Goal: Task Accomplishment & Management: Manage account settings

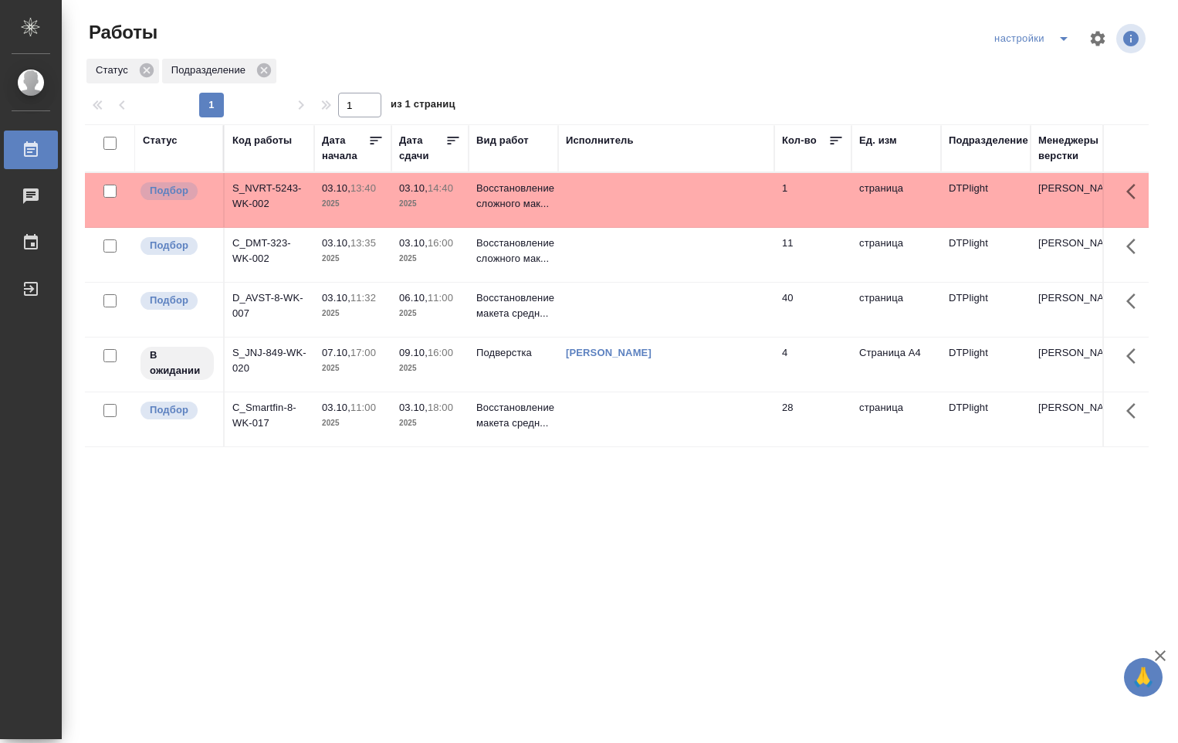
click at [444, 216] on td "03.10, 14:40 2025" at bounding box center [430, 200] width 77 height 54
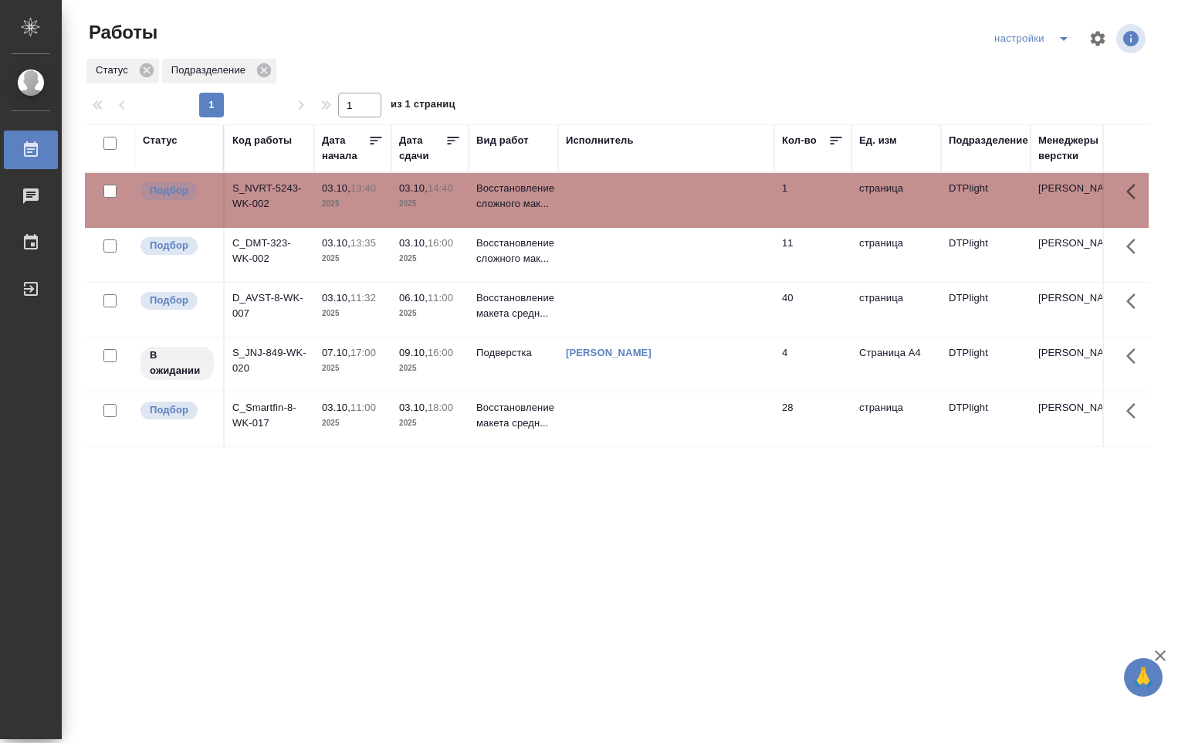
click at [444, 216] on td "03.10, 14:40 2025" at bounding box center [430, 200] width 77 height 54
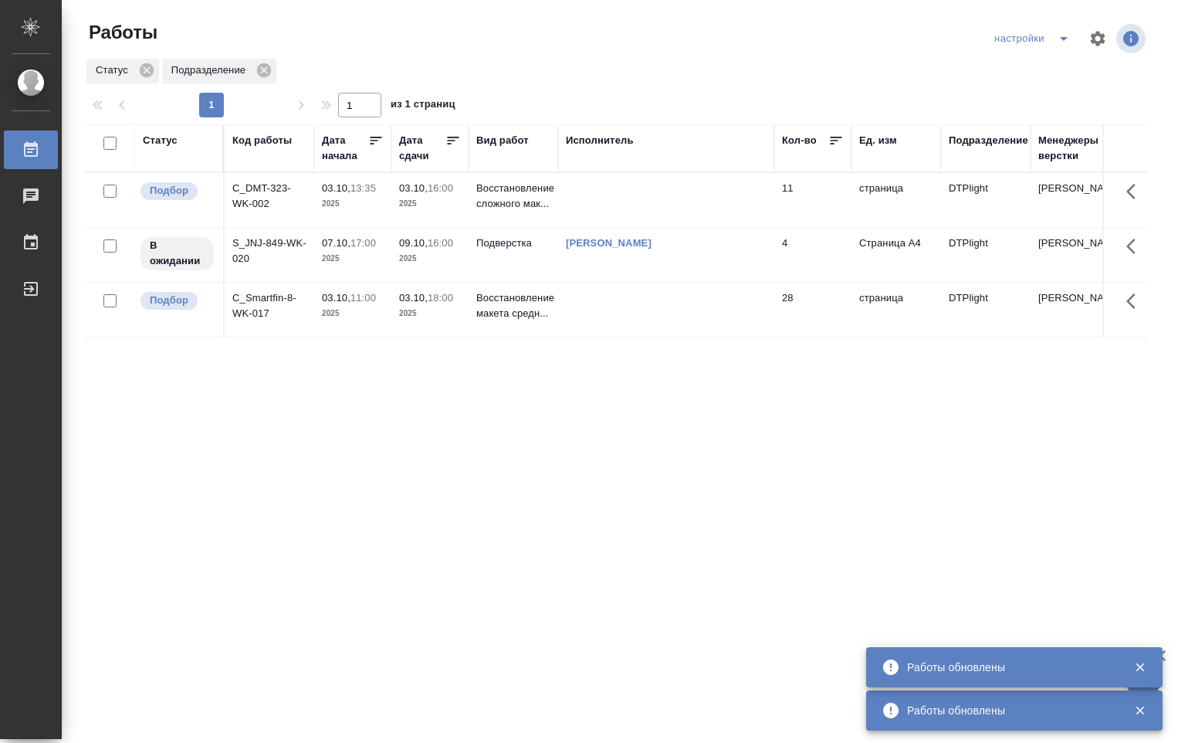
click at [687, 192] on td at bounding box center [666, 200] width 216 height 54
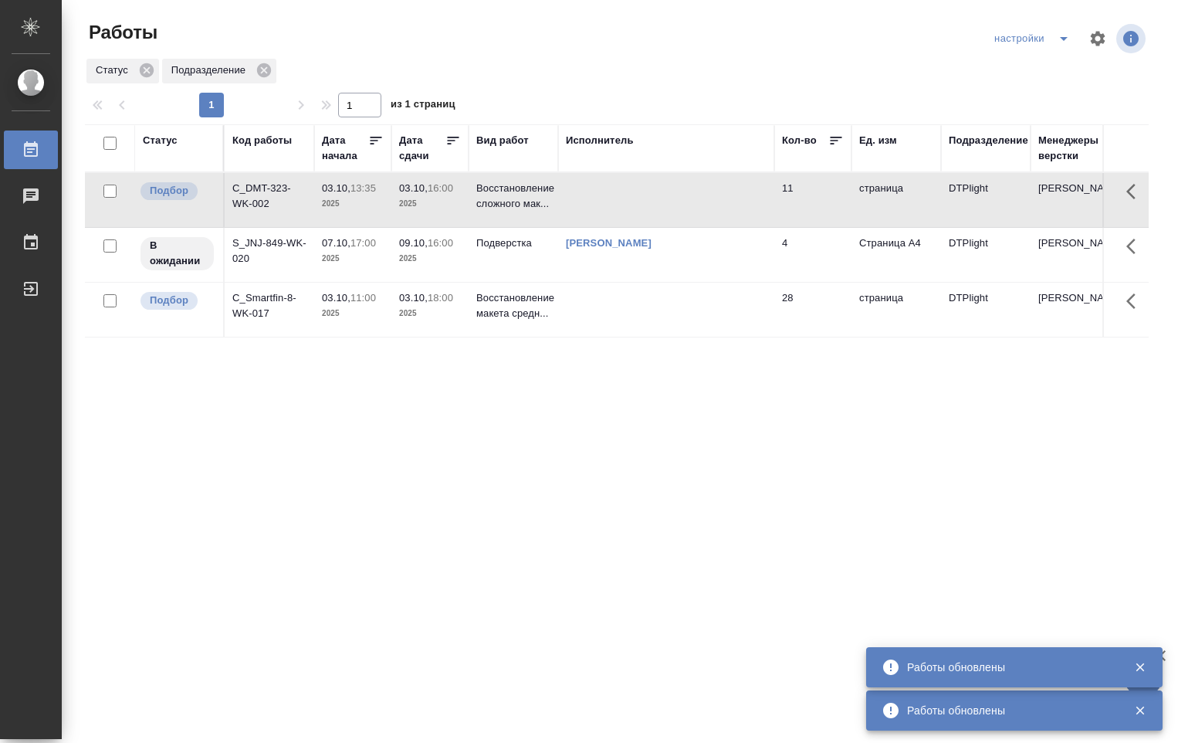
click at [667, 191] on td at bounding box center [666, 200] width 216 height 54
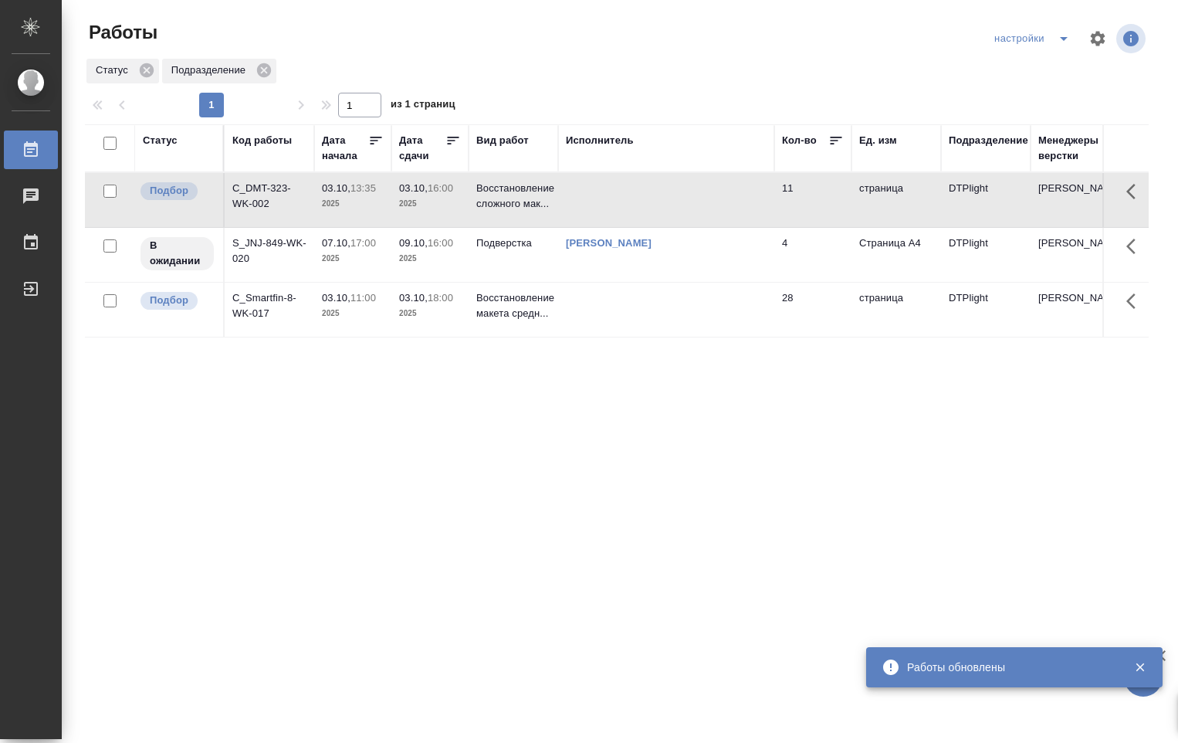
click at [666, 191] on td at bounding box center [666, 200] width 216 height 54
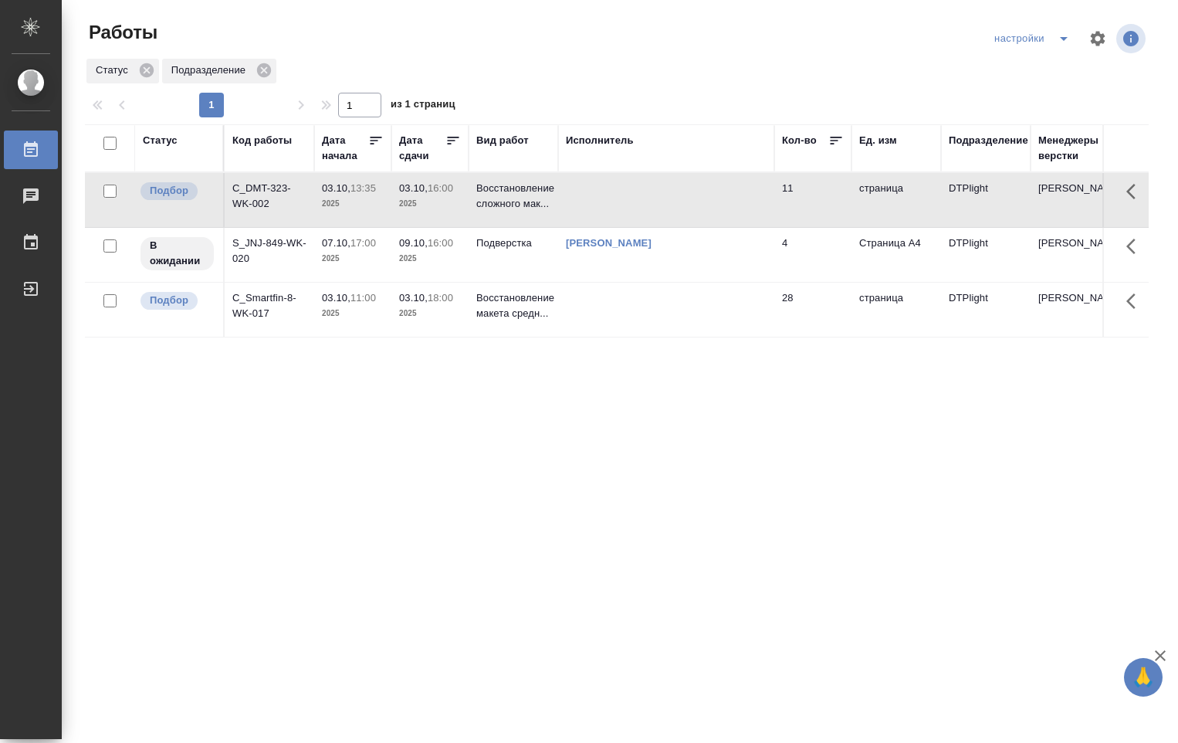
click at [594, 207] on td at bounding box center [666, 200] width 216 height 54
click at [594, 208] on td at bounding box center [666, 200] width 216 height 54
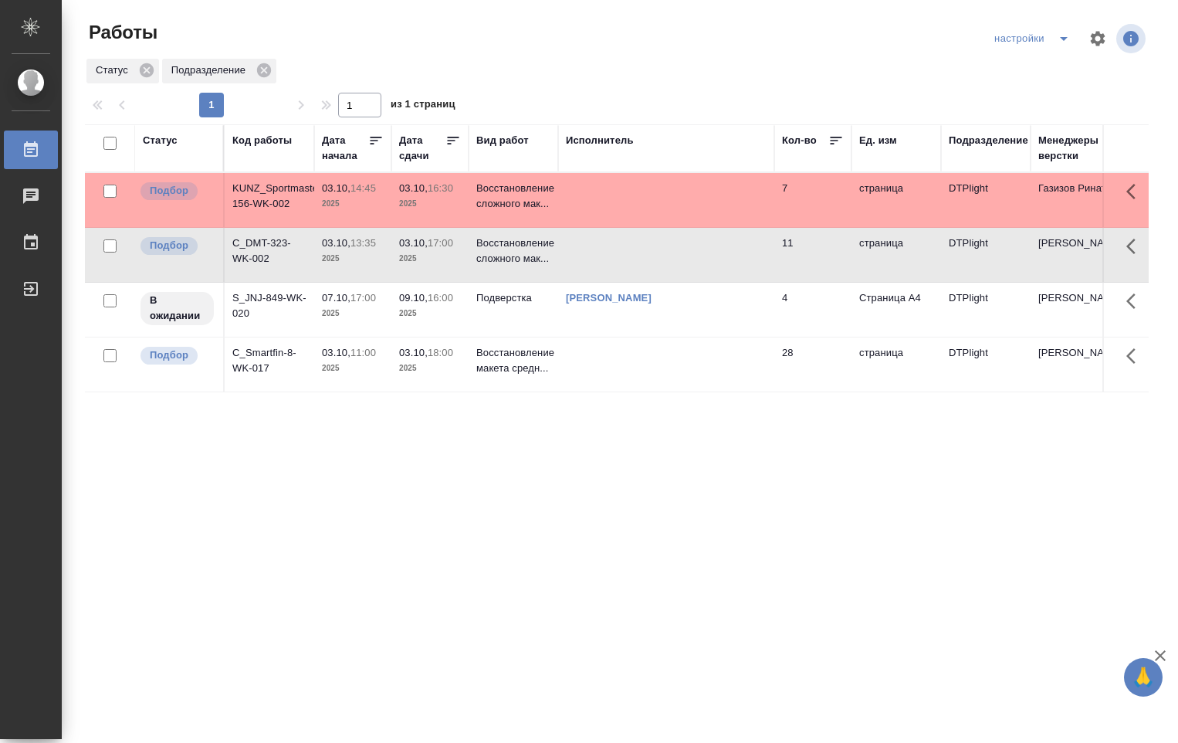
click at [605, 181] on td at bounding box center [666, 200] width 216 height 54
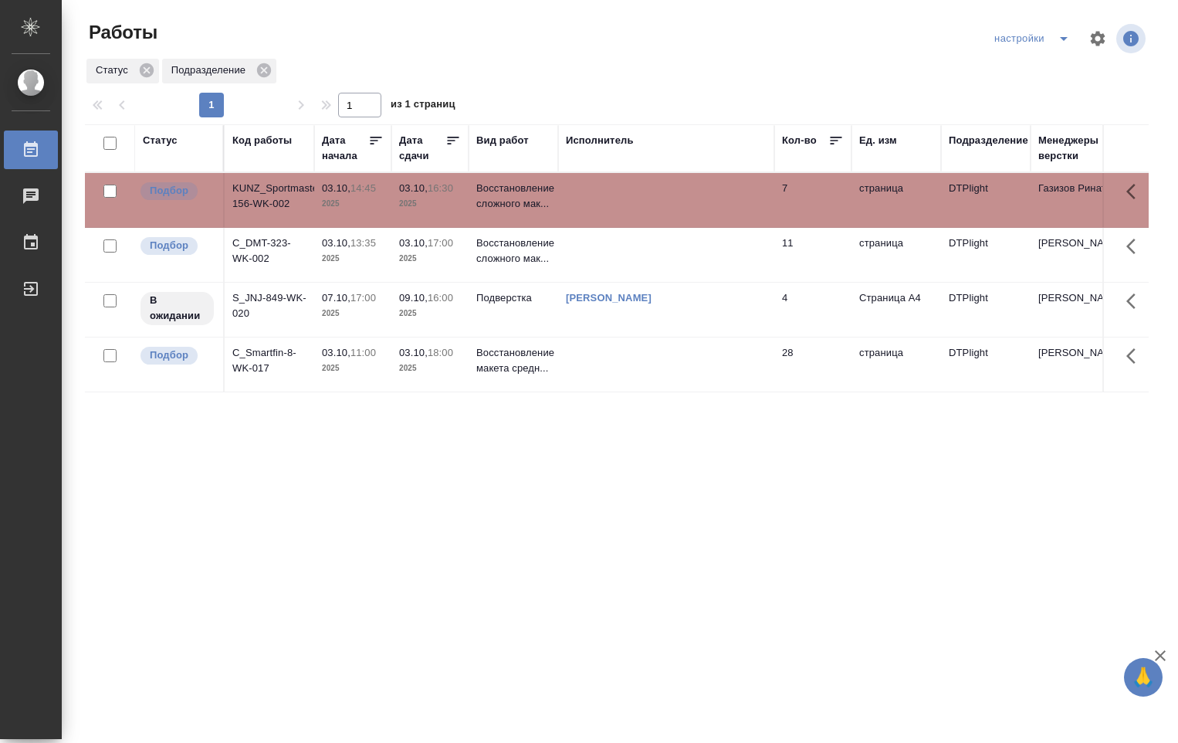
click at [605, 181] on td at bounding box center [666, 200] width 216 height 54
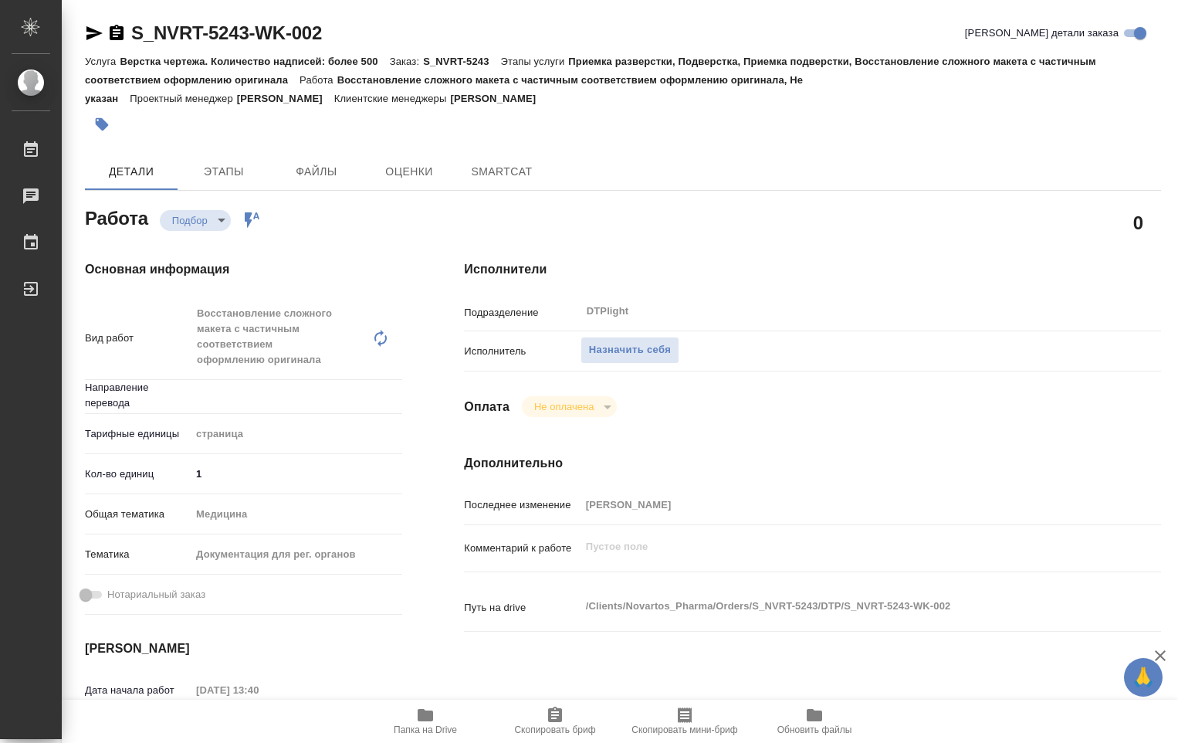
type textarea "x"
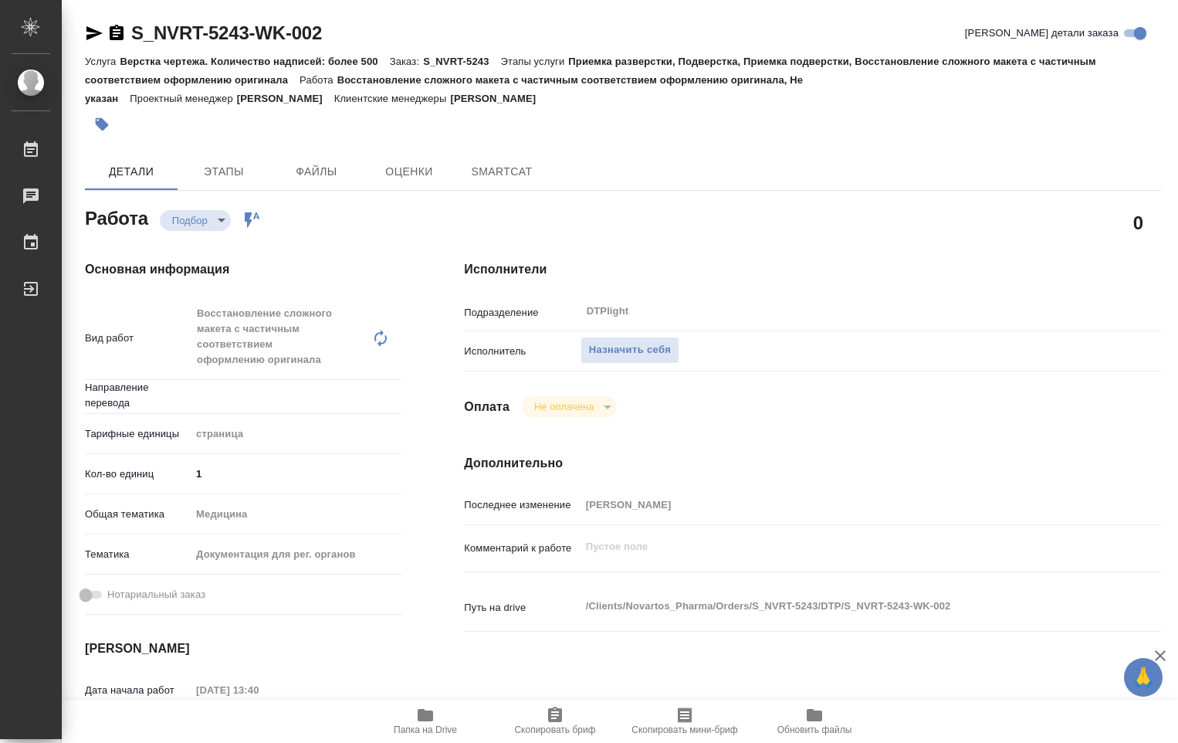
type textarea "x"
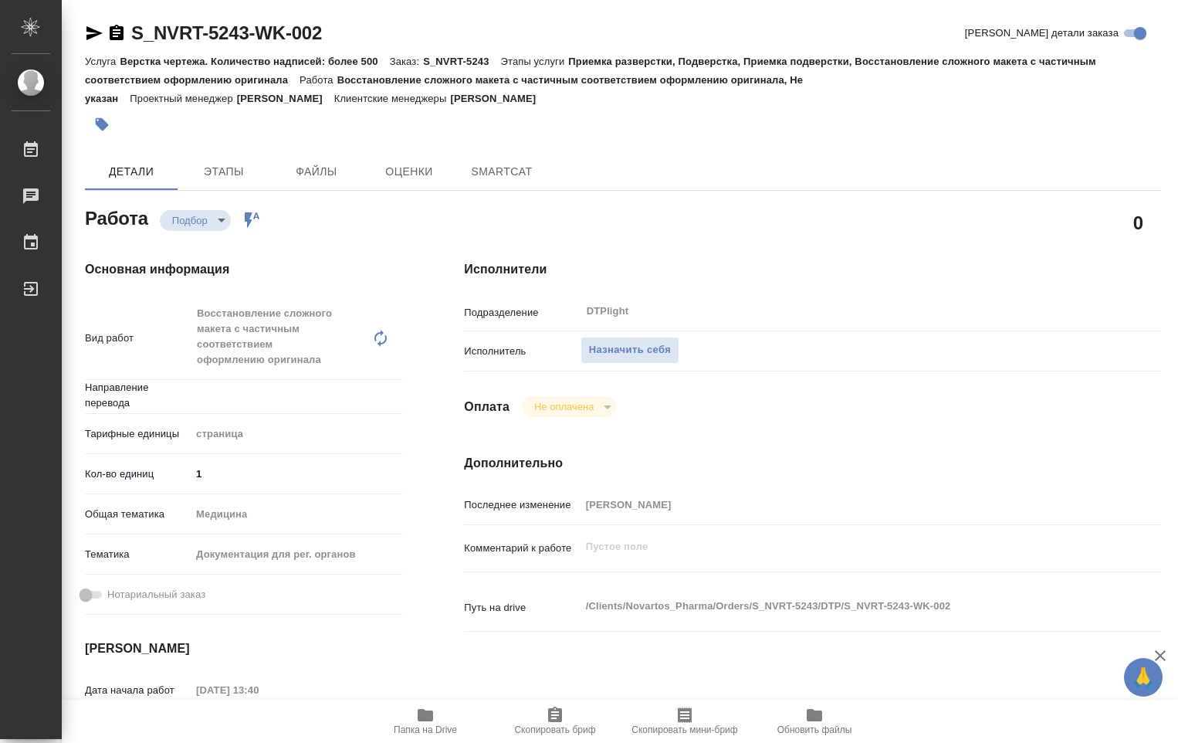
type textarea "x"
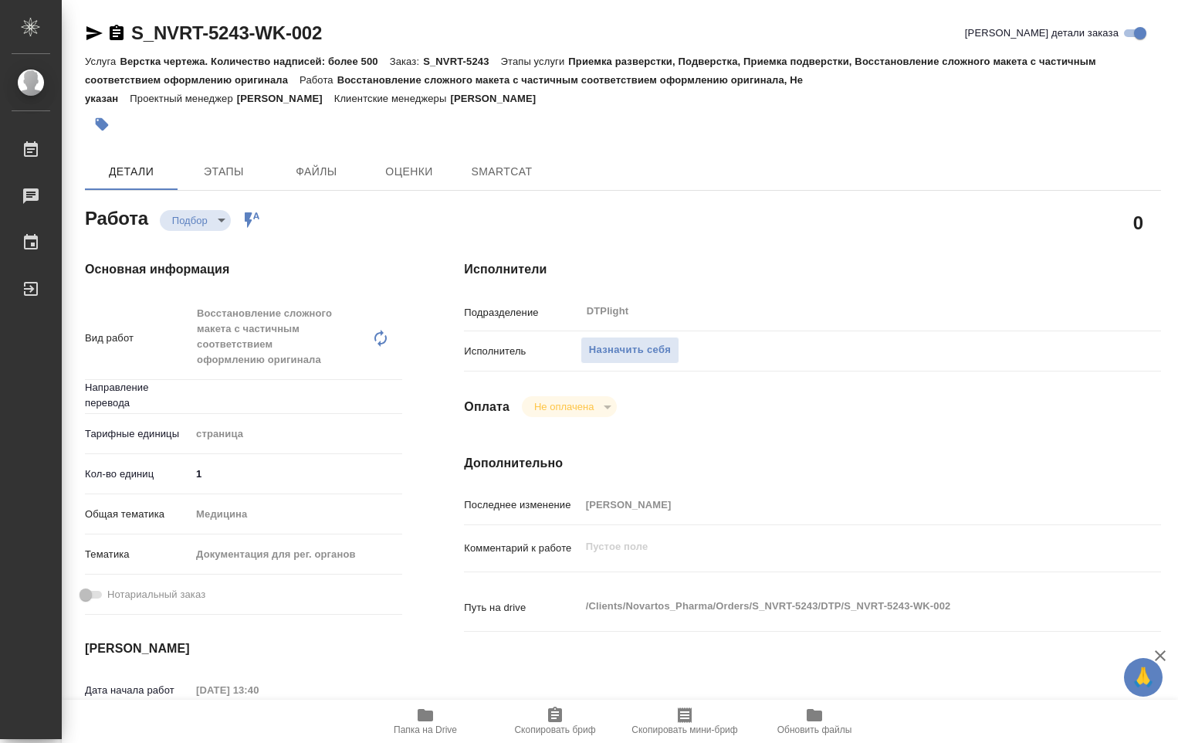
type textarea "x"
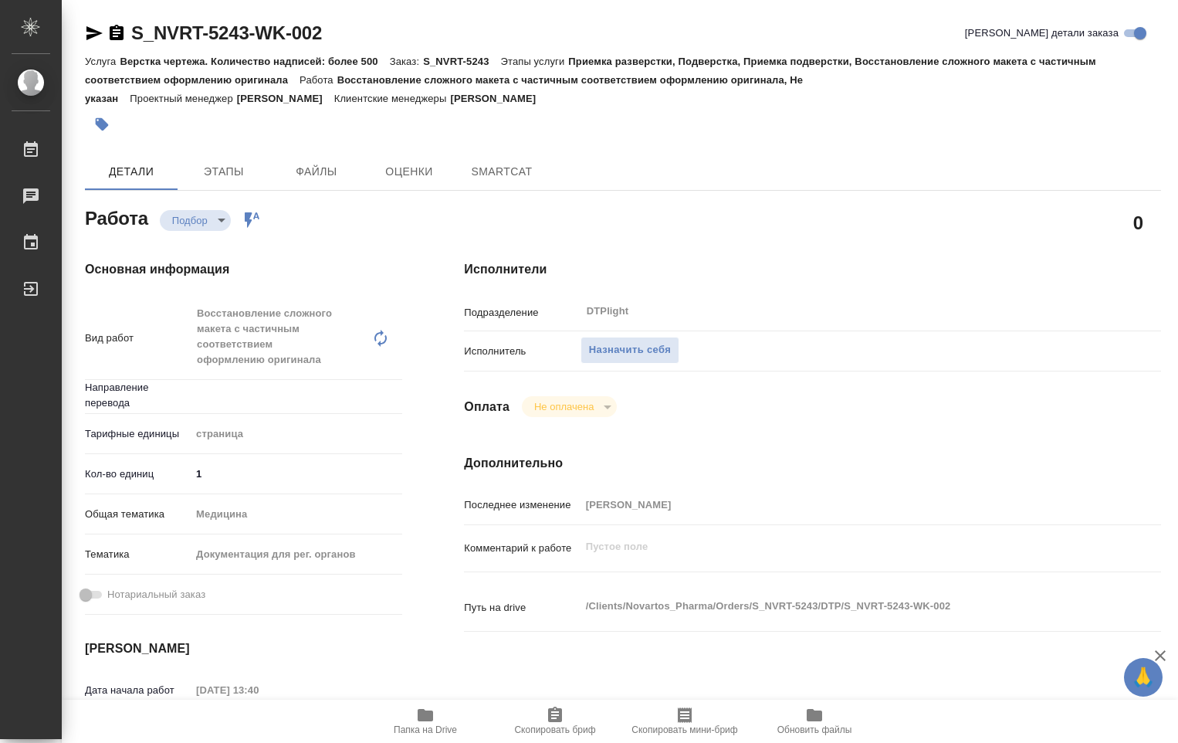
type textarea "x"
type input "Не указан"
type textarea "x"
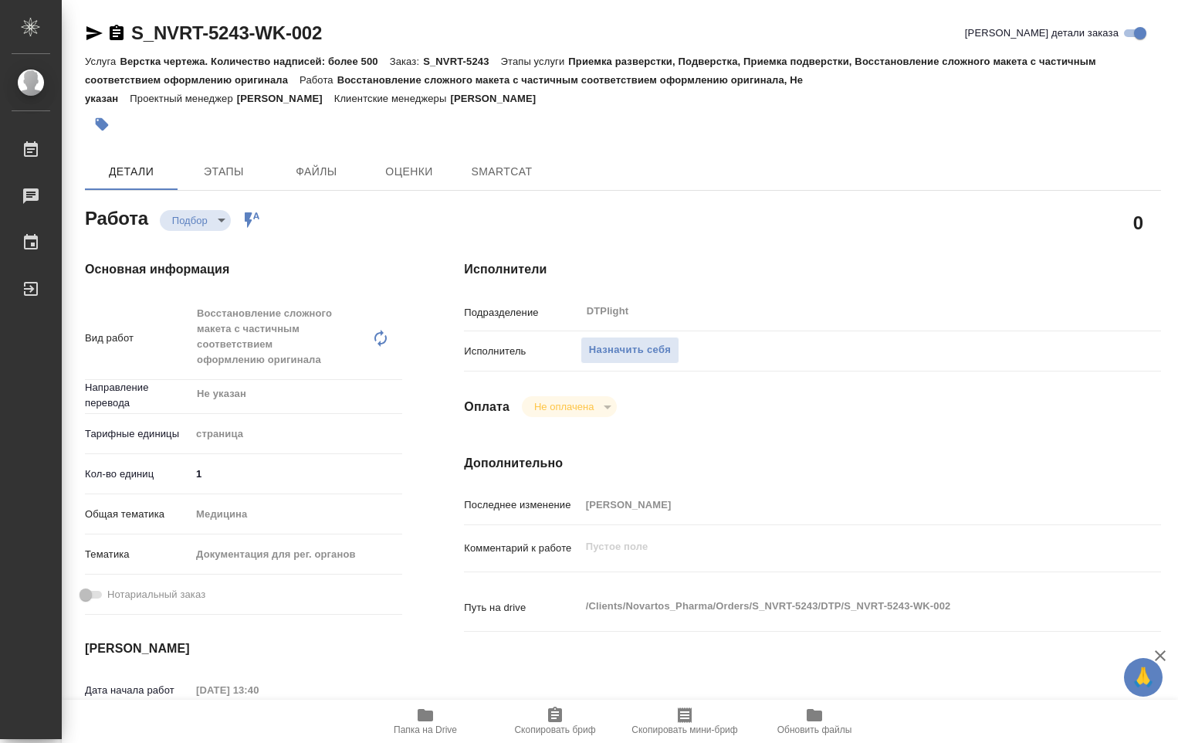
type textarea "x"
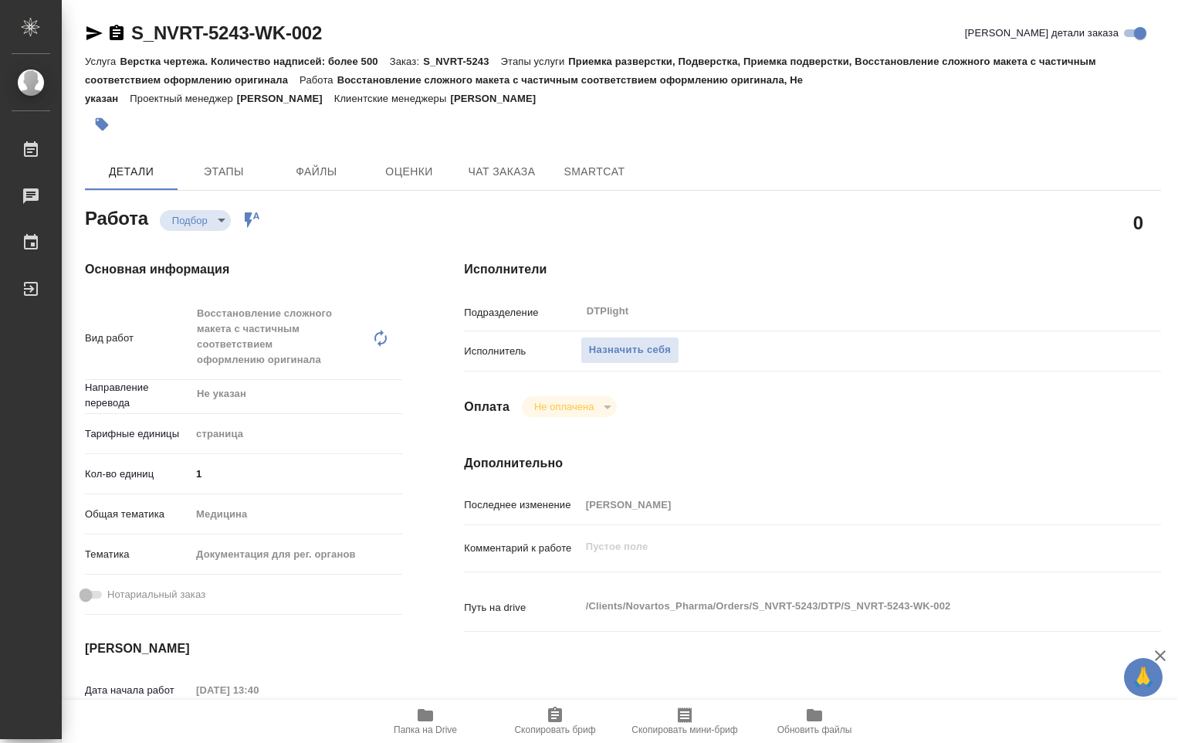
type textarea "x"
click at [624, 354] on span "Назначить себя" at bounding box center [630, 350] width 82 height 18
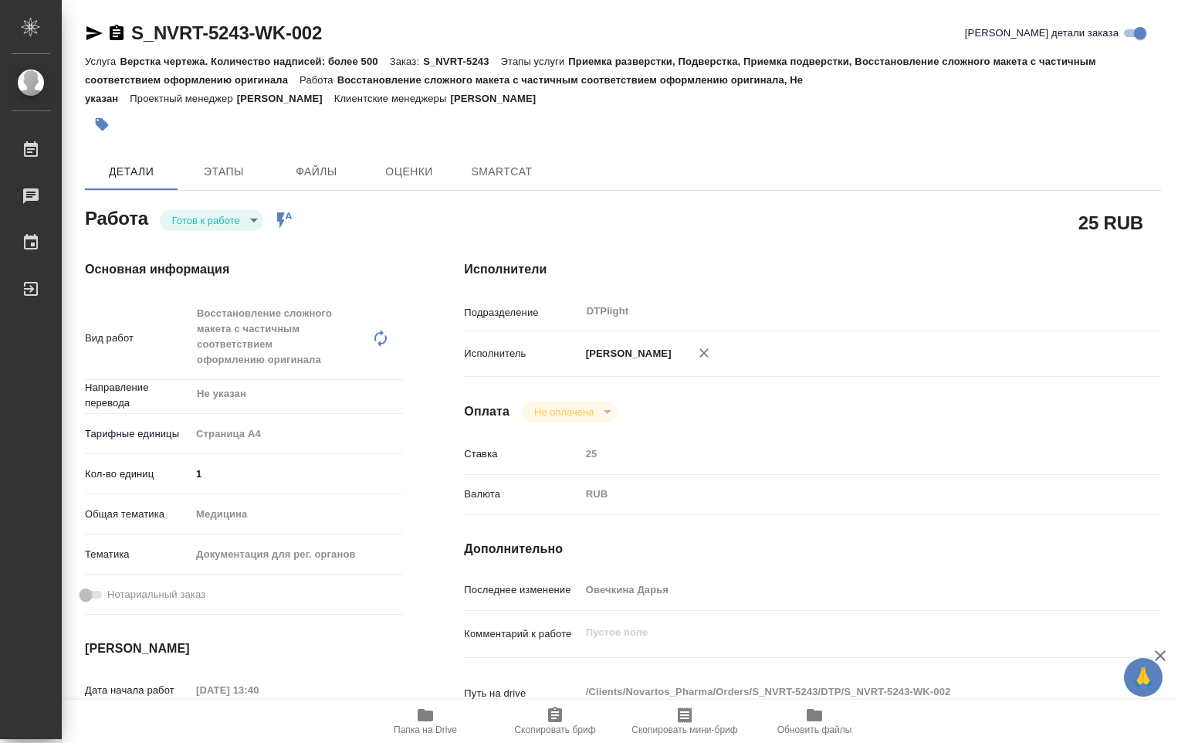
type textarea "x"
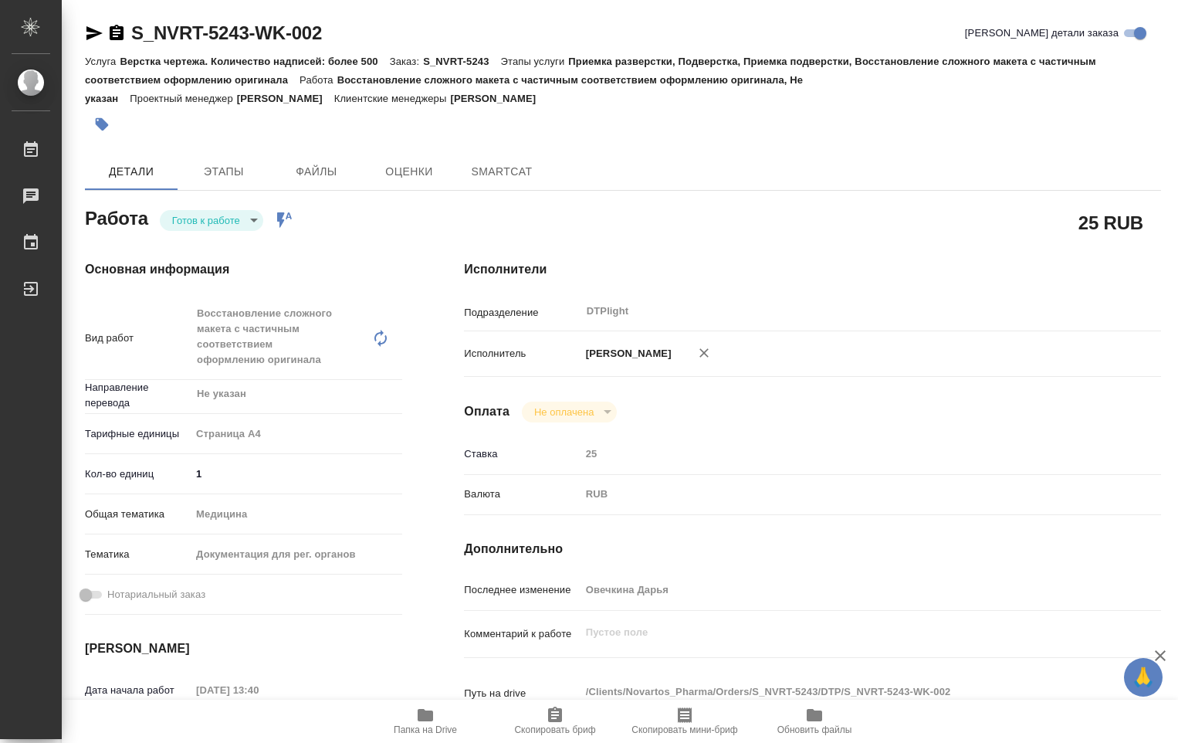
type textarea "x"
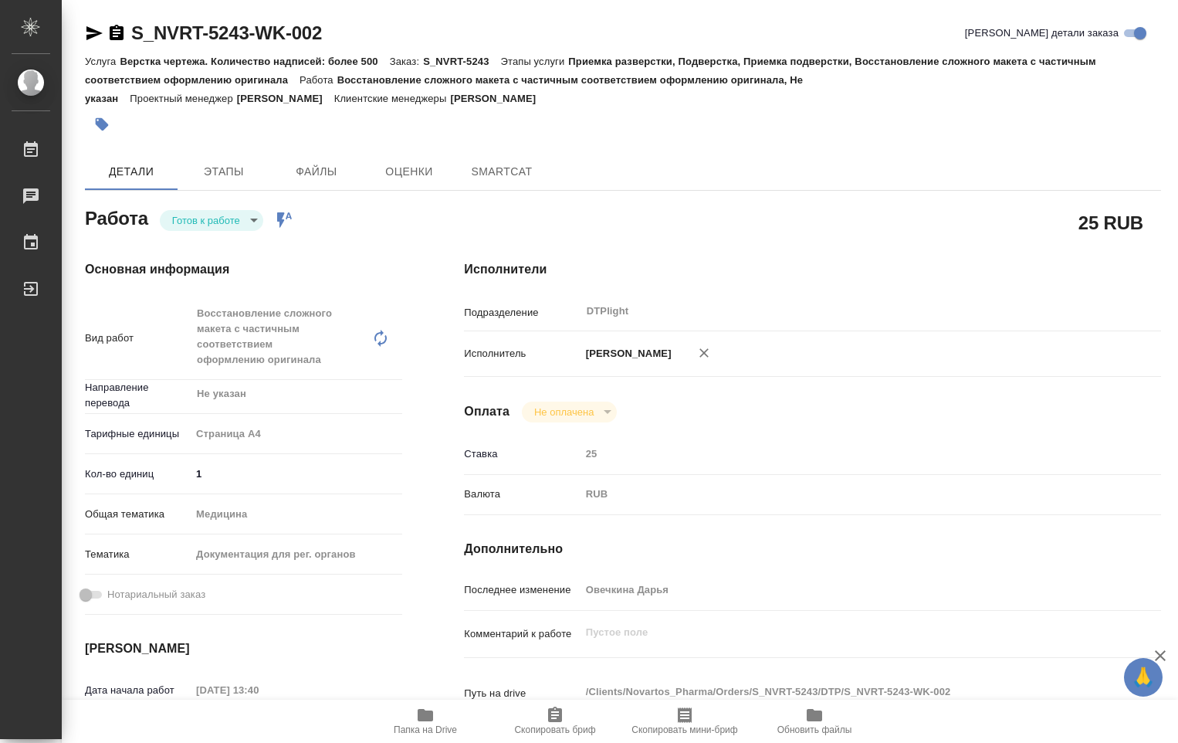
type textarea "x"
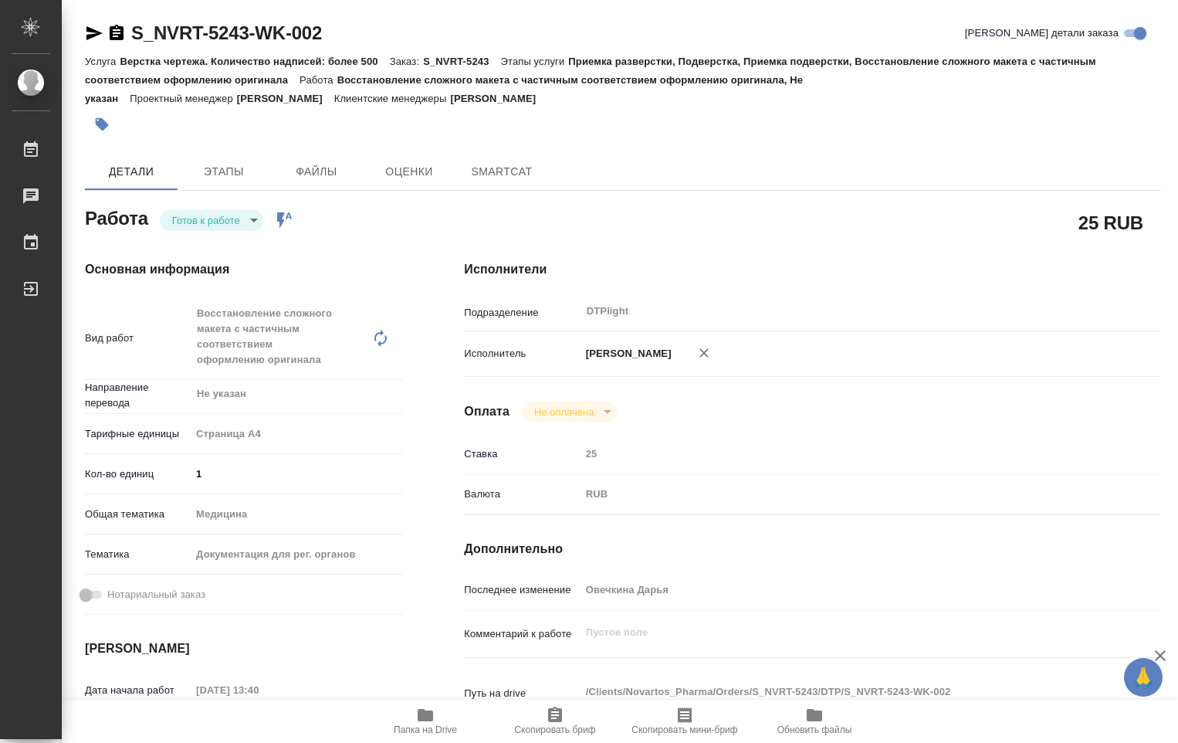
type textarea "x"
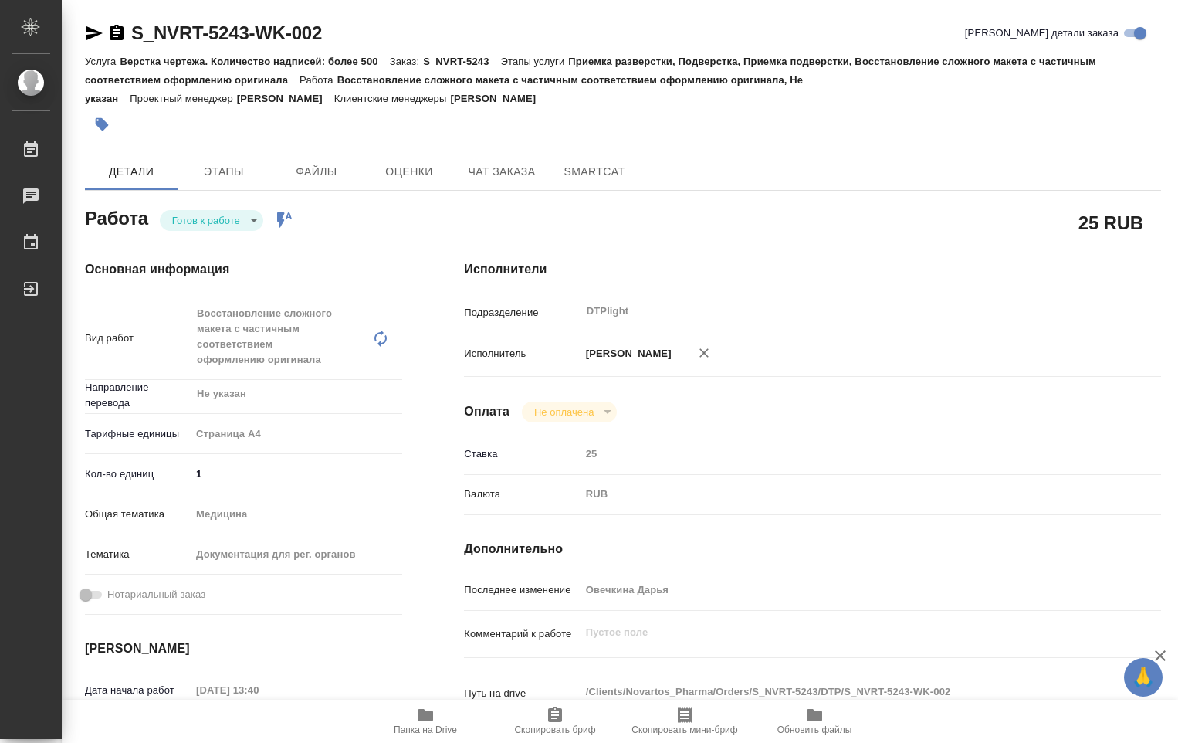
click at [251, 228] on body "🙏 .cls-1 fill:#fff; AWATERA Ovechkina Darya Работы Чаты График Выйти S_NVRT-524…" at bounding box center [589, 371] width 1178 height 743
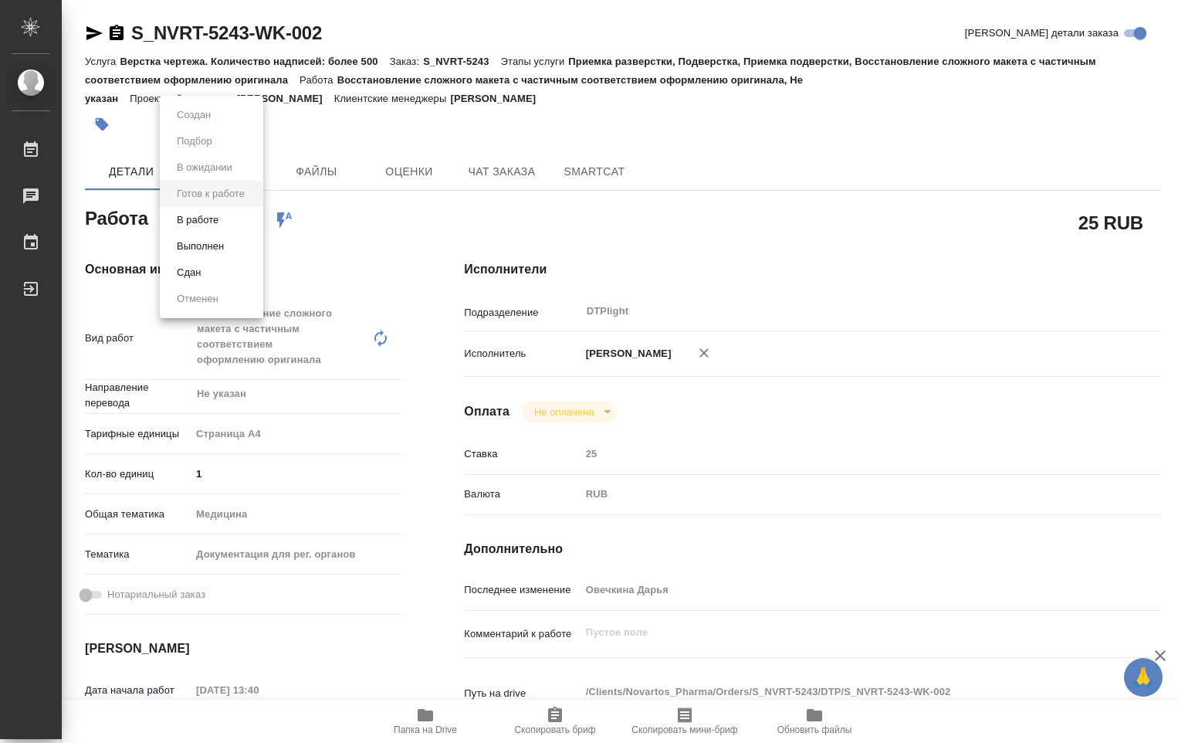
type textarea "x"
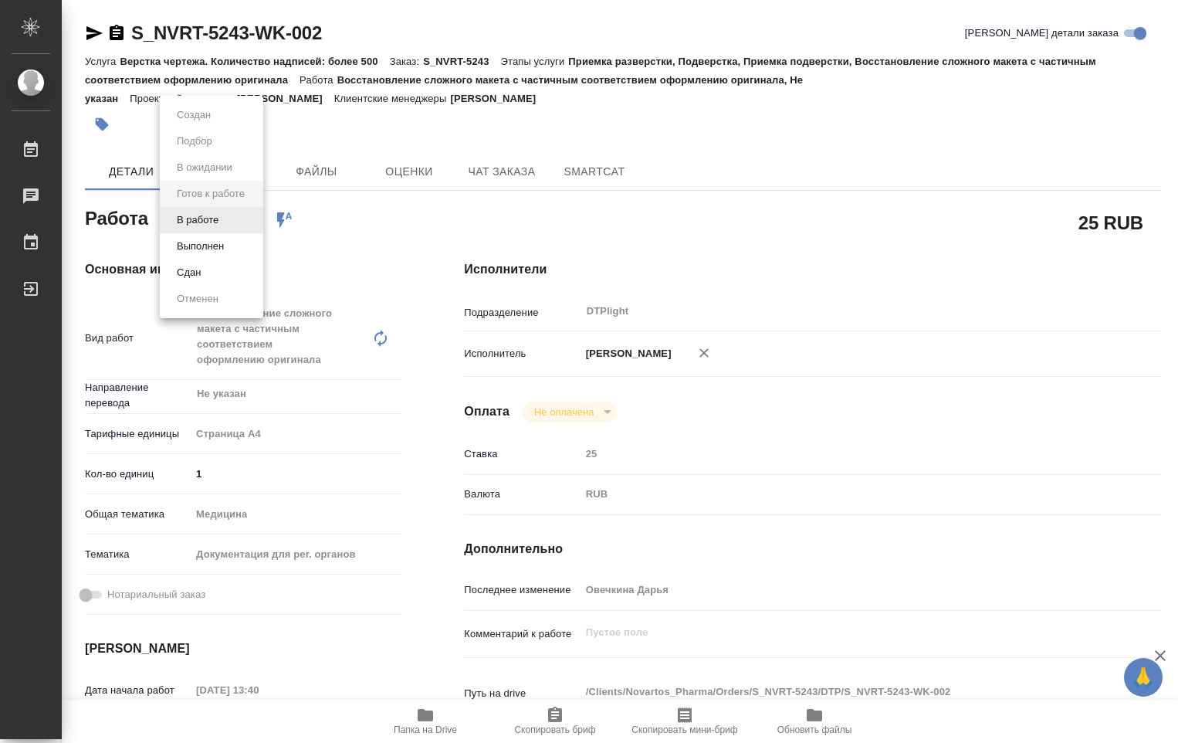
click at [227, 227] on li "В работе" at bounding box center [211, 220] width 103 height 26
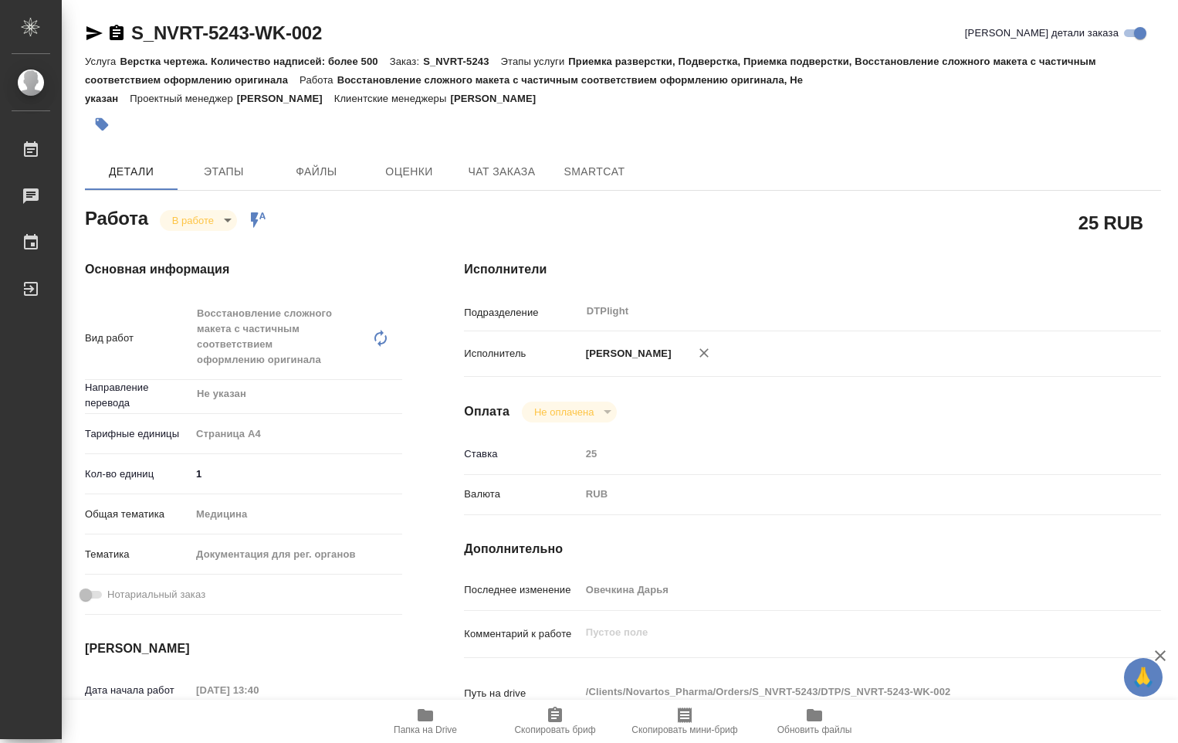
type textarea "x"
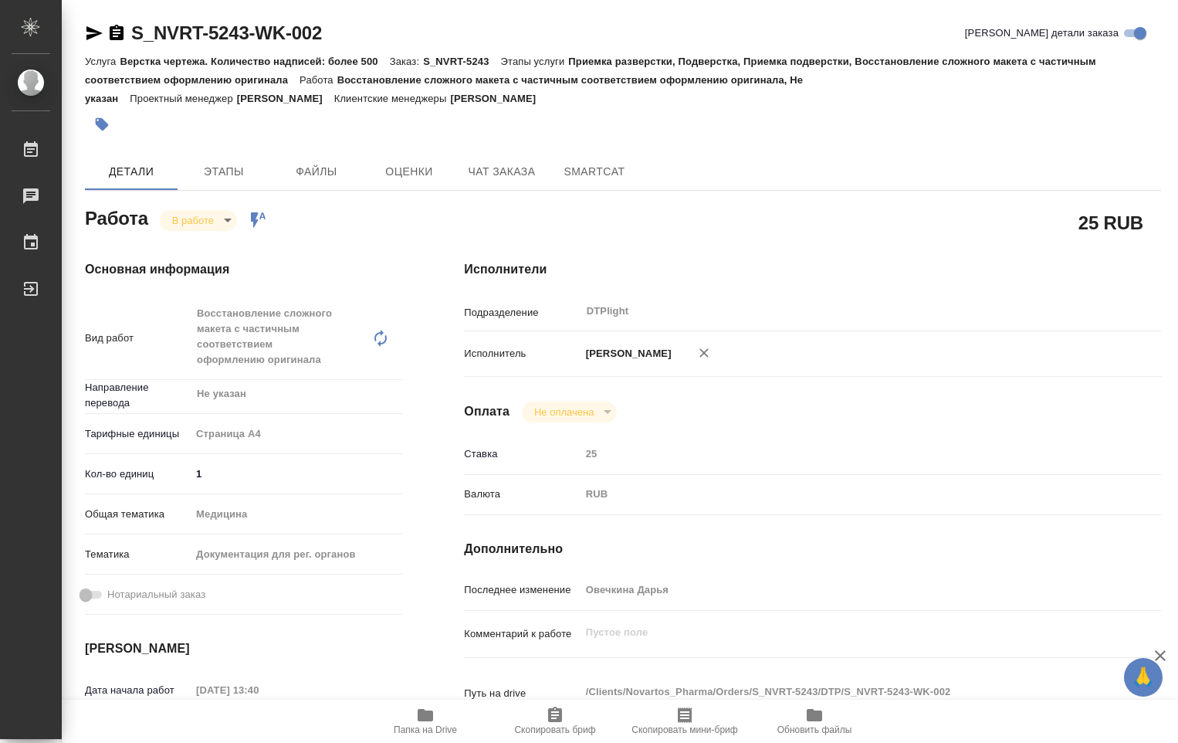
type textarea "x"
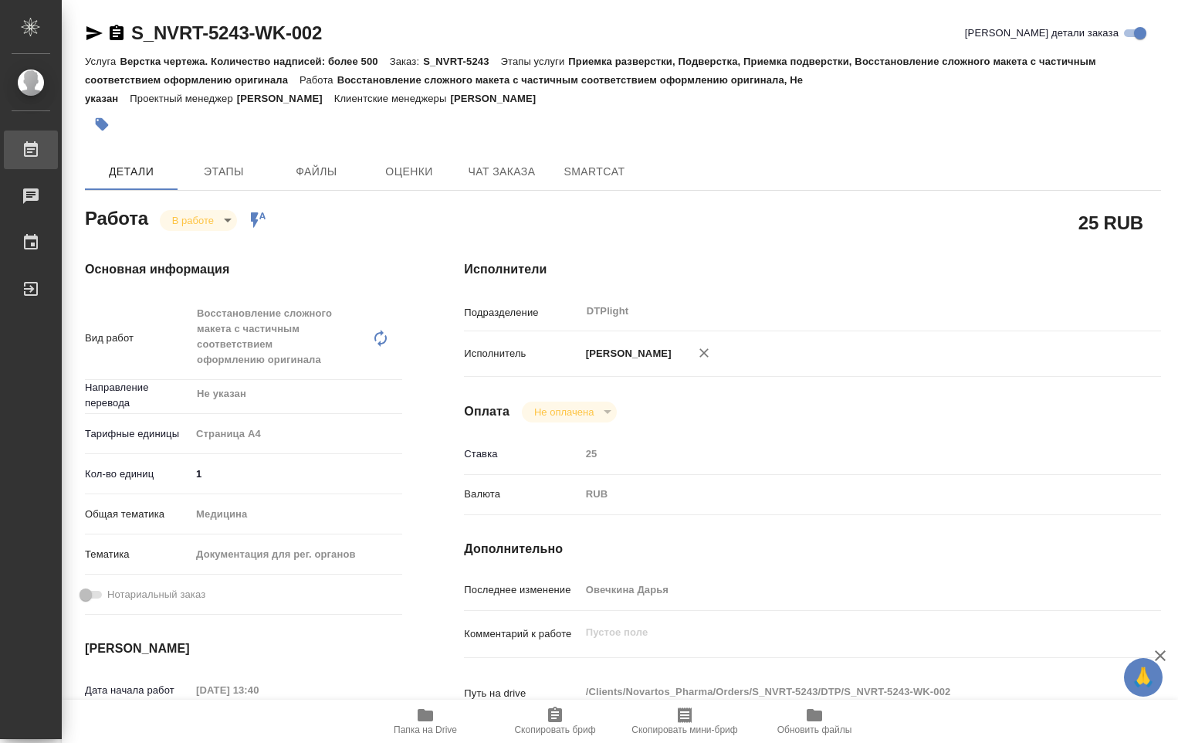
type textarea "x"
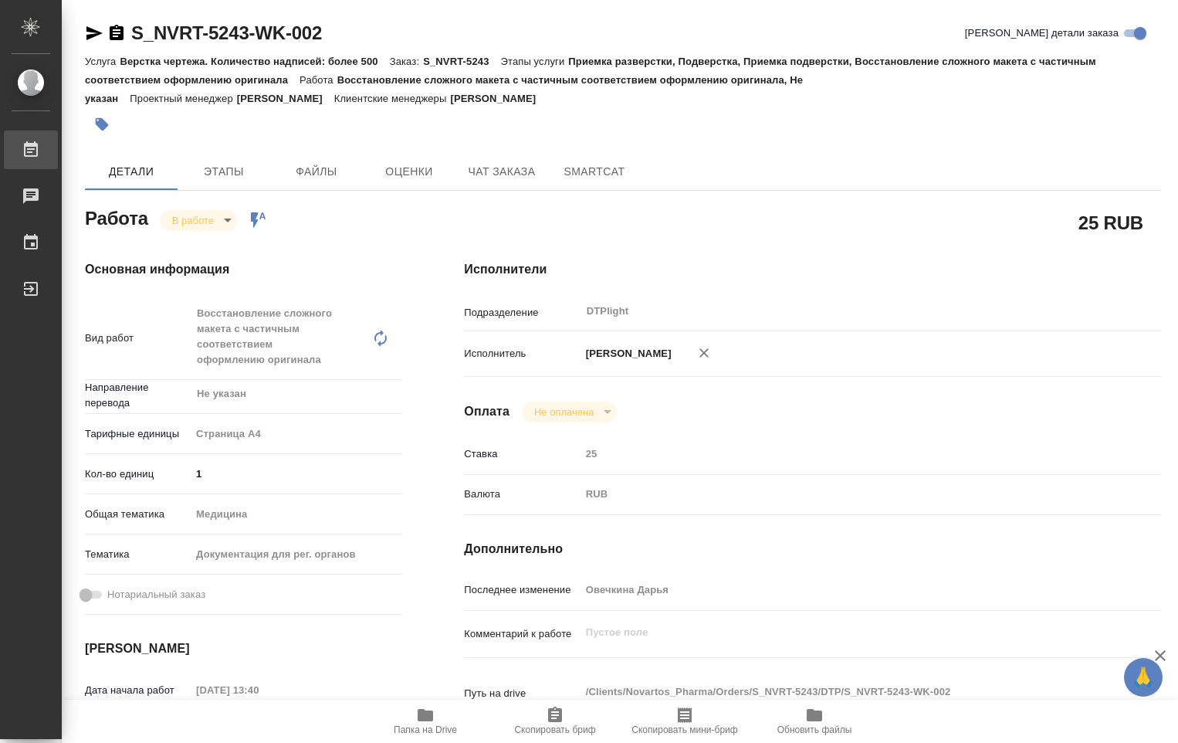
type textarea "x"
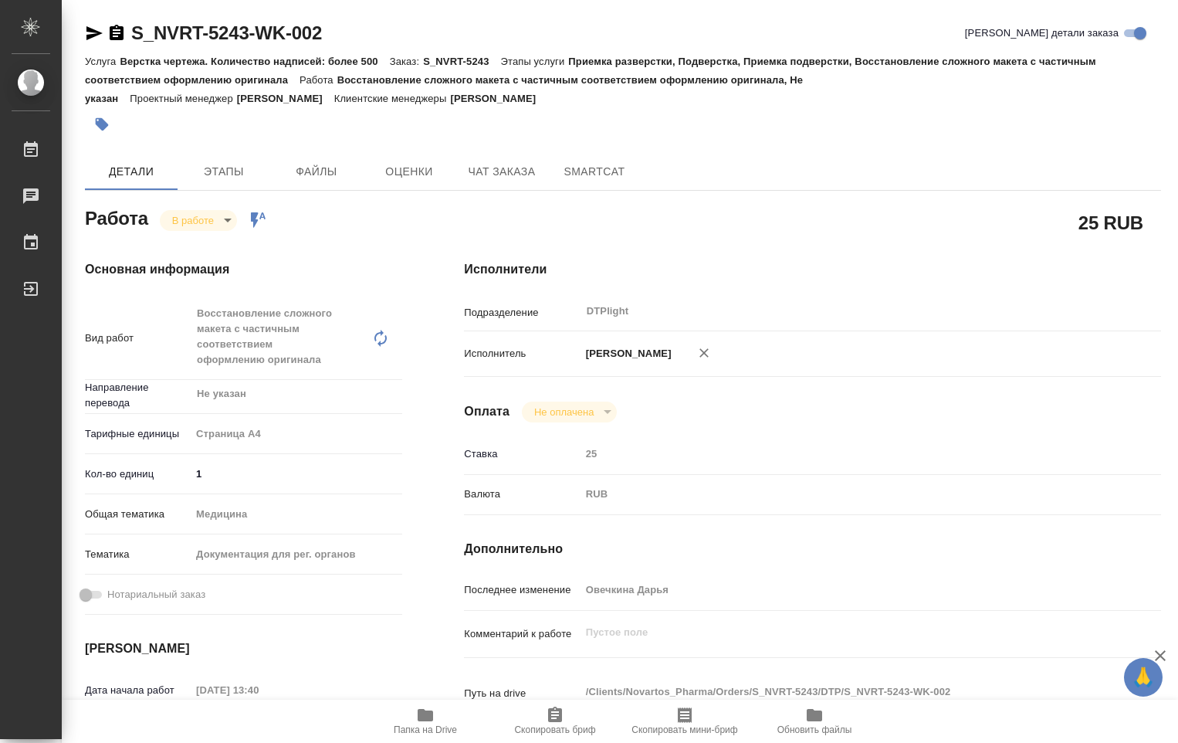
type textarea "x"
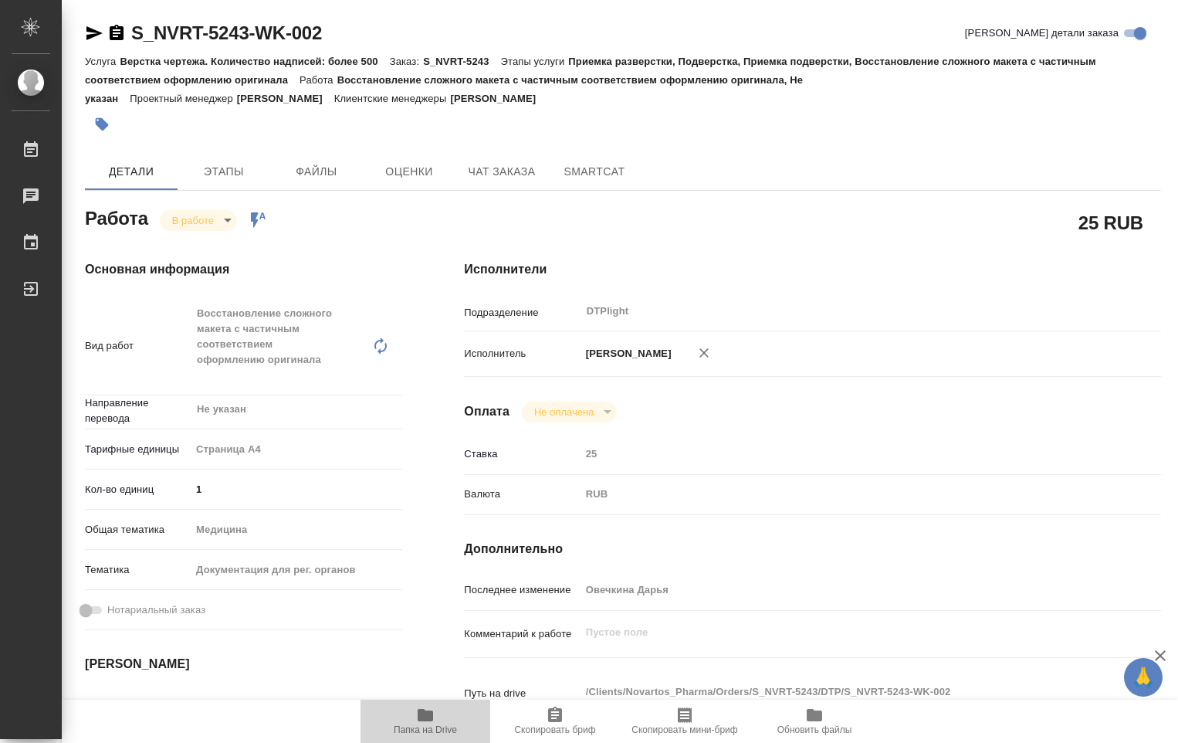
click at [428, 718] on icon "button" at bounding box center [425, 715] width 15 height 12
click at [229, 219] on body "🙏 .cls-1 fill:#fff; AWATERA Ovechkina Darya Работы 0 Чаты График Выйти S_NVRT-5…" at bounding box center [589, 371] width 1178 height 743
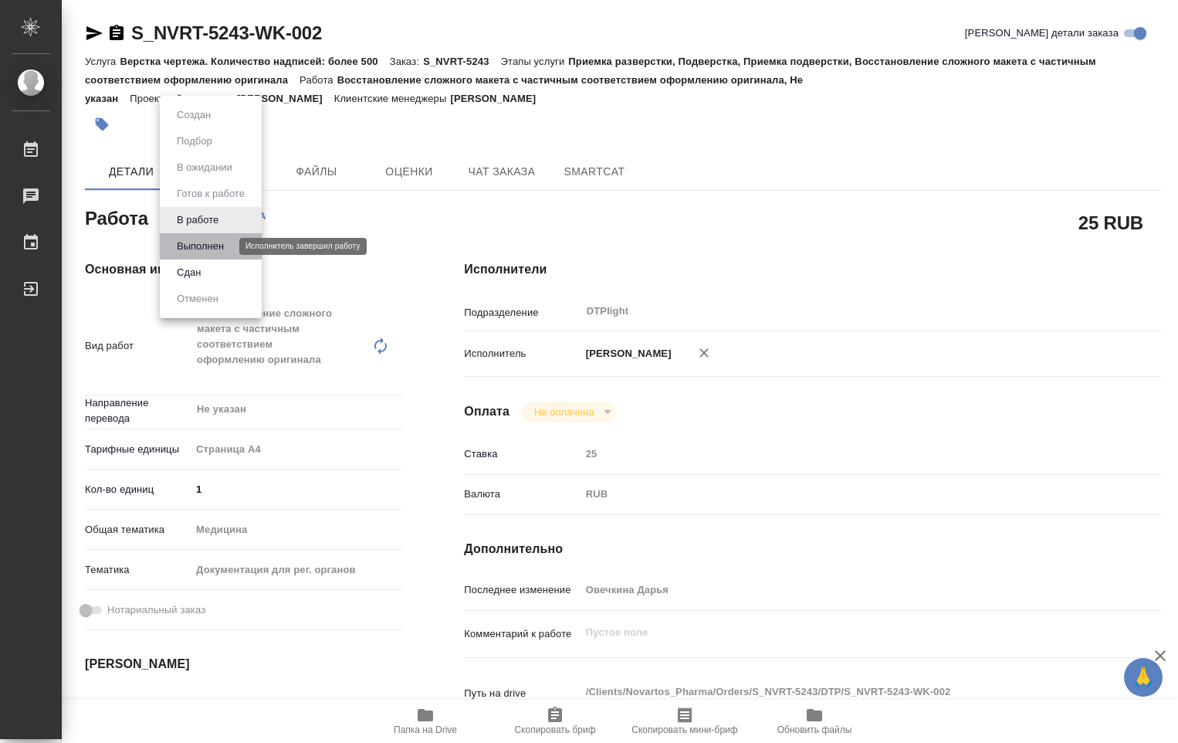
click at [216, 243] on button "Выполнен" at bounding box center [200, 246] width 56 height 17
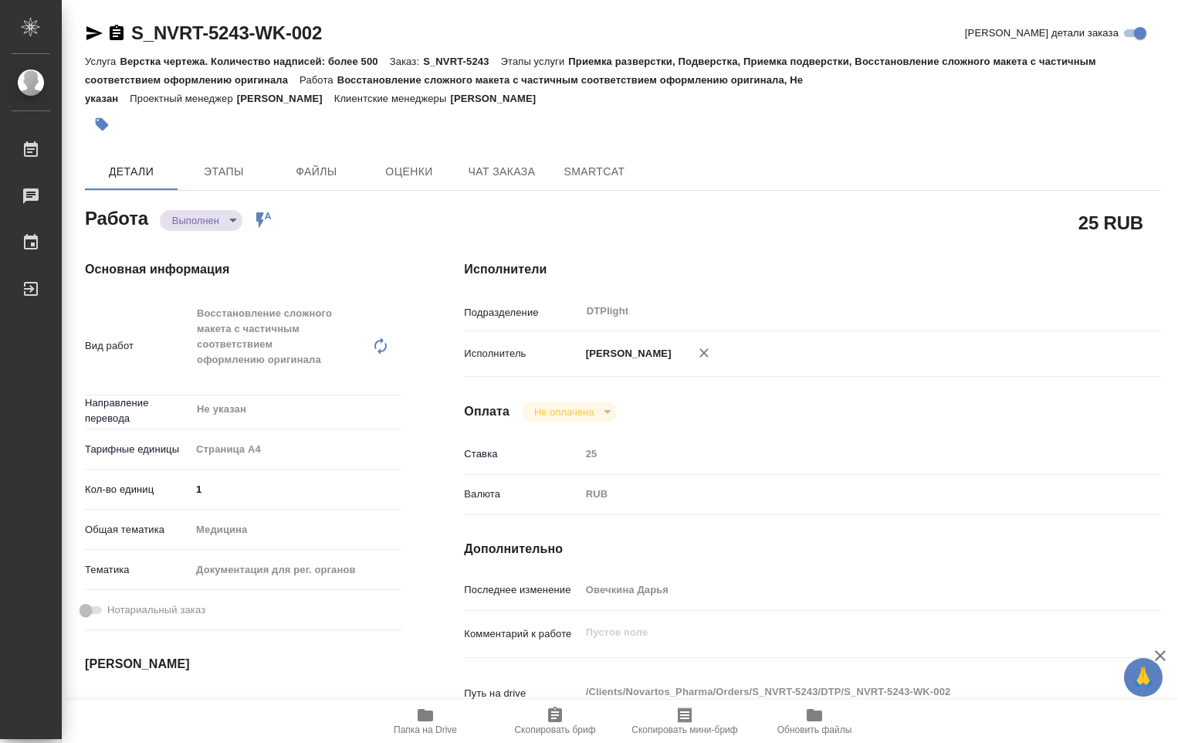
type textarea "x"
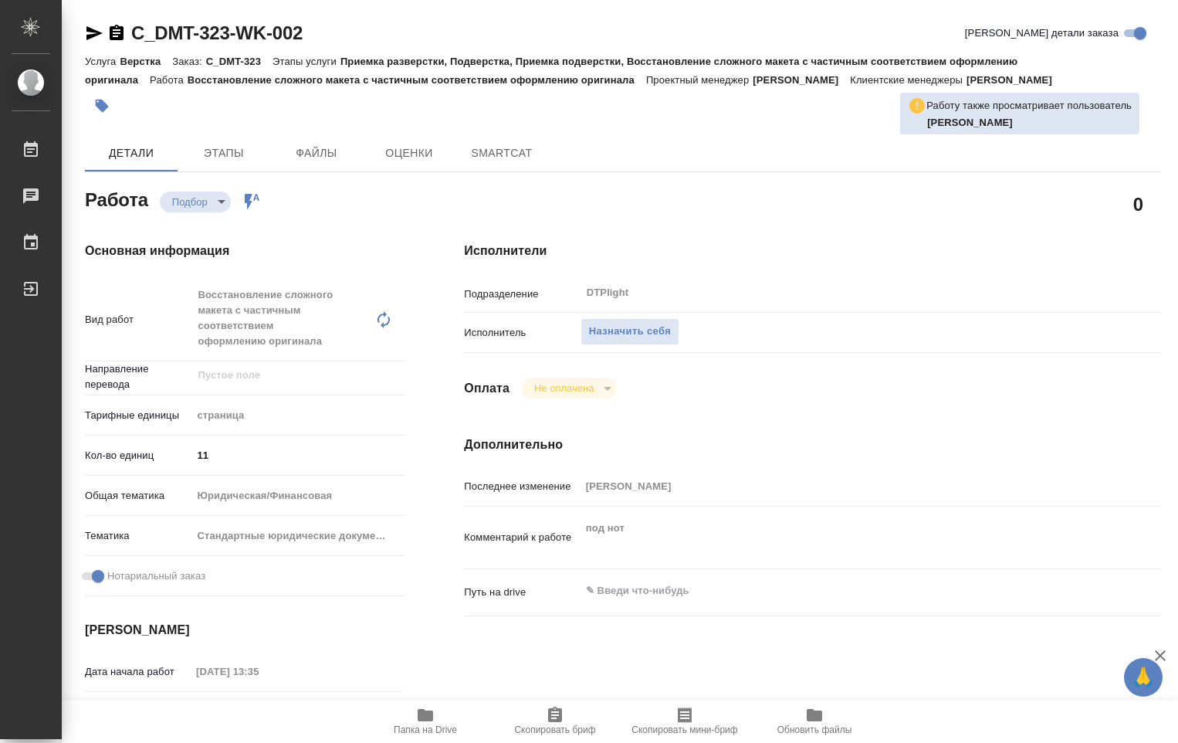
type textarea "x"
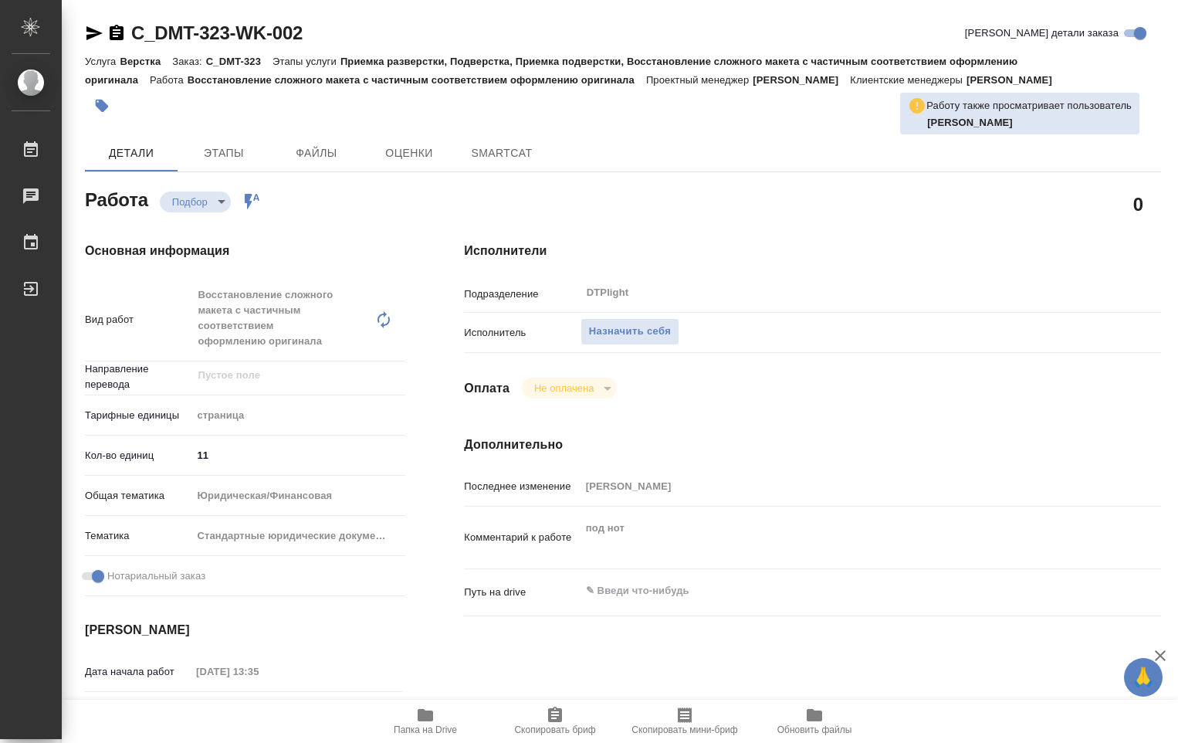
type textarea "x"
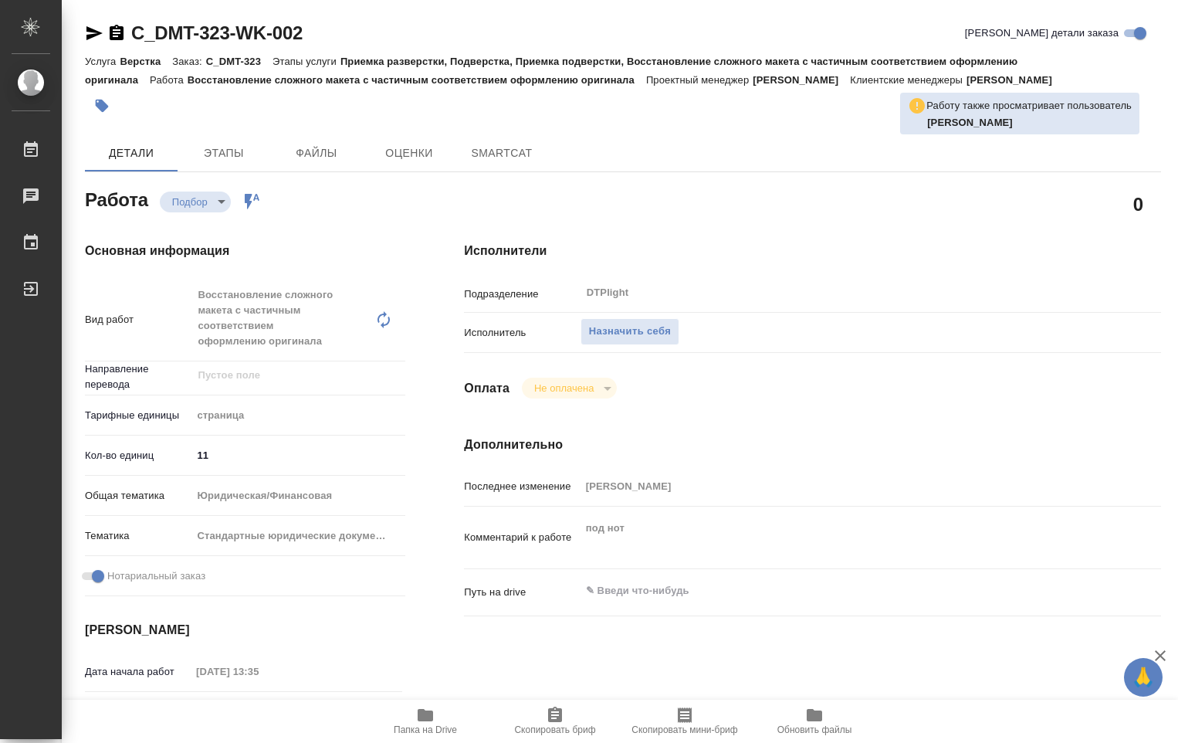
type textarea "x"
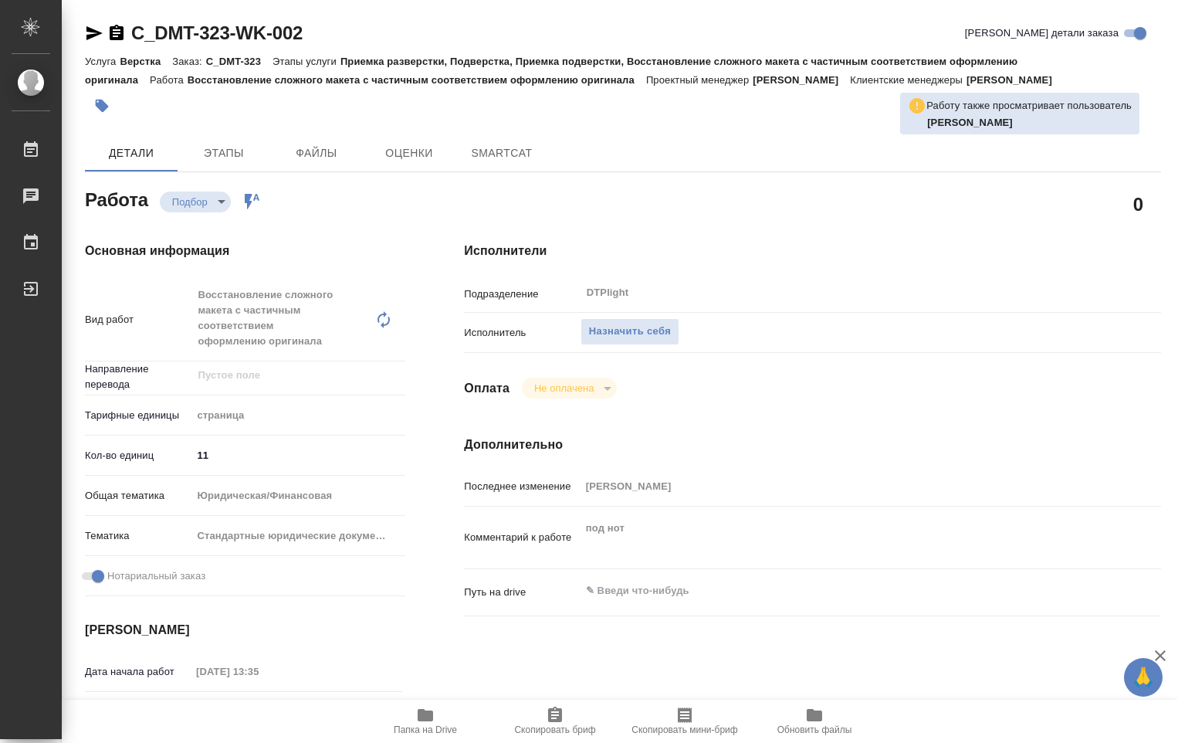
type textarea "x"
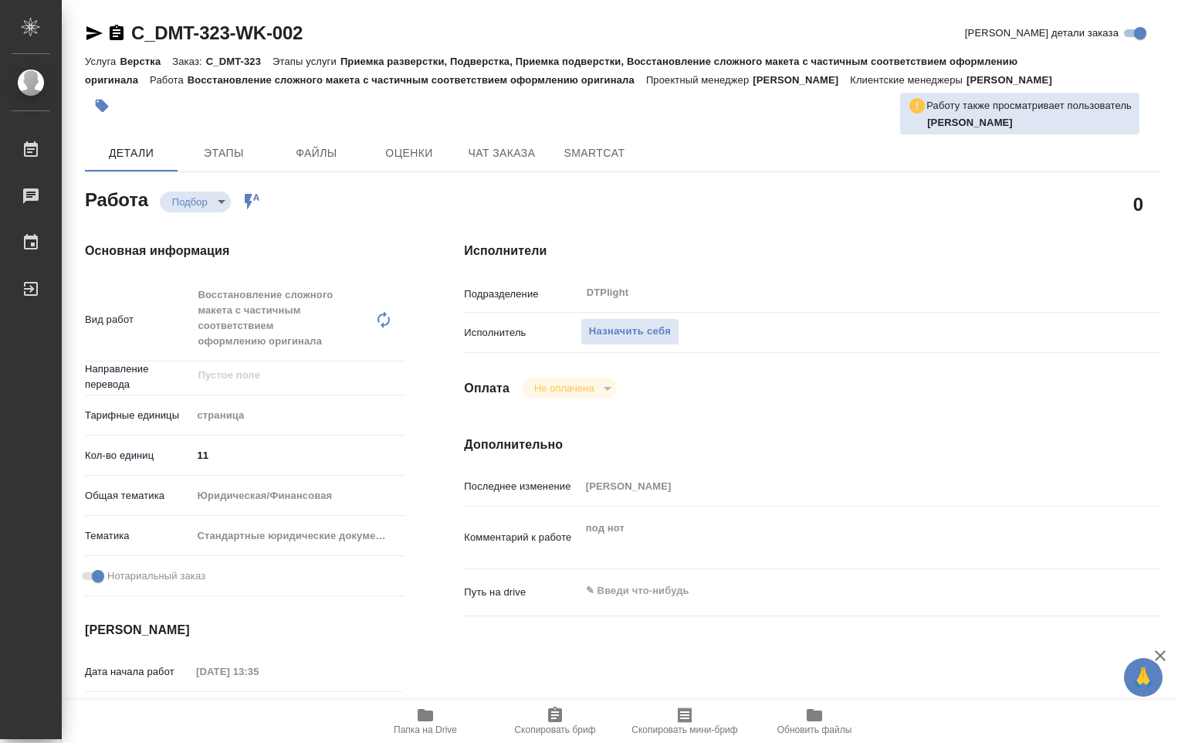
type textarea "x"
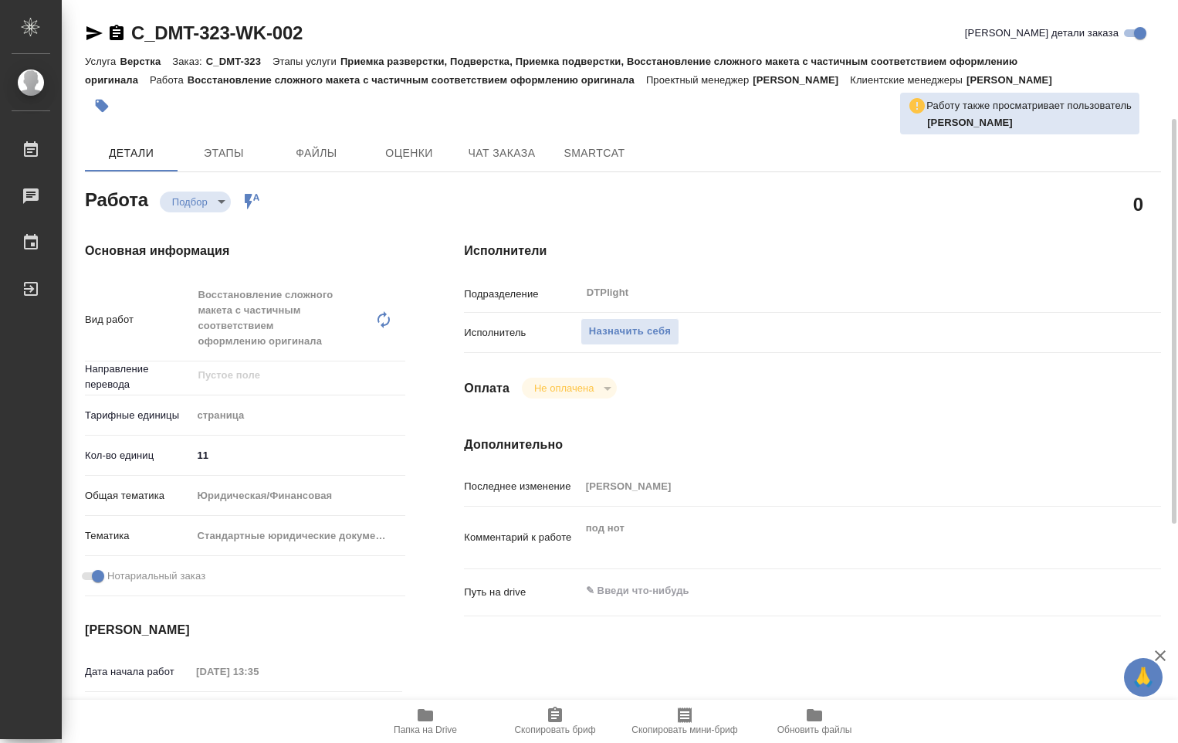
scroll to position [386, 0]
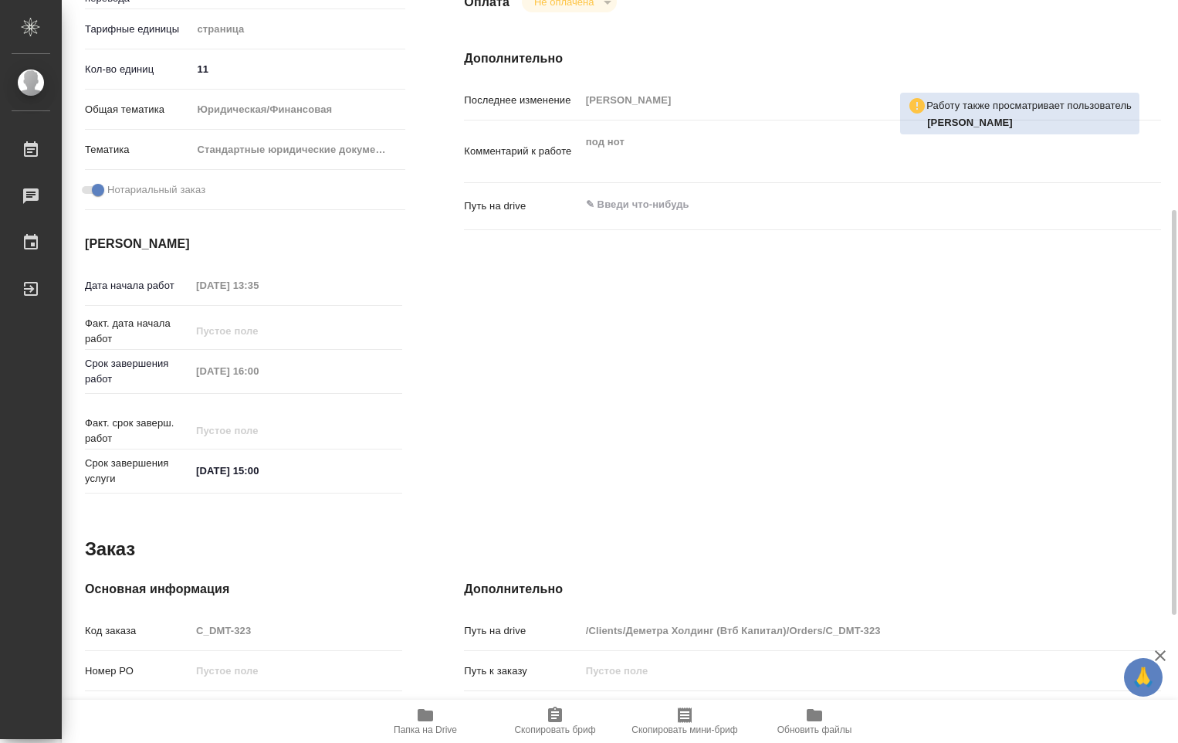
type textarea "x"
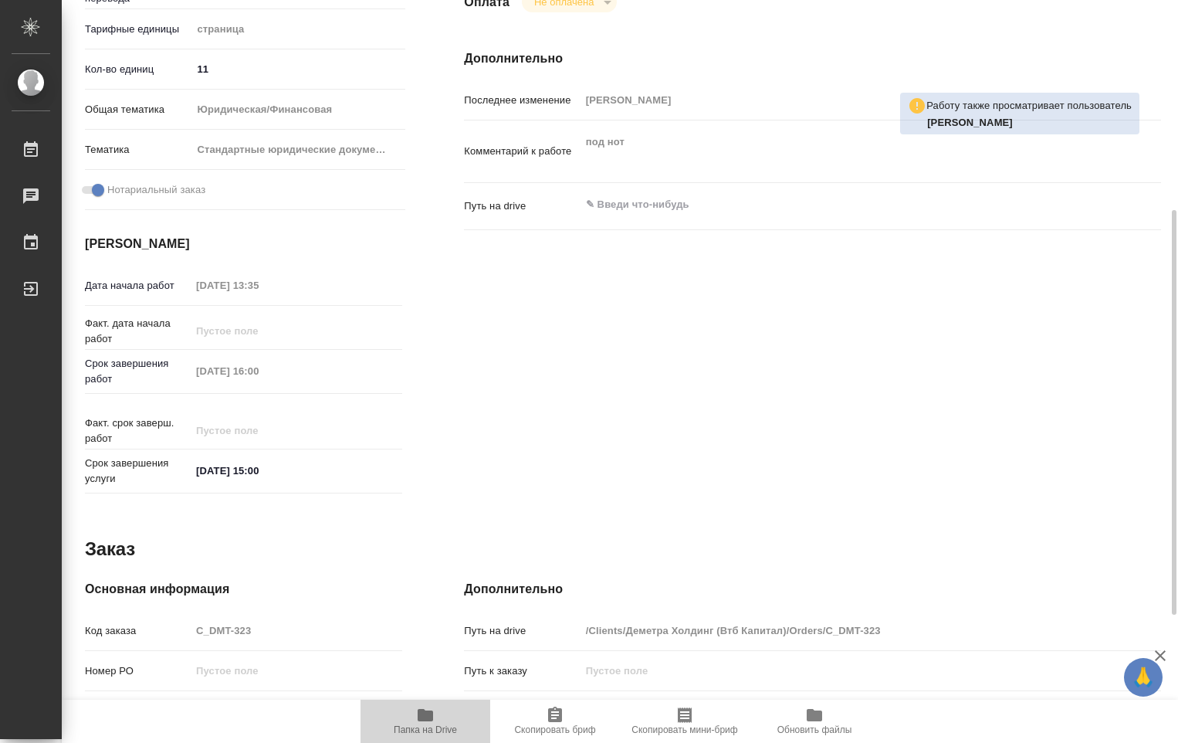
click at [425, 720] on icon "button" at bounding box center [425, 715] width 15 height 12
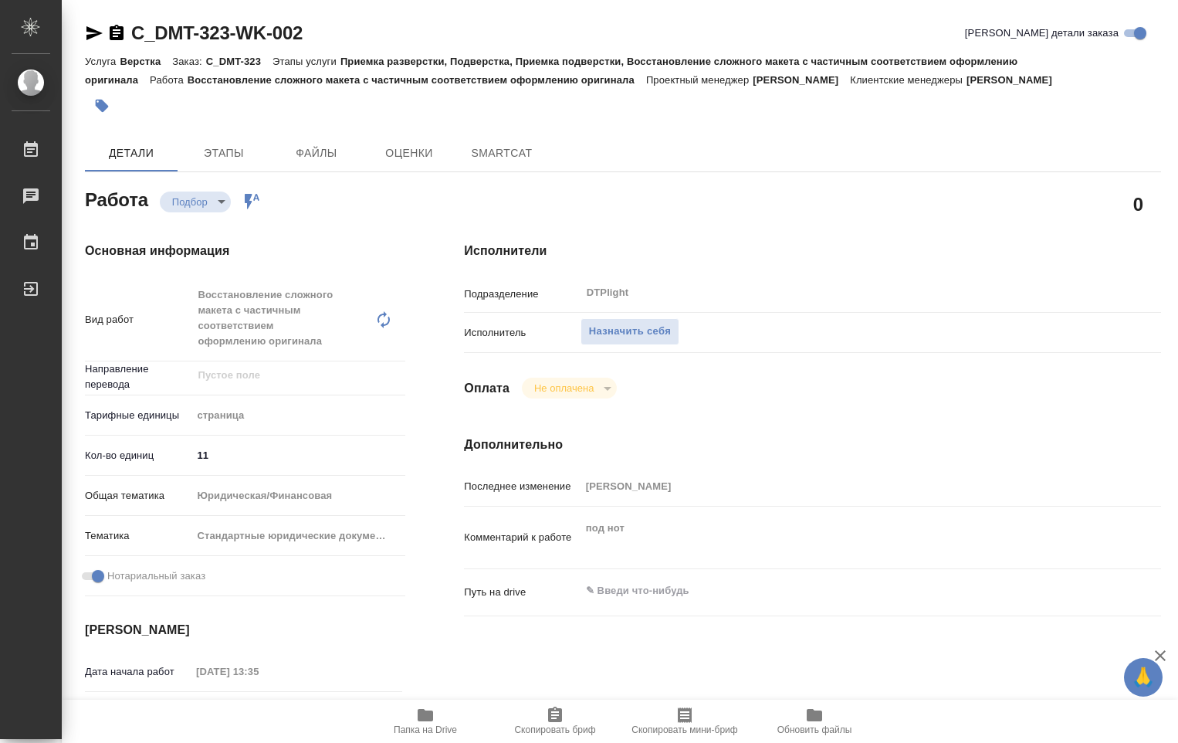
type textarea "x"
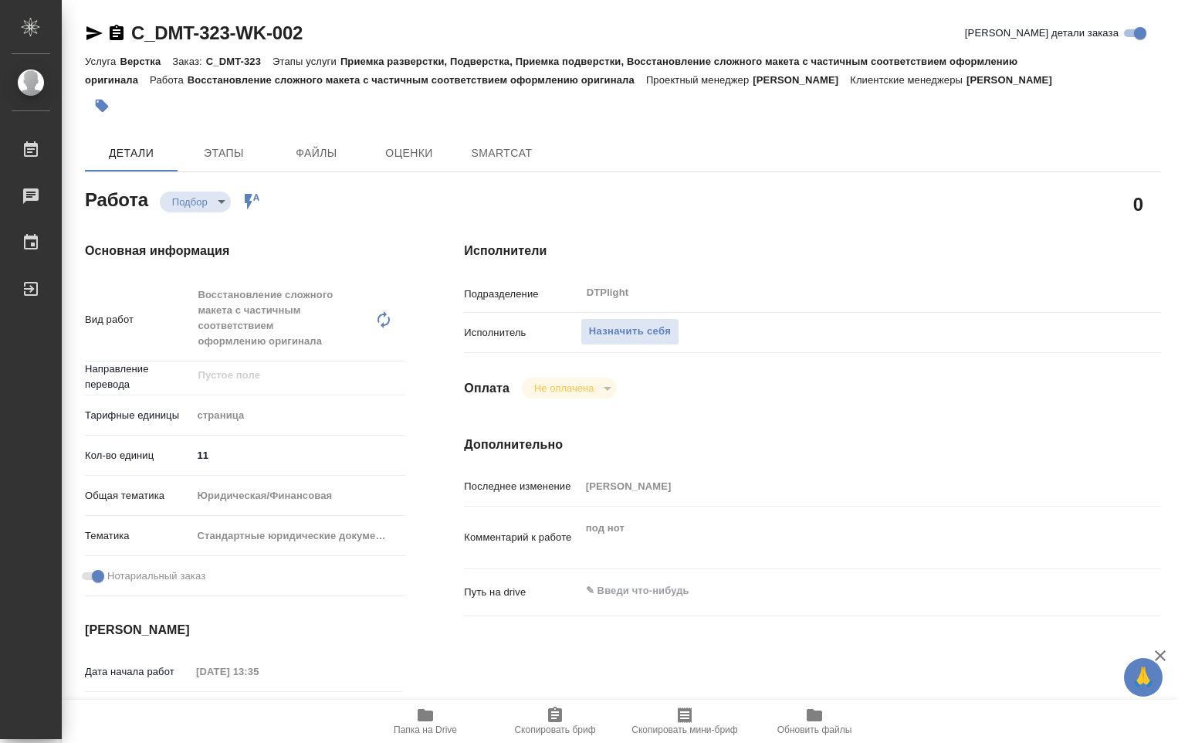
type textarea "x"
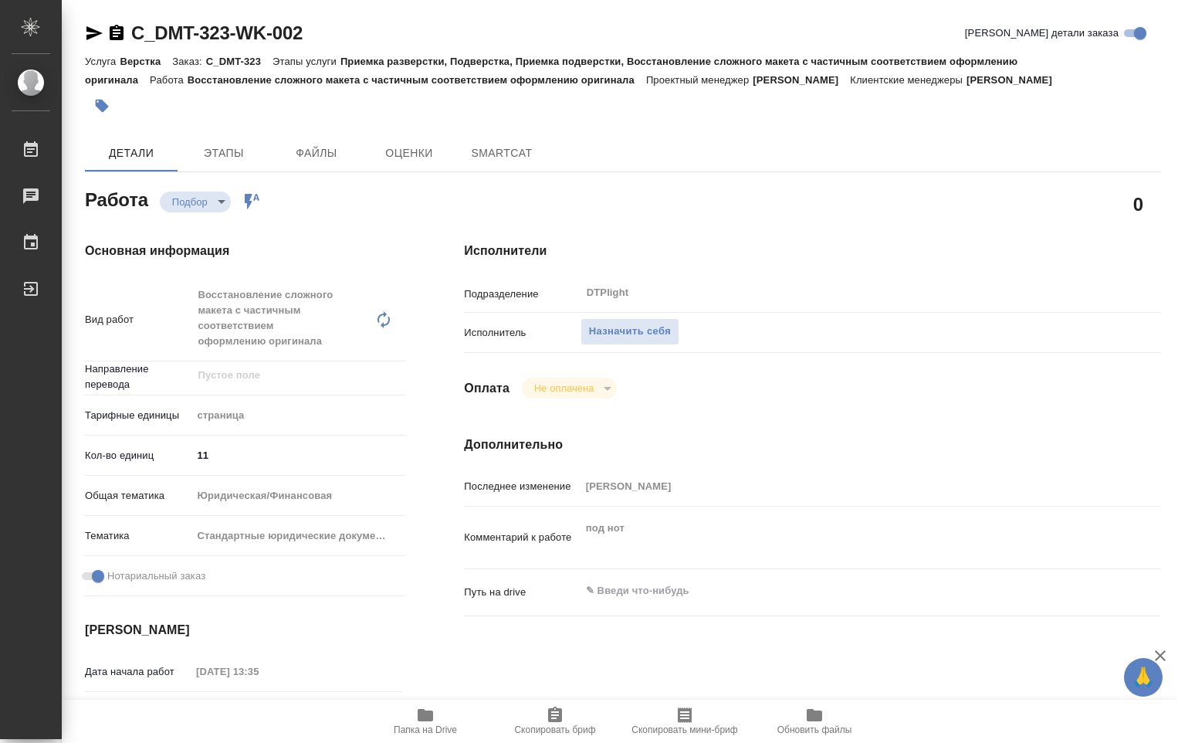
type textarea "x"
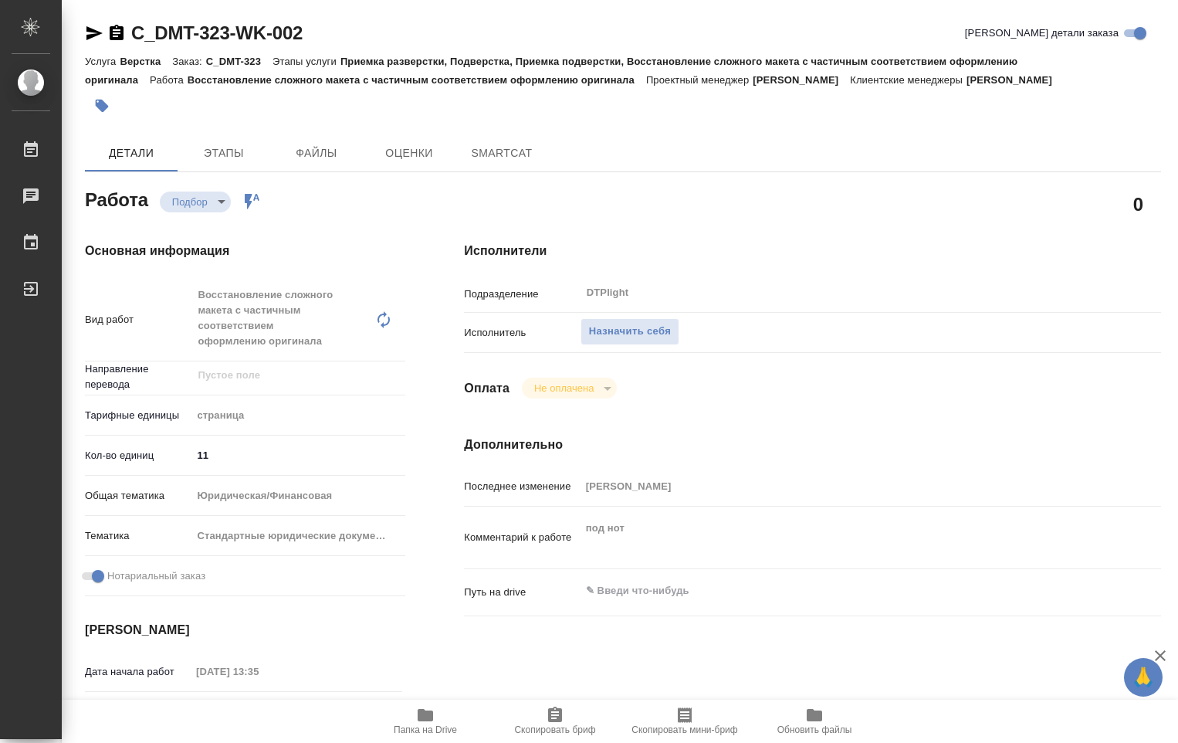
type textarea "x"
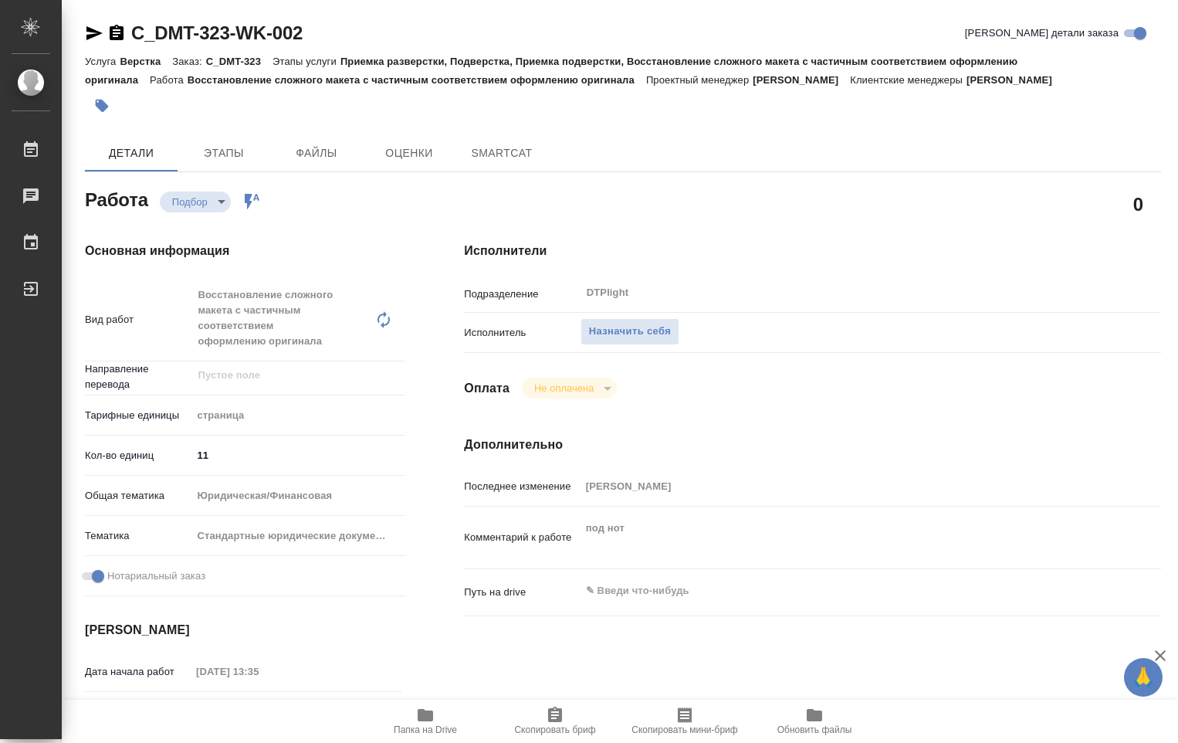
type textarea "x"
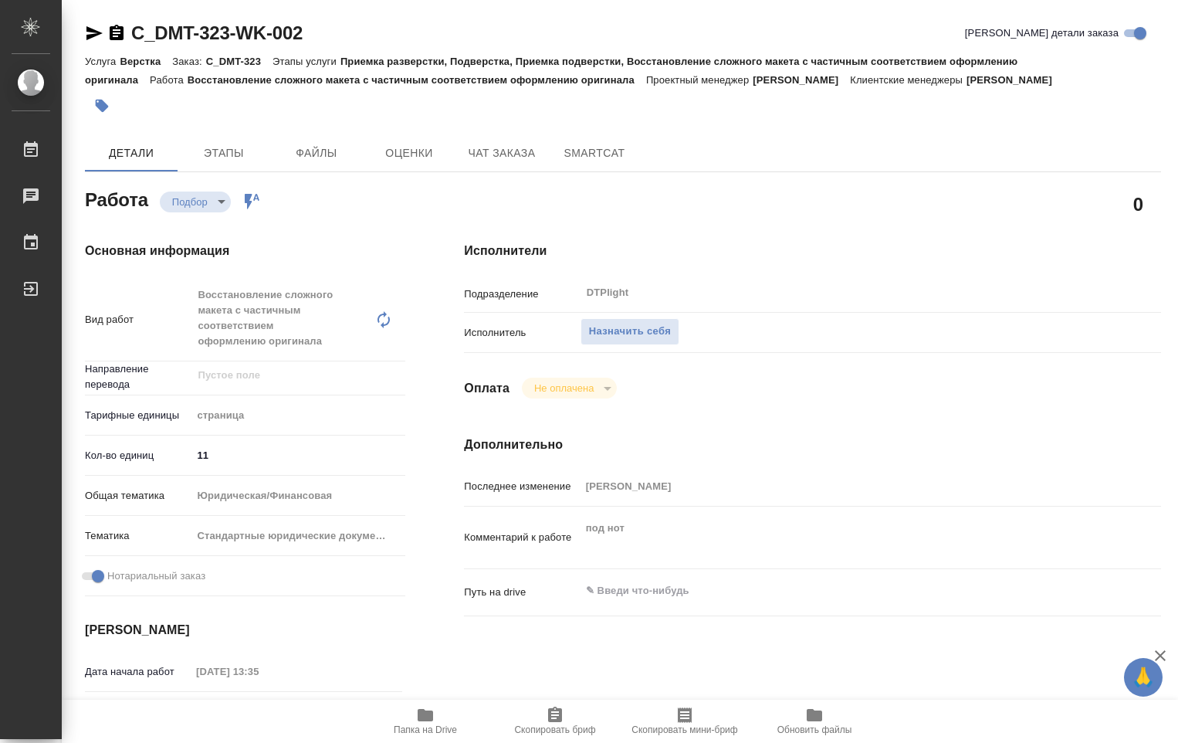
type textarea "x"
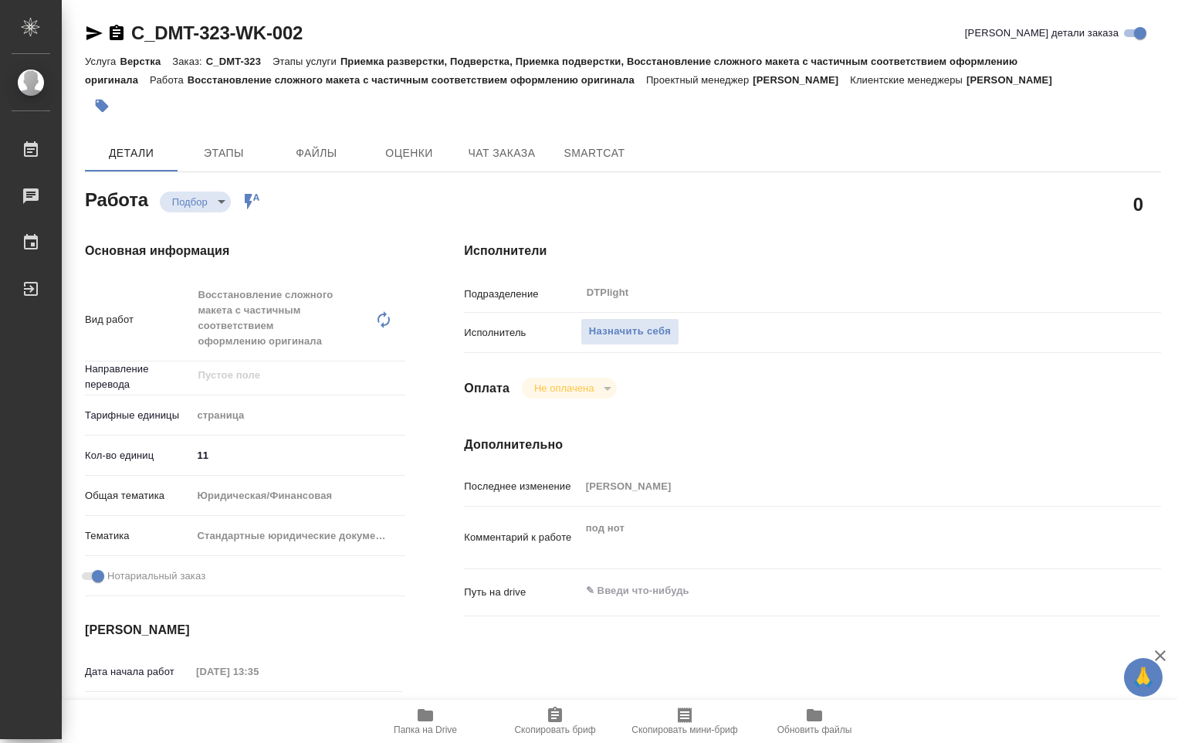
type textarea "x"
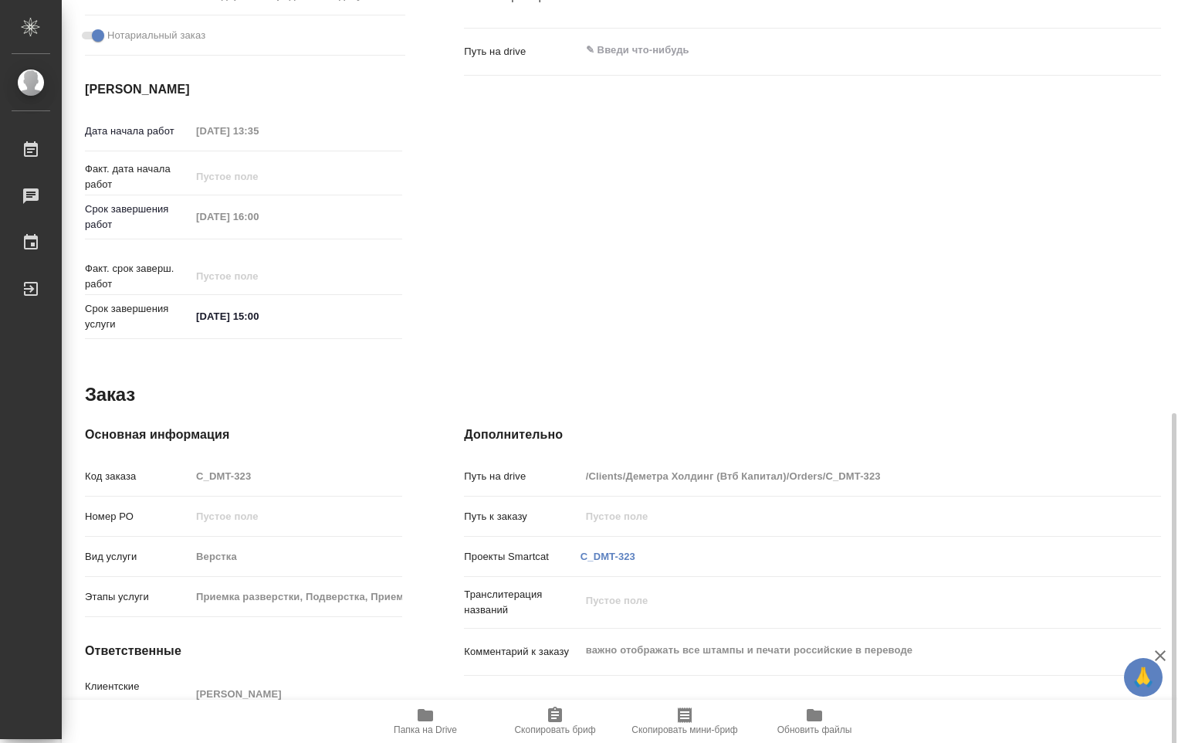
scroll to position [618, 0]
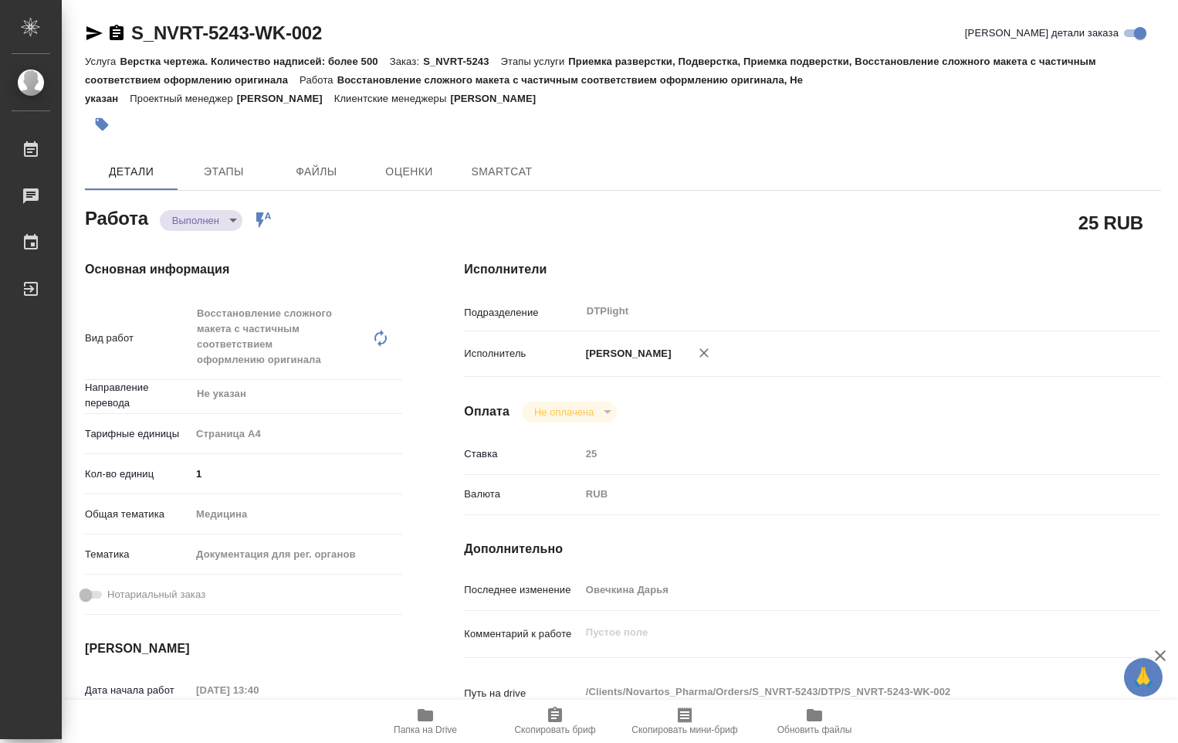
type textarea "x"
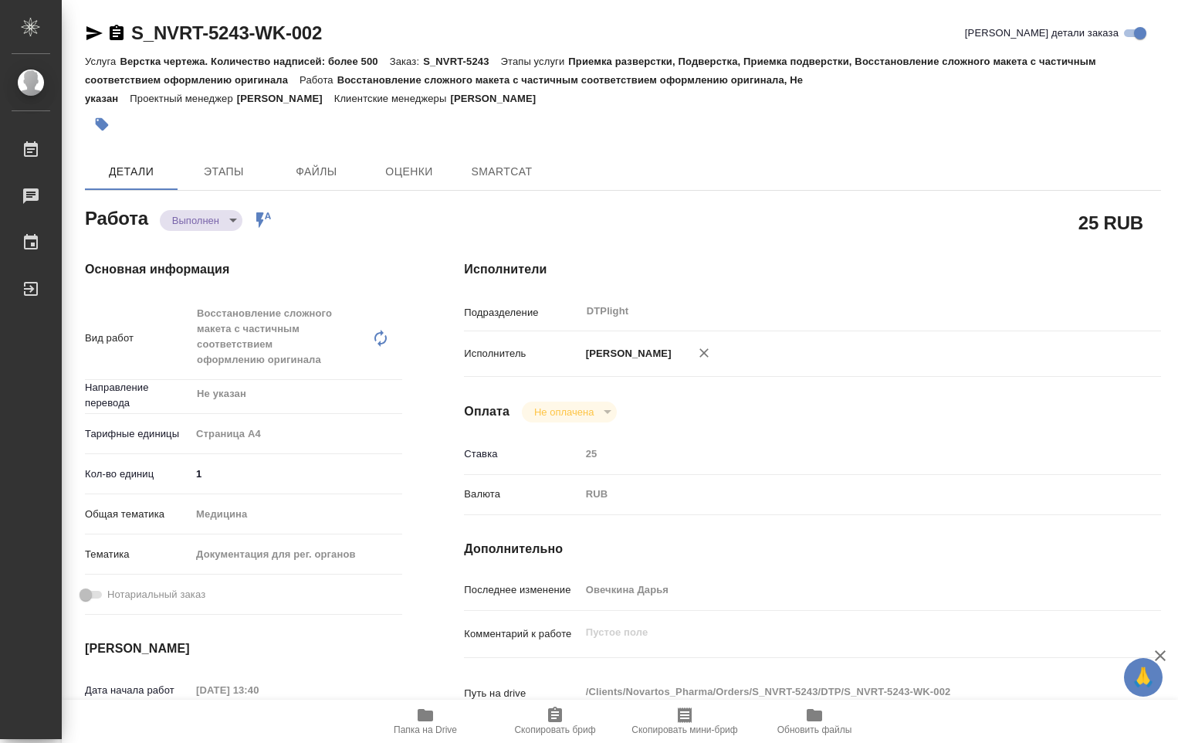
type textarea "x"
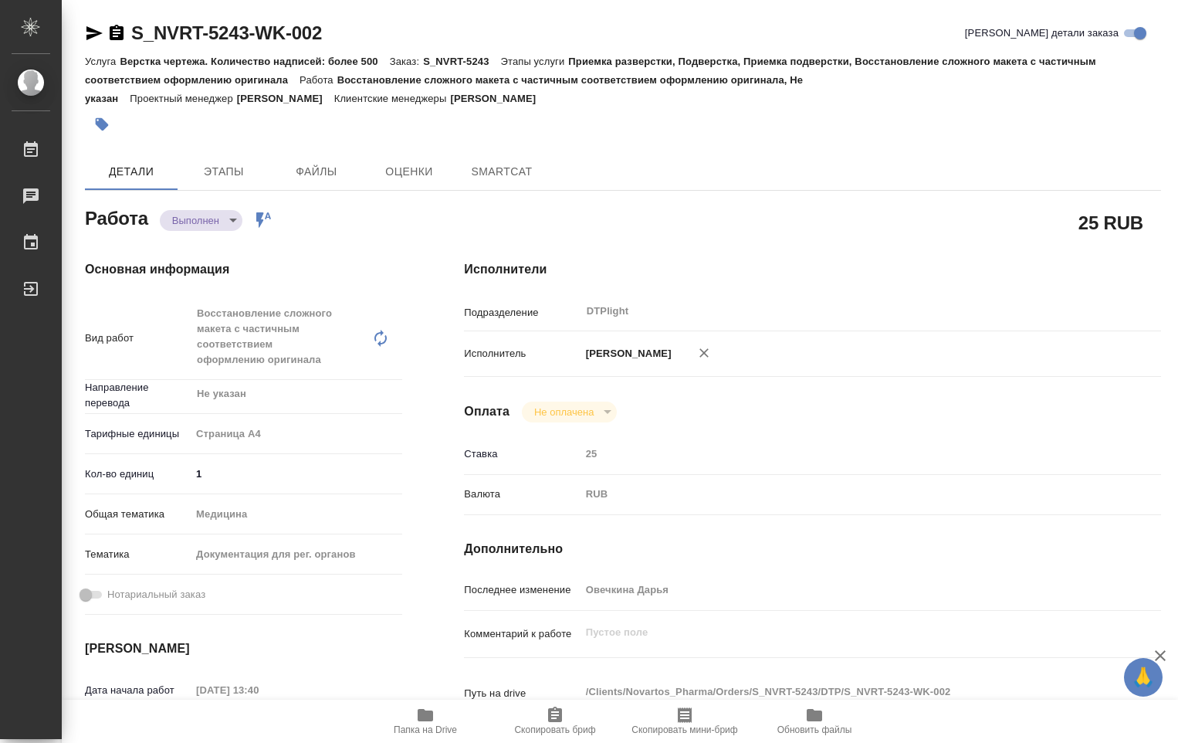
type textarea "x"
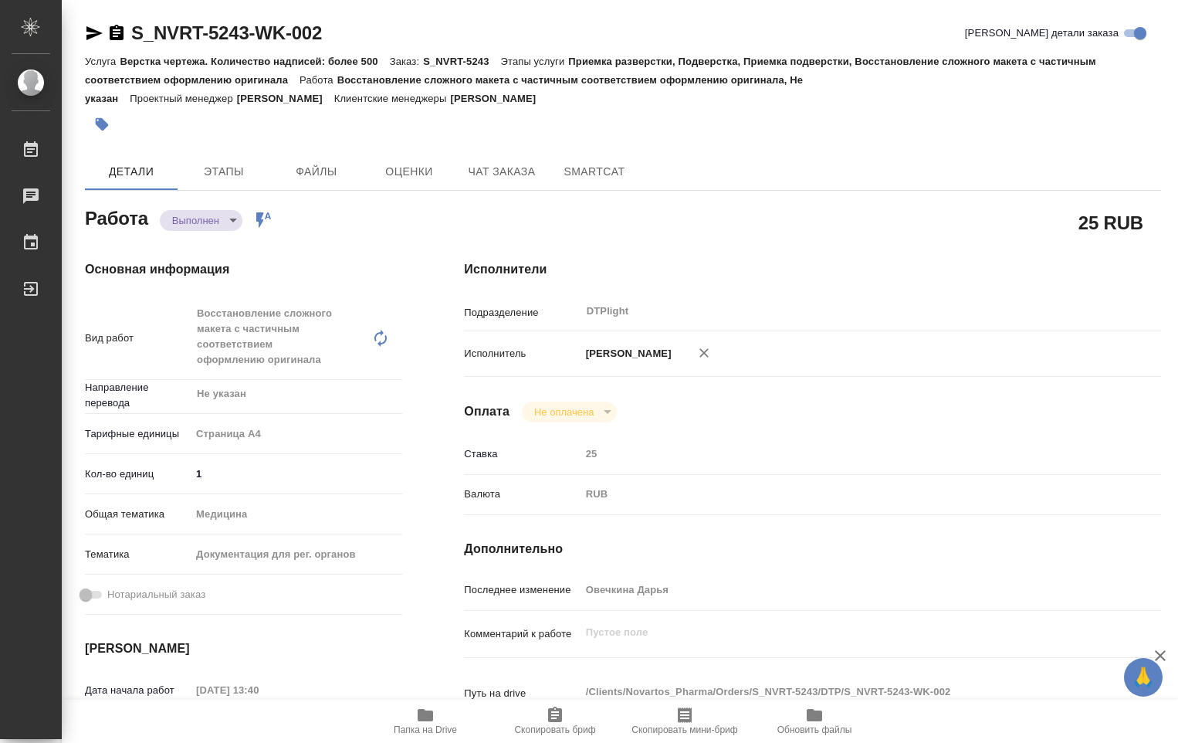
type textarea "x"
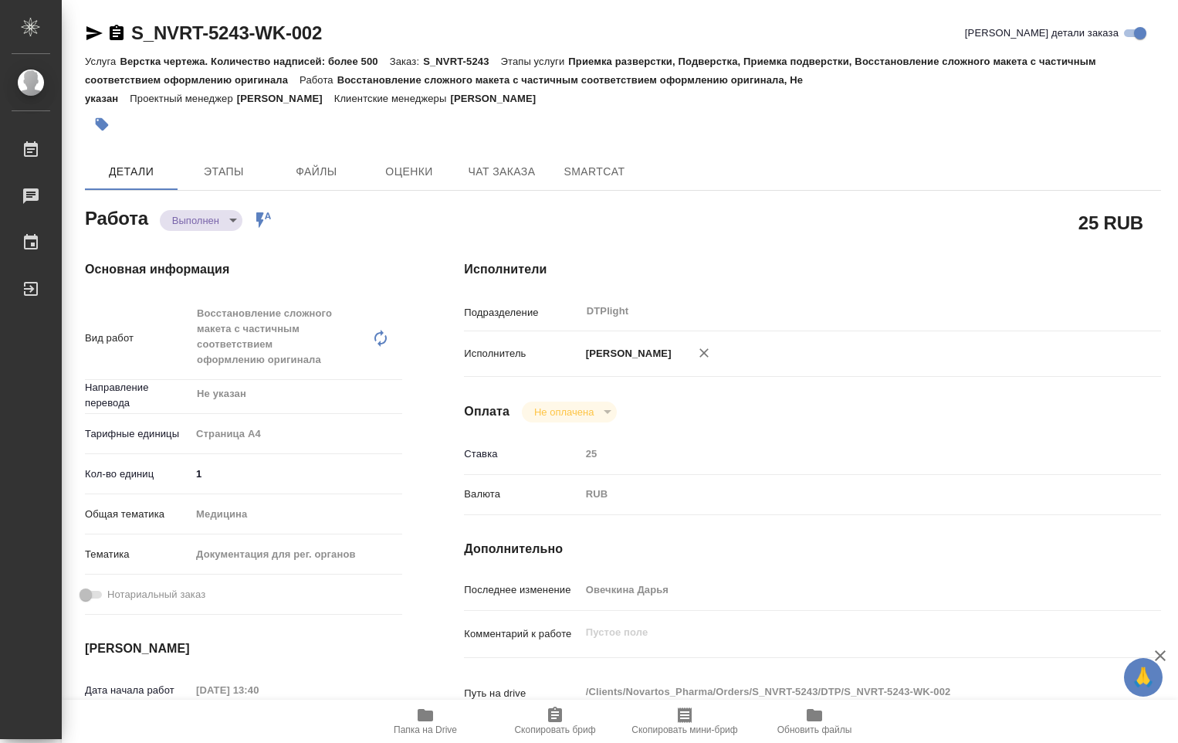
type textarea "x"
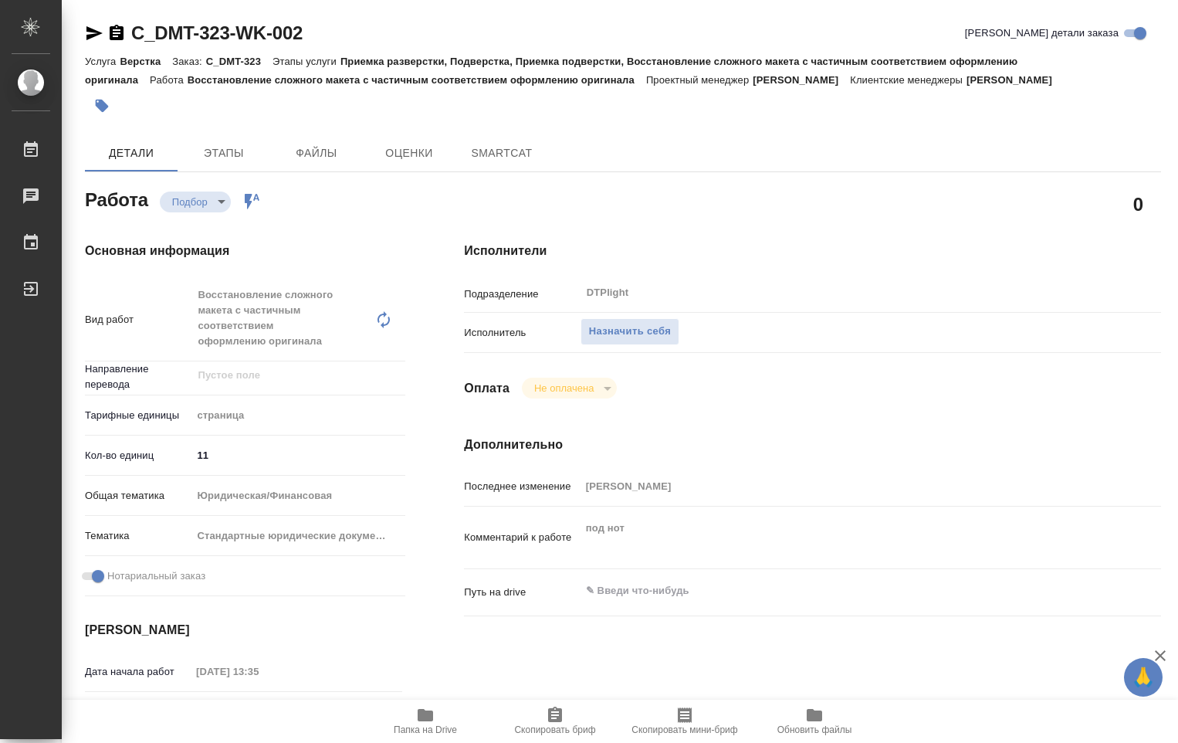
type textarea "x"
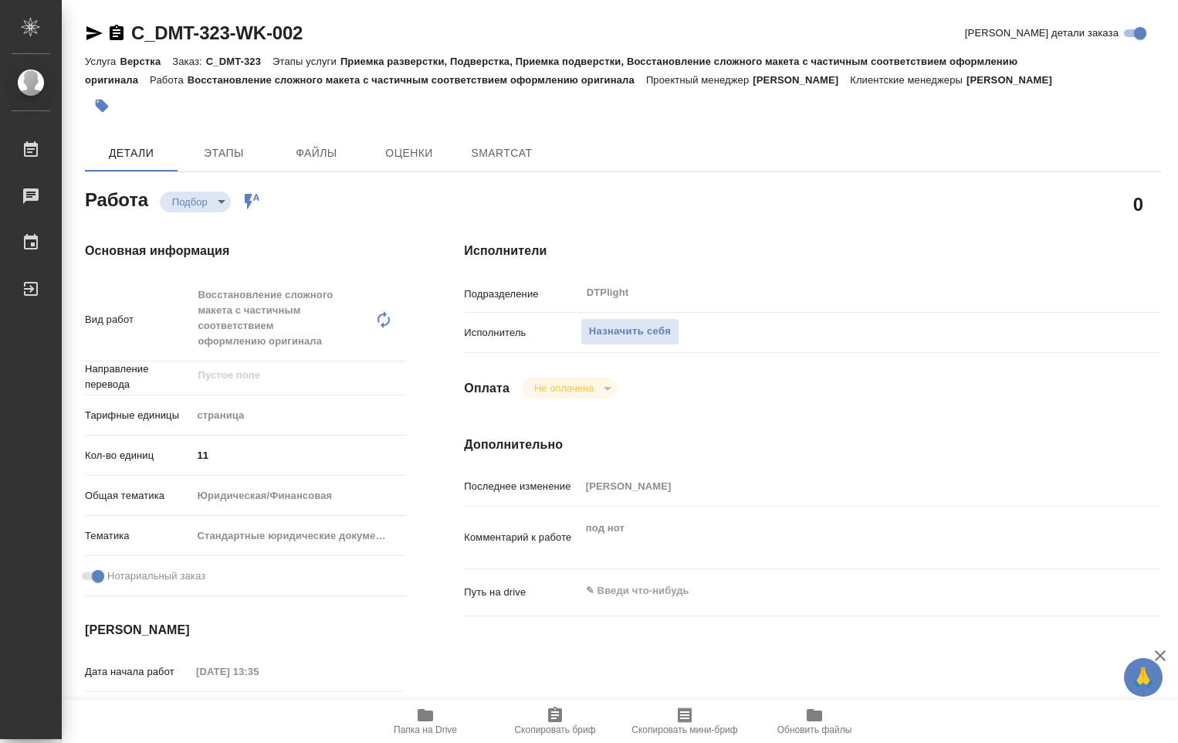
type textarea "x"
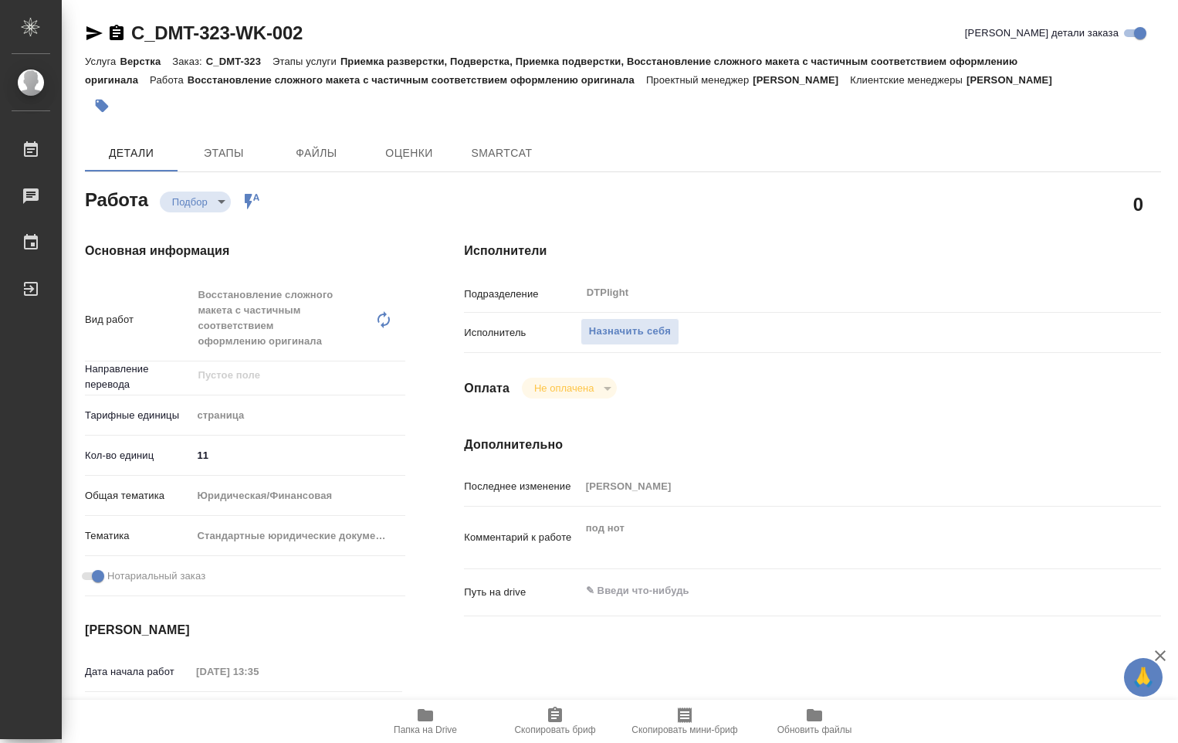
type textarea "x"
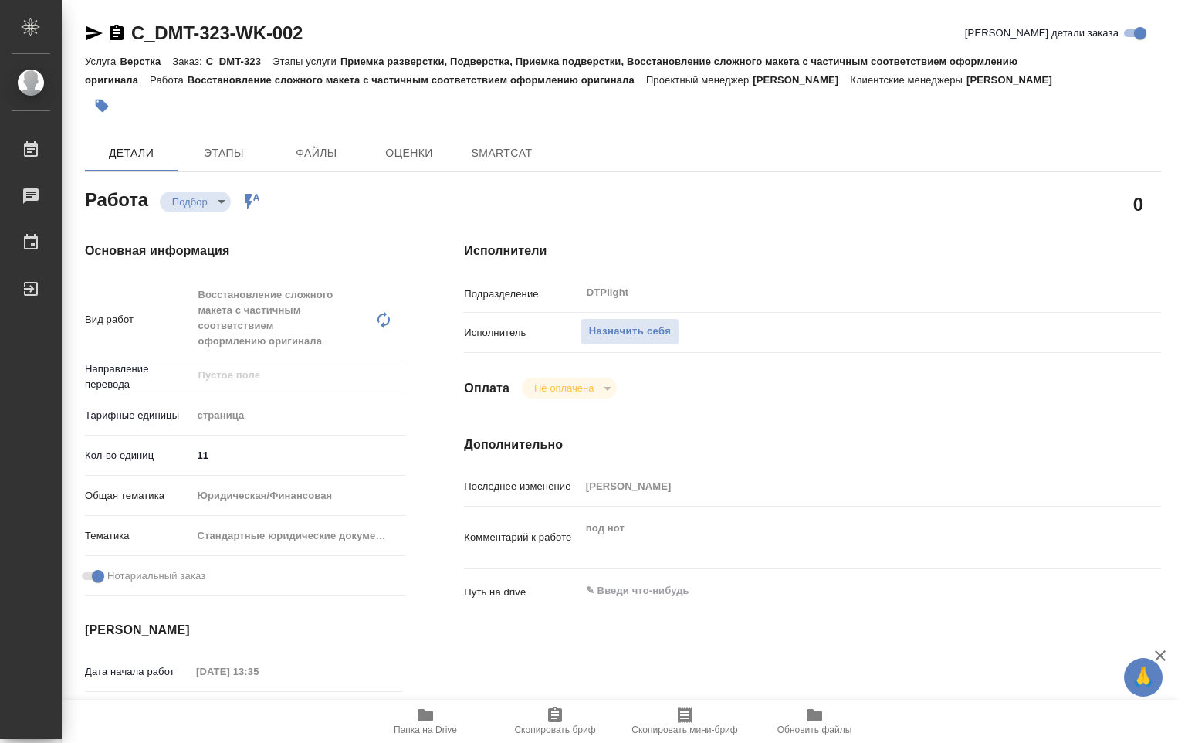
type textarea "x"
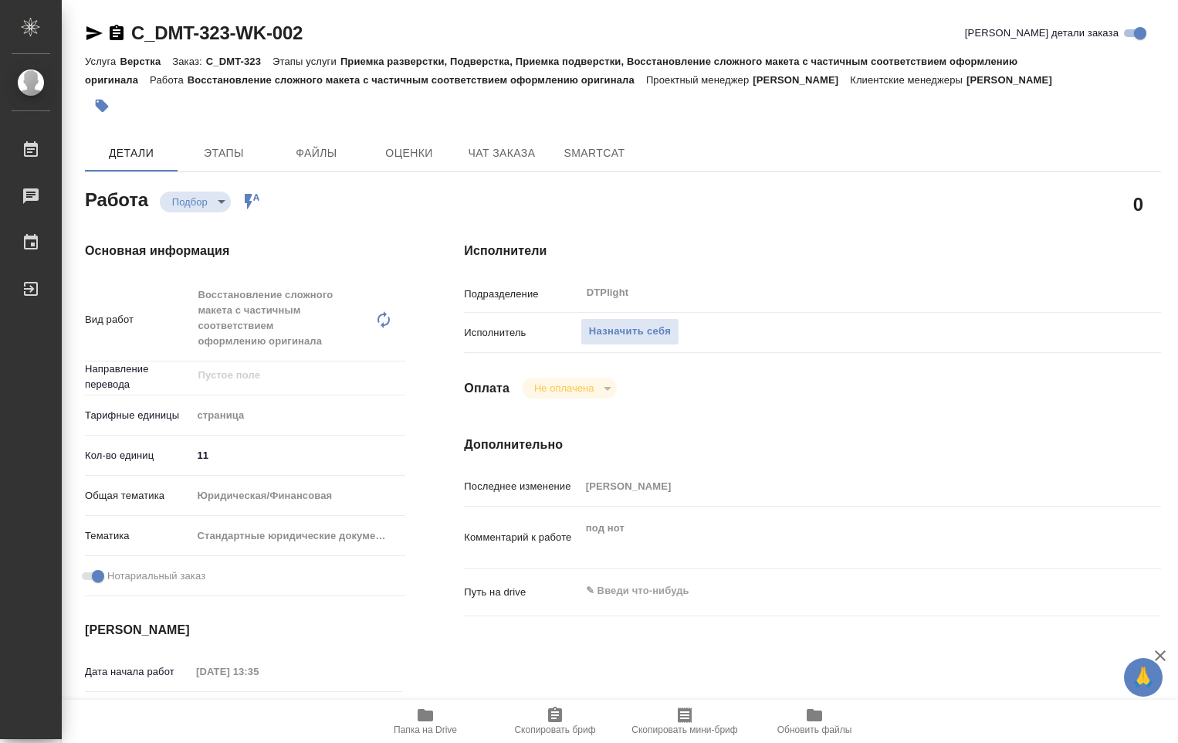
click at [434, 722] on icon "button" at bounding box center [425, 715] width 19 height 19
type textarea "x"
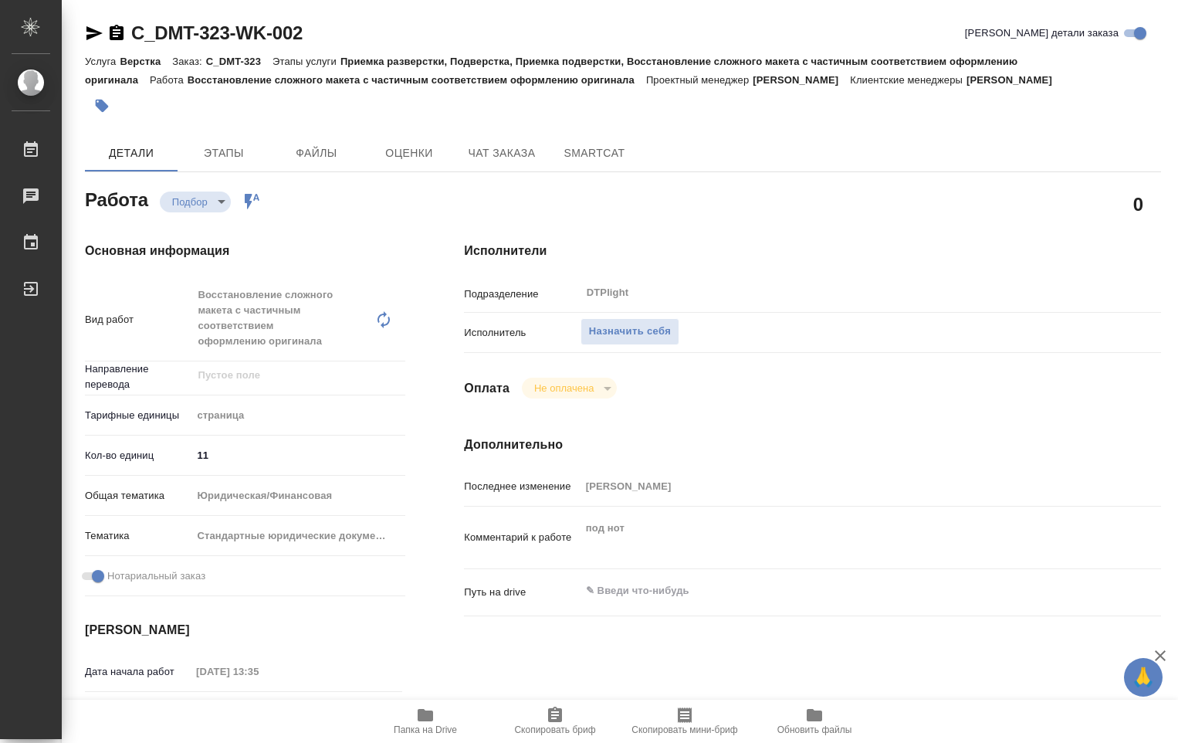
type textarea "x"
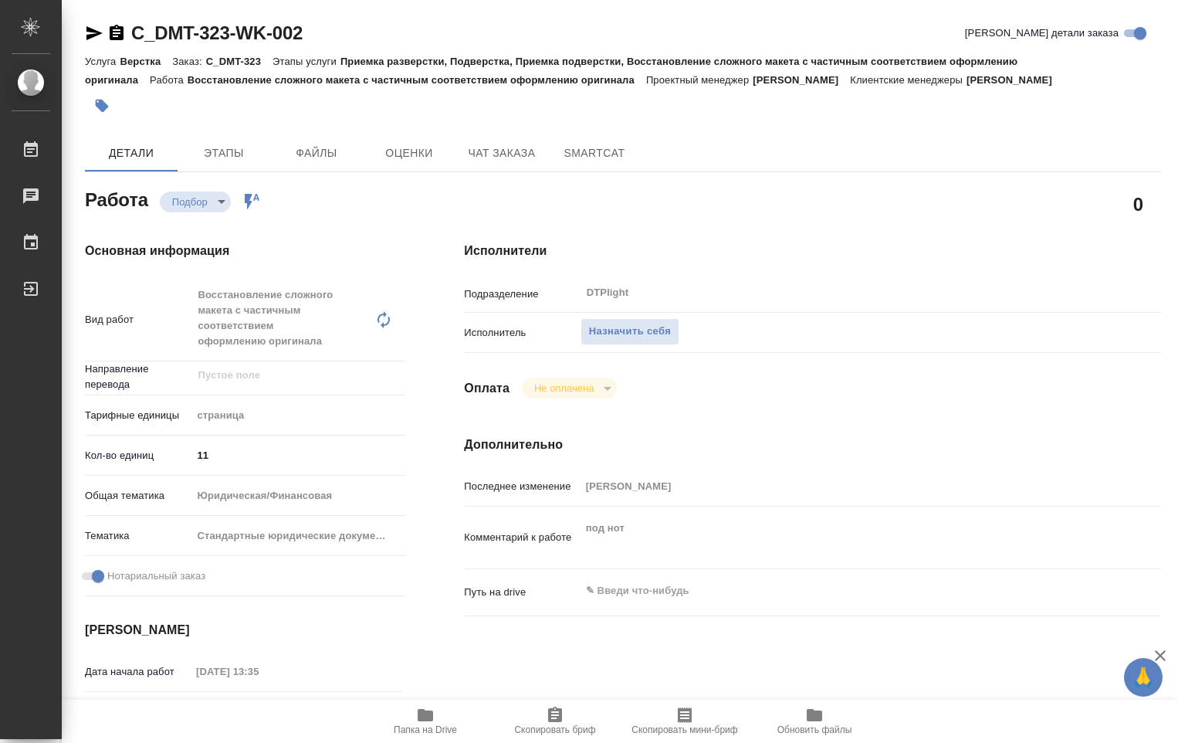
type textarea "x"
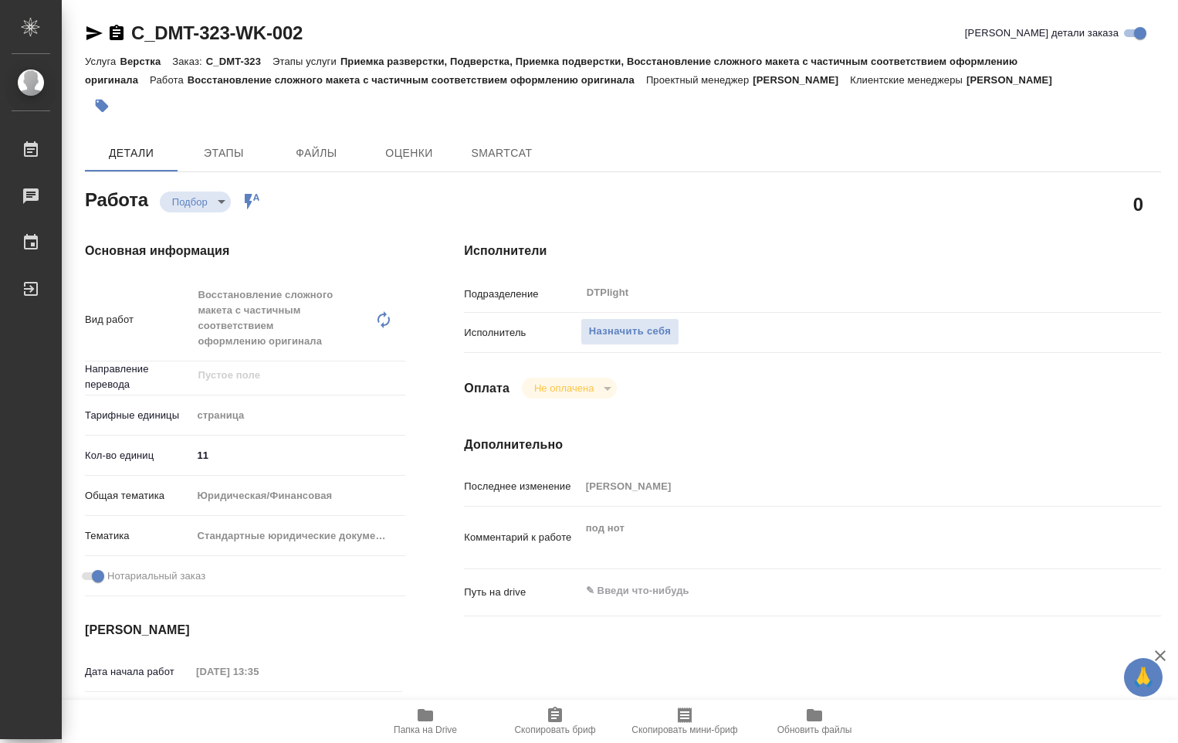
type textarea "x"
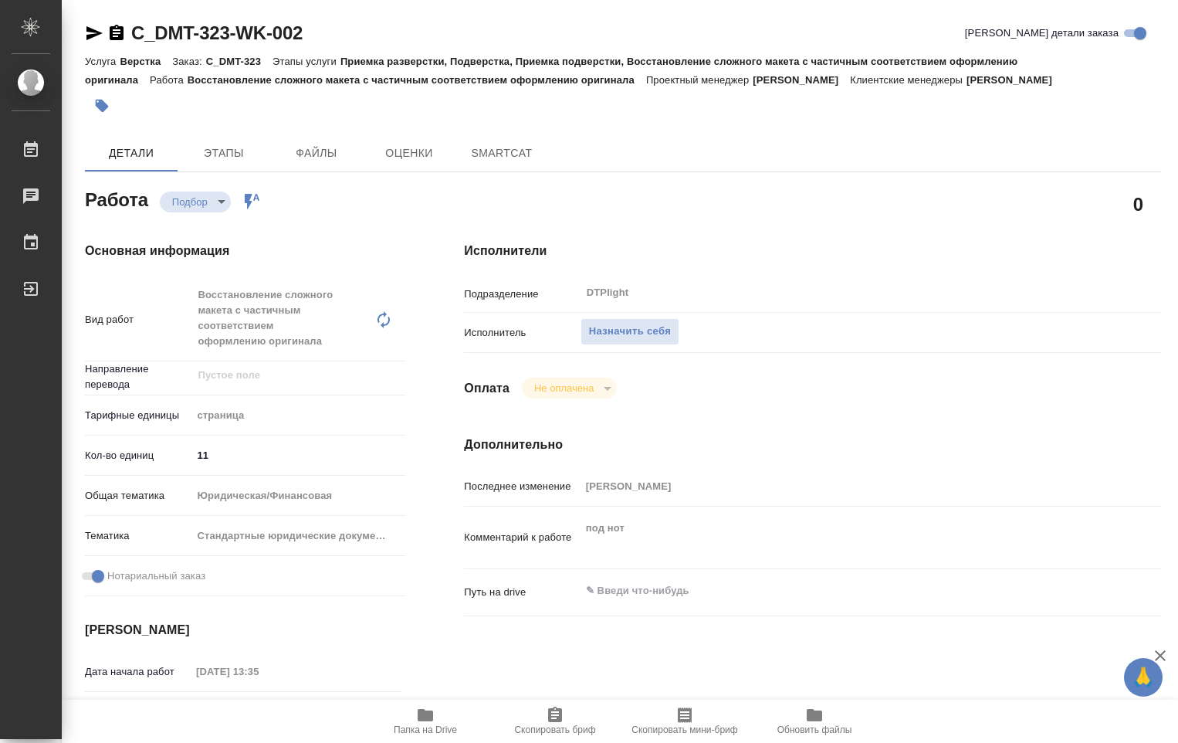
type textarea "x"
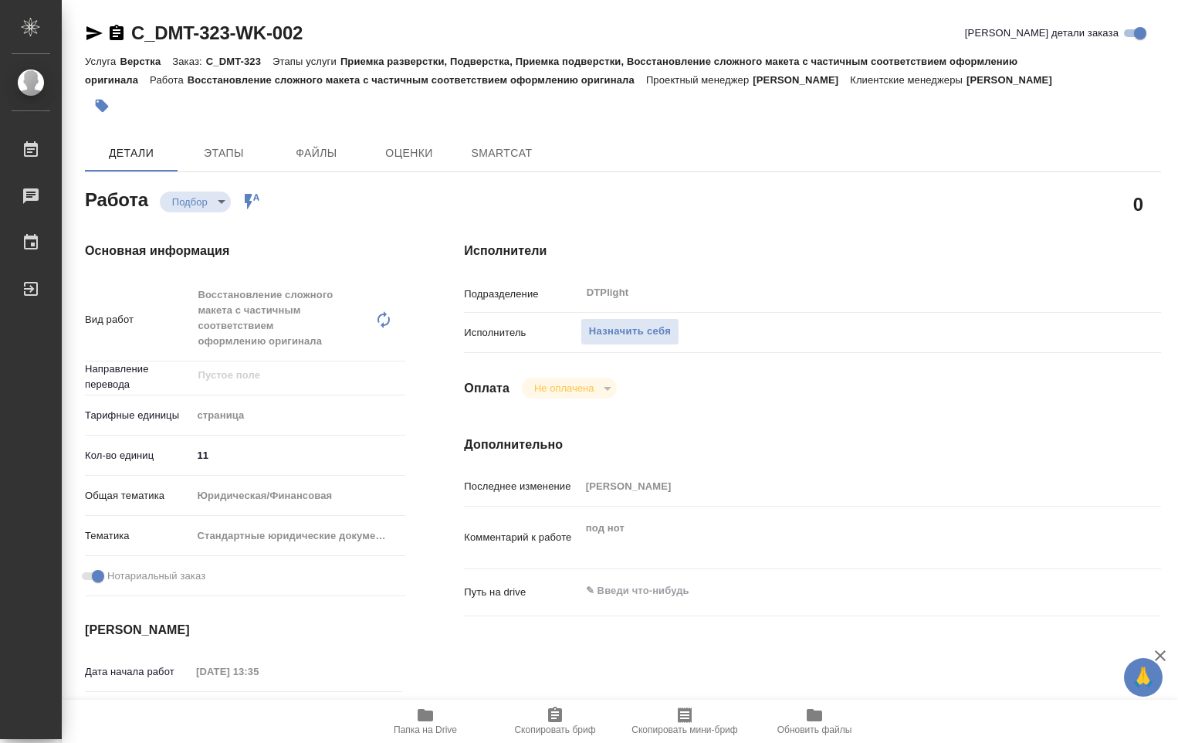
type textarea "x"
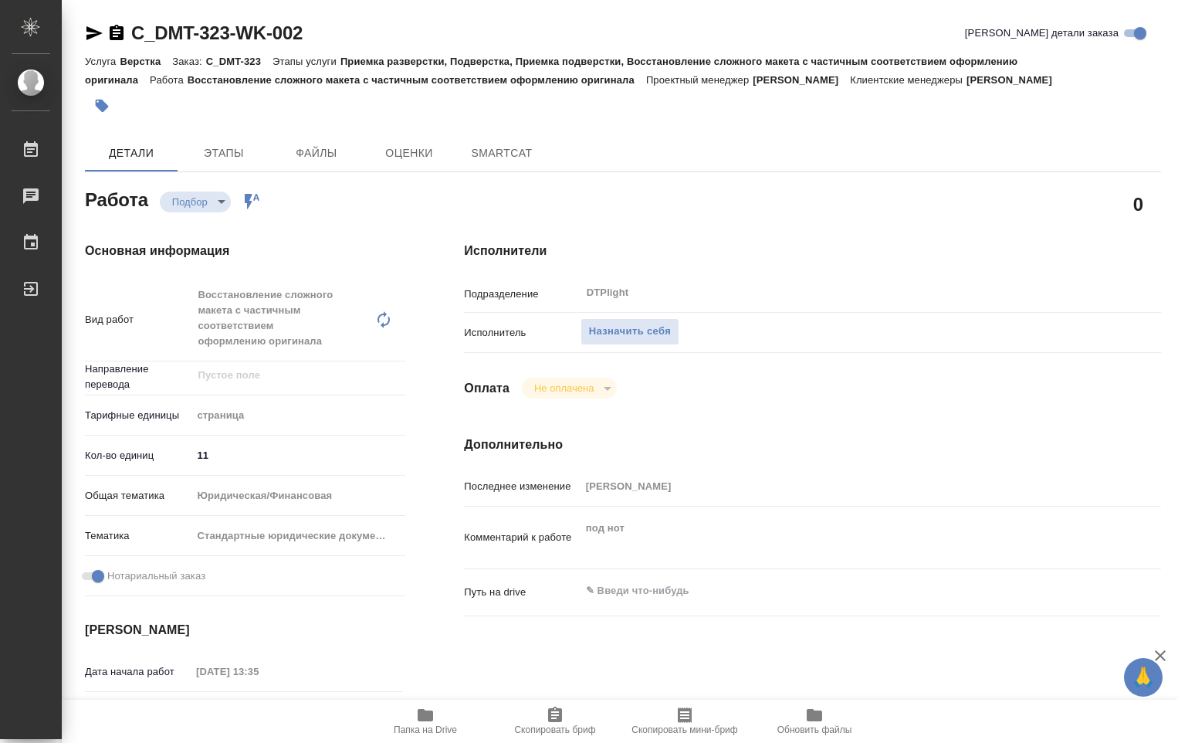
type textarea "x"
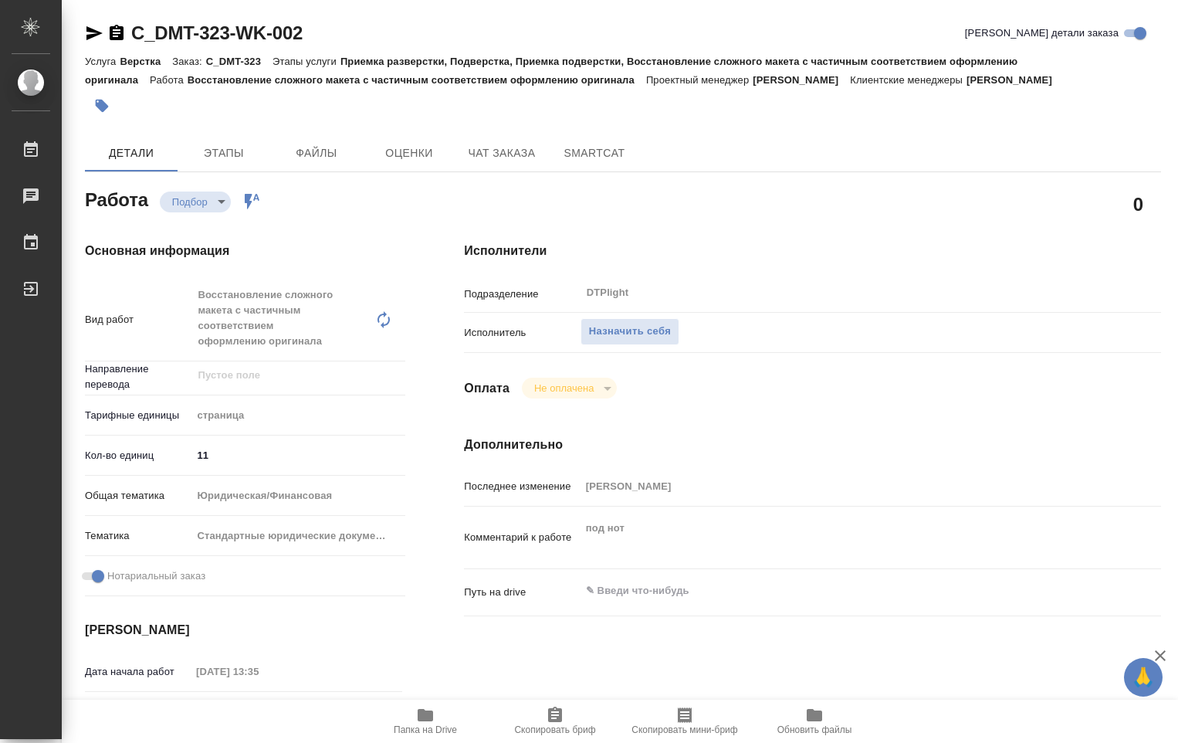
type textarea "x"
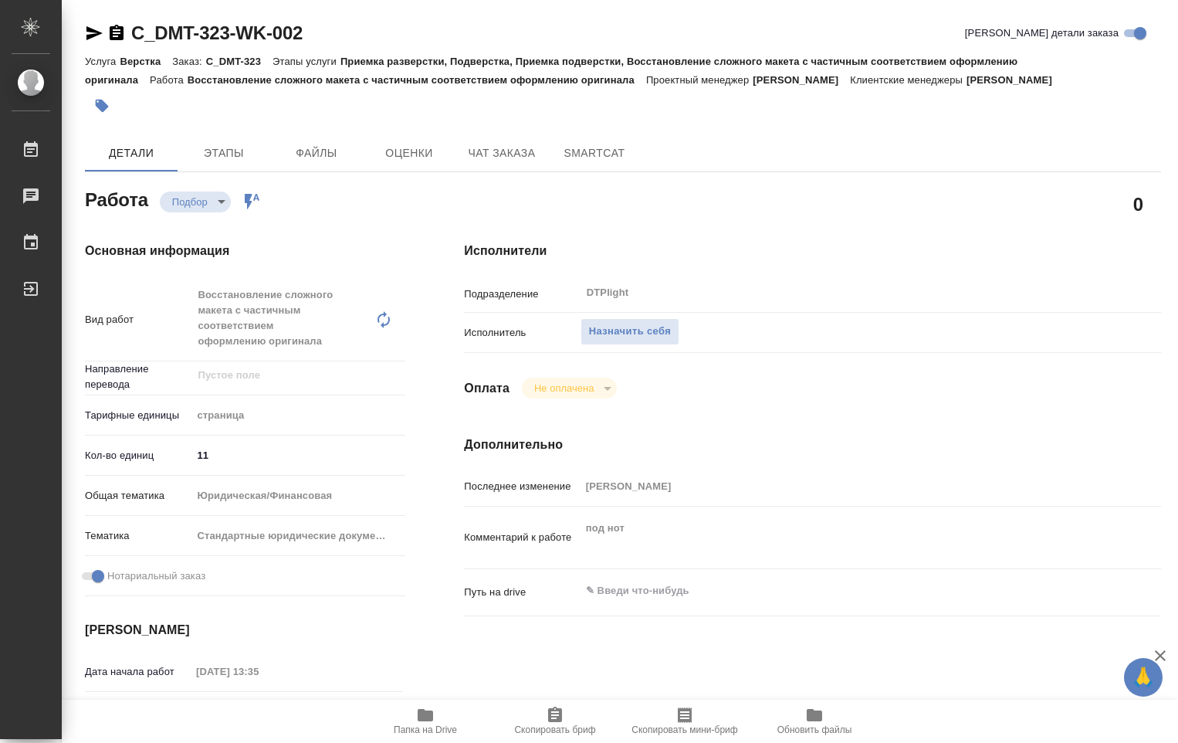
type textarea "x"
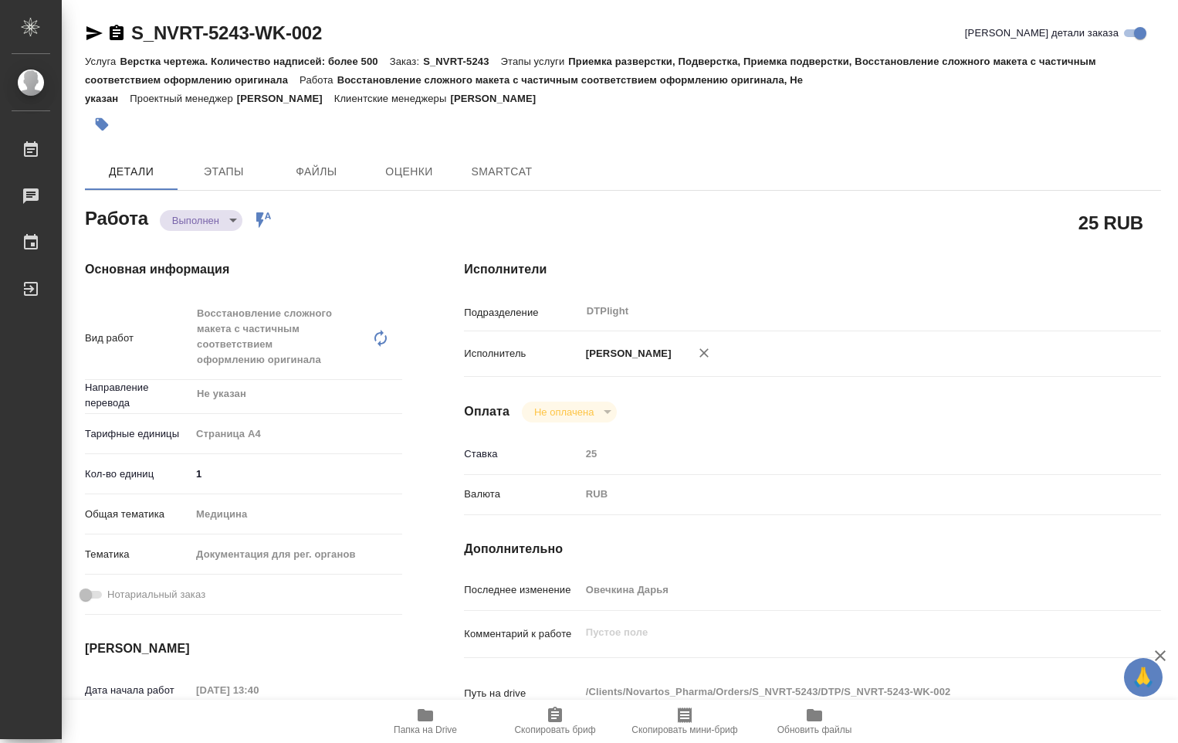
type textarea "x"
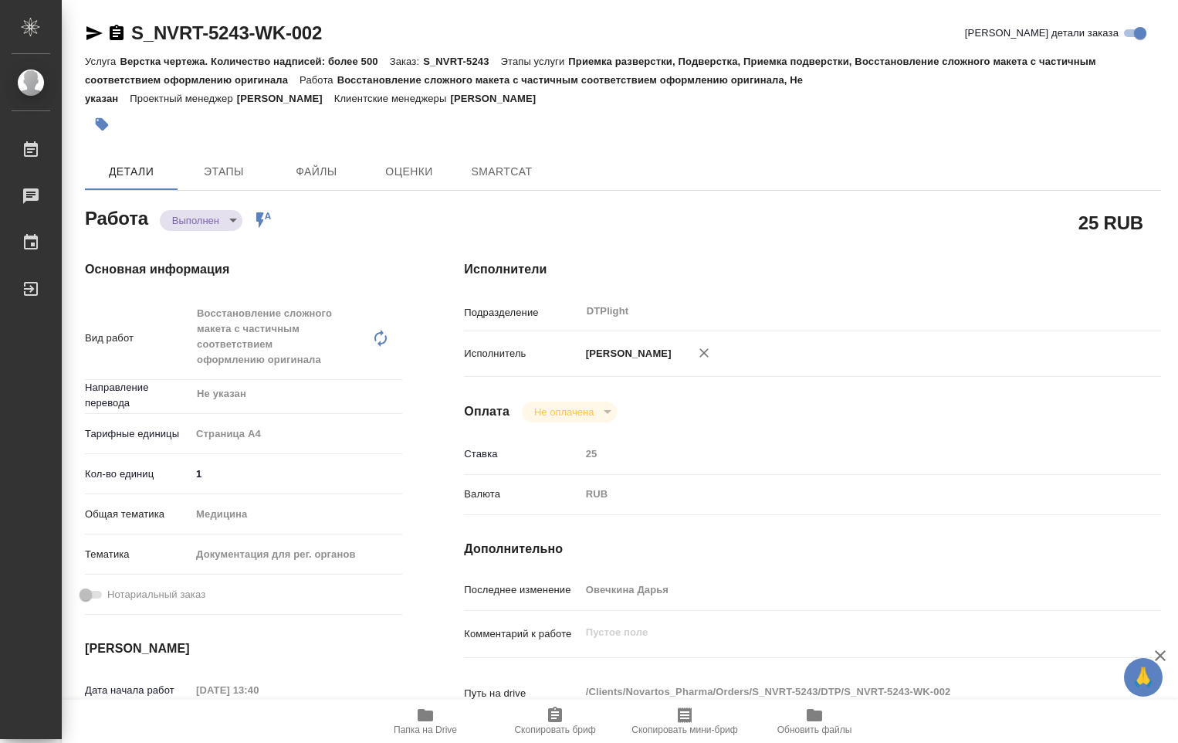
type textarea "x"
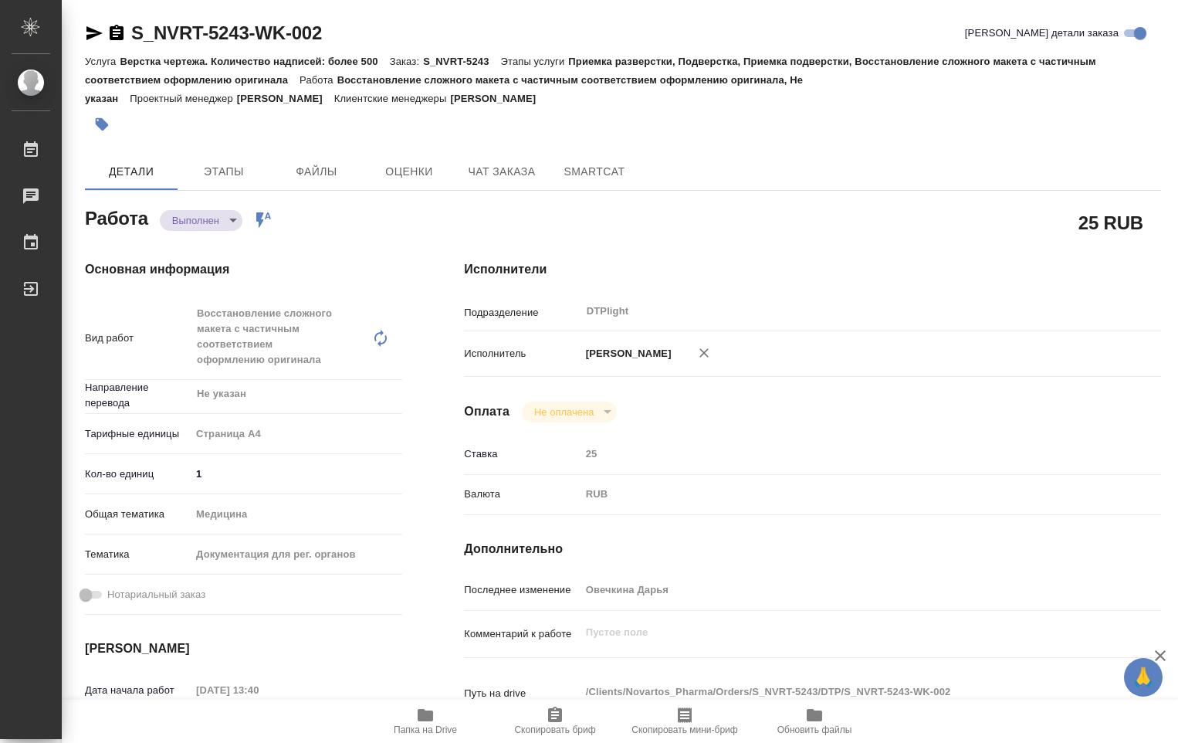
type textarea "x"
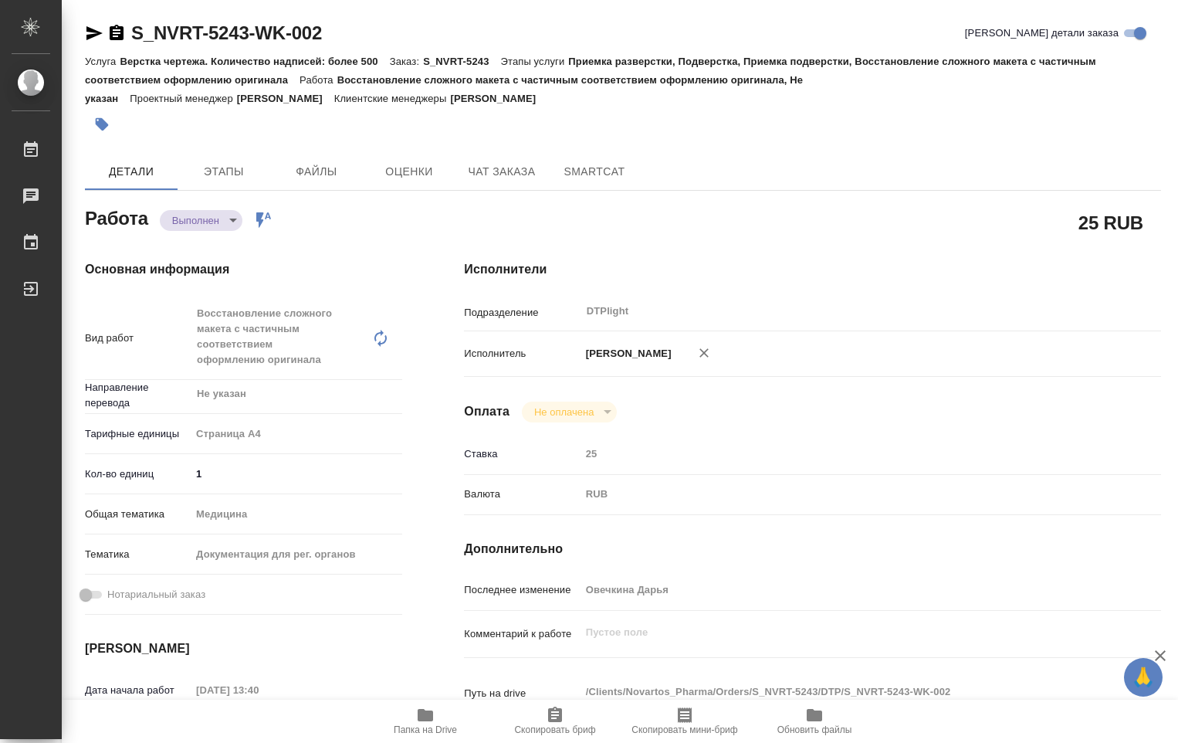
type textarea "x"
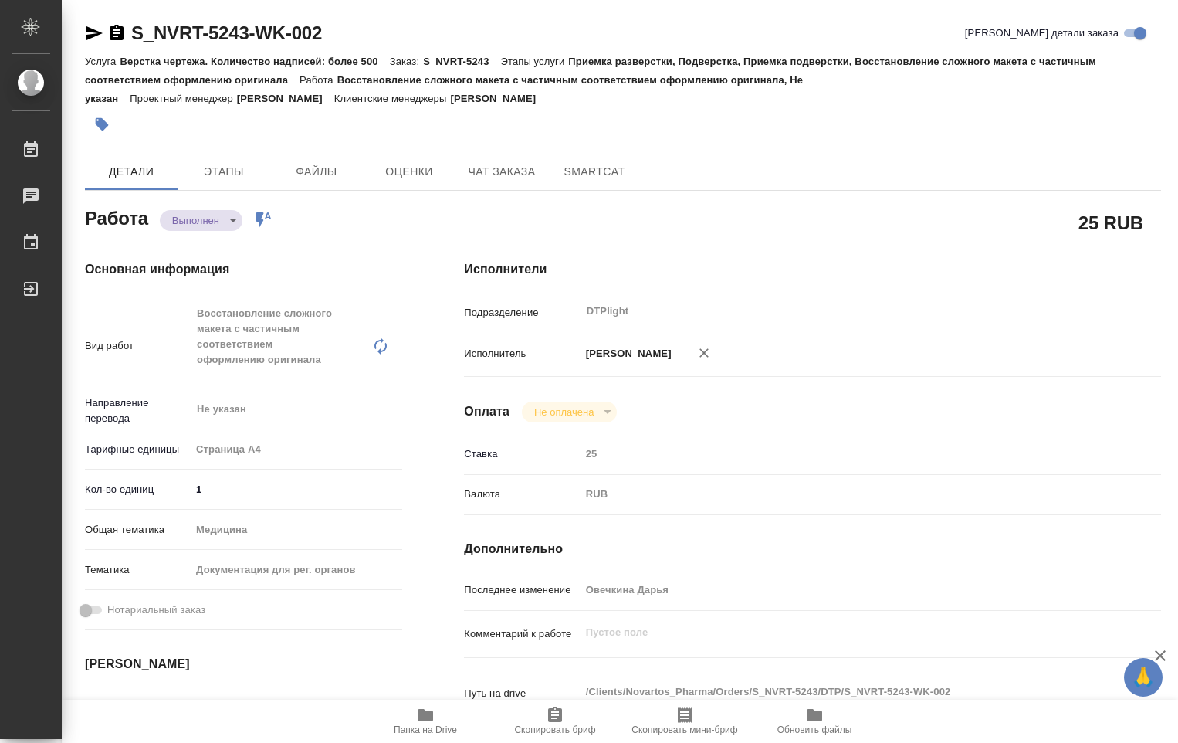
type textarea "x"
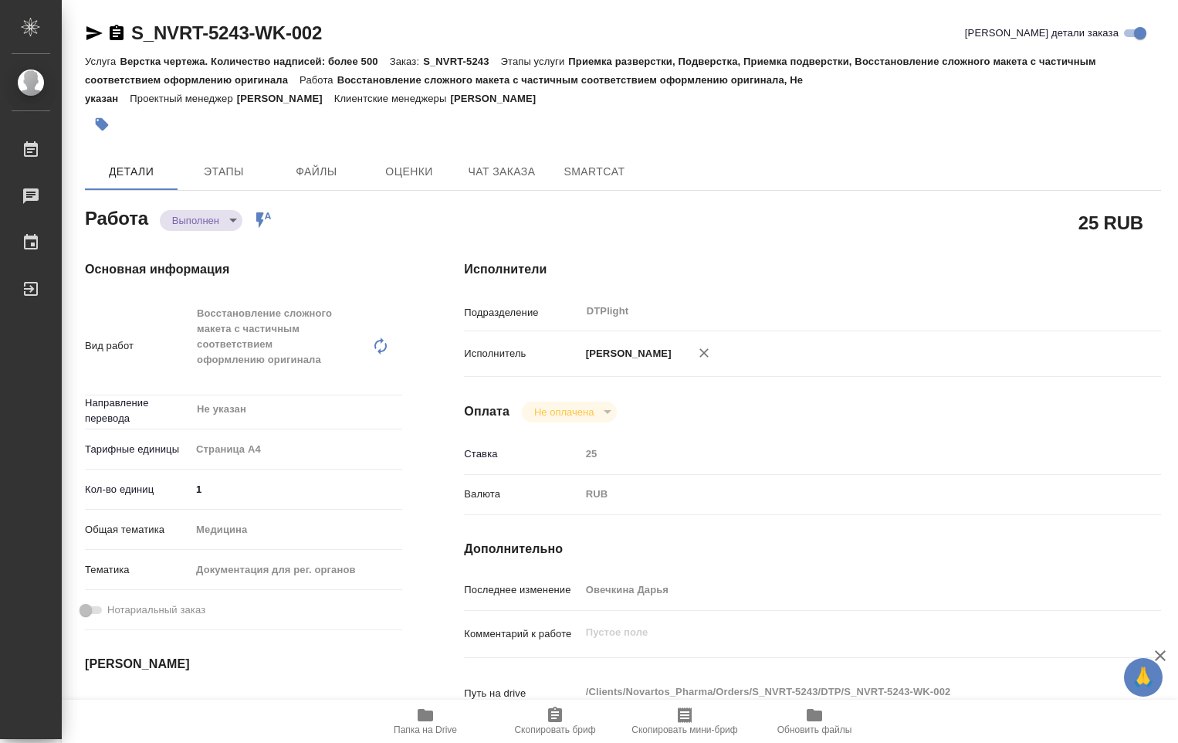
type textarea "x"
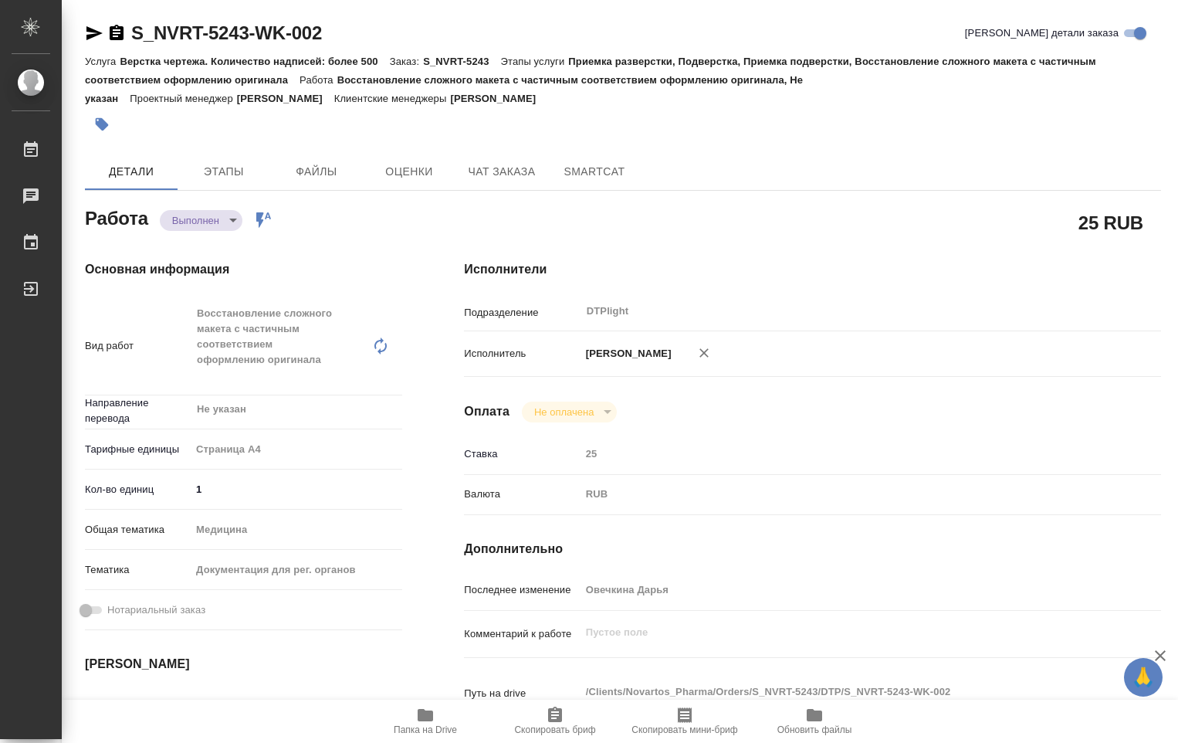
type textarea "x"
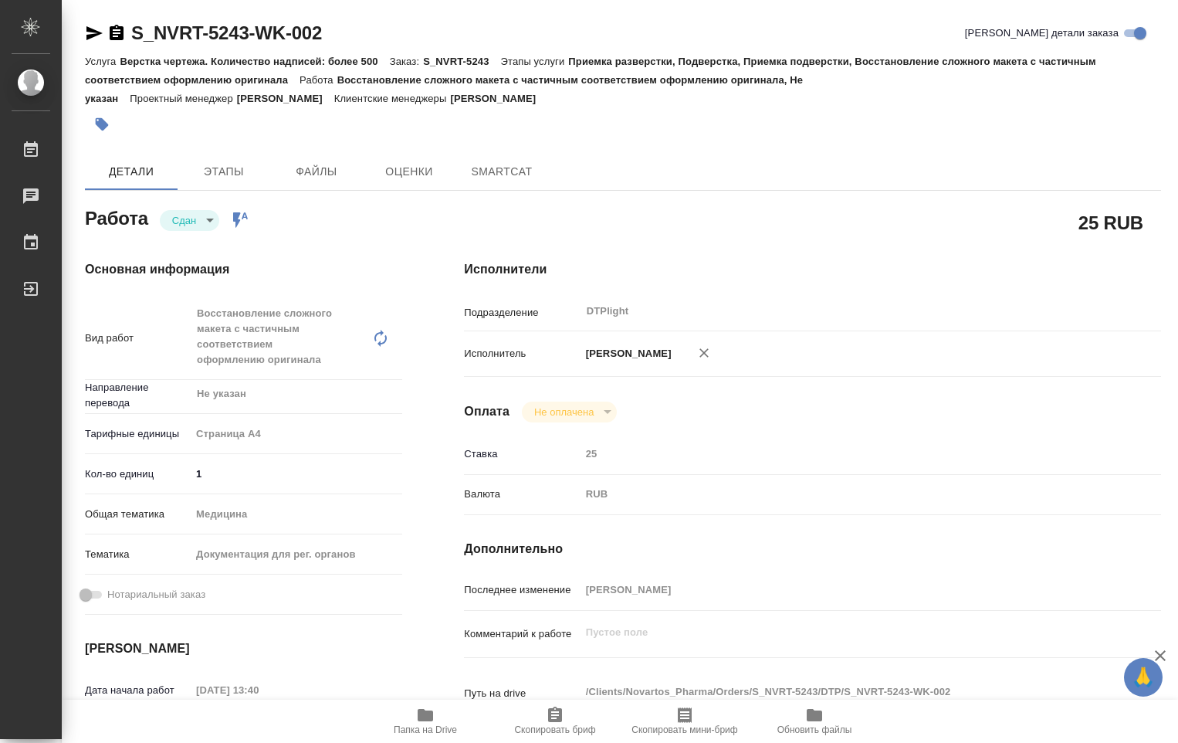
type textarea "x"
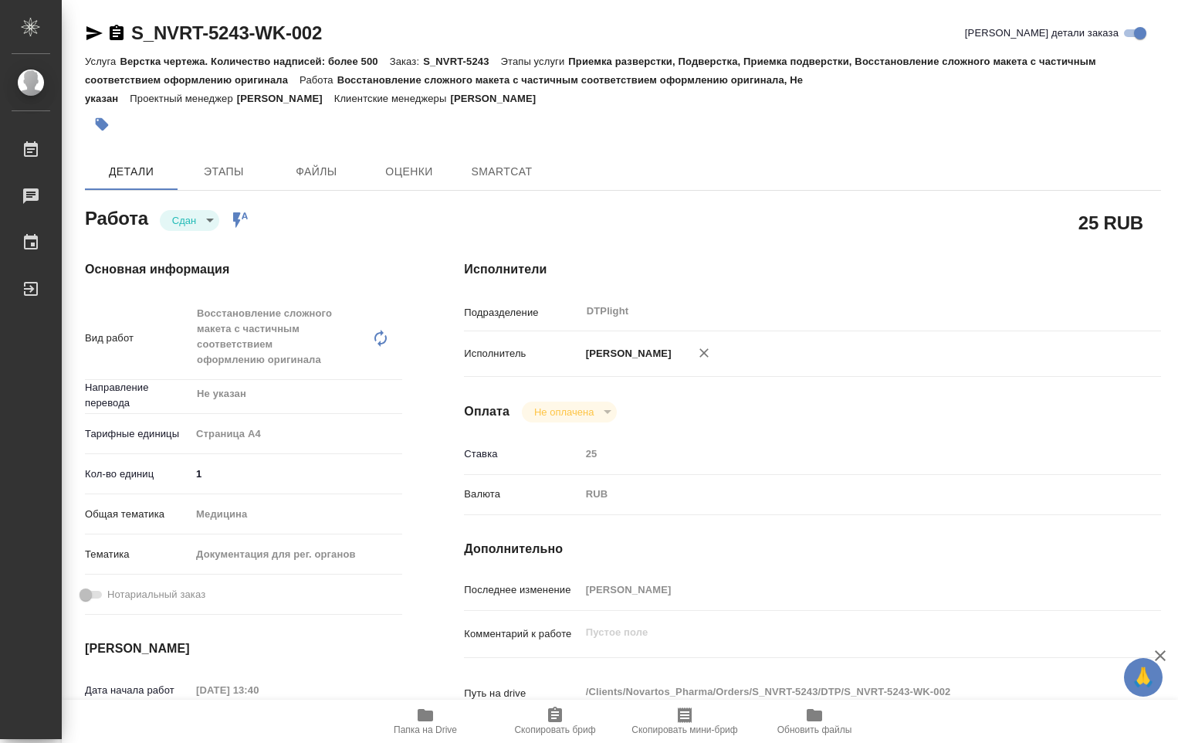
type textarea "x"
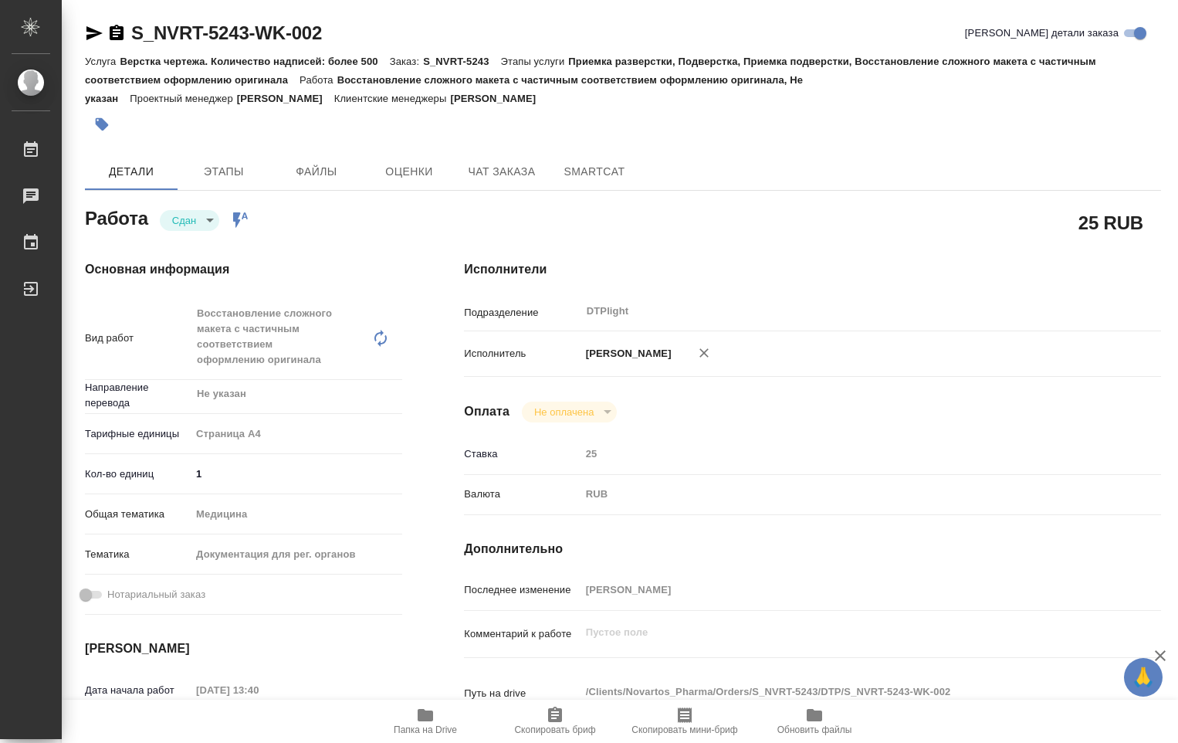
type textarea "x"
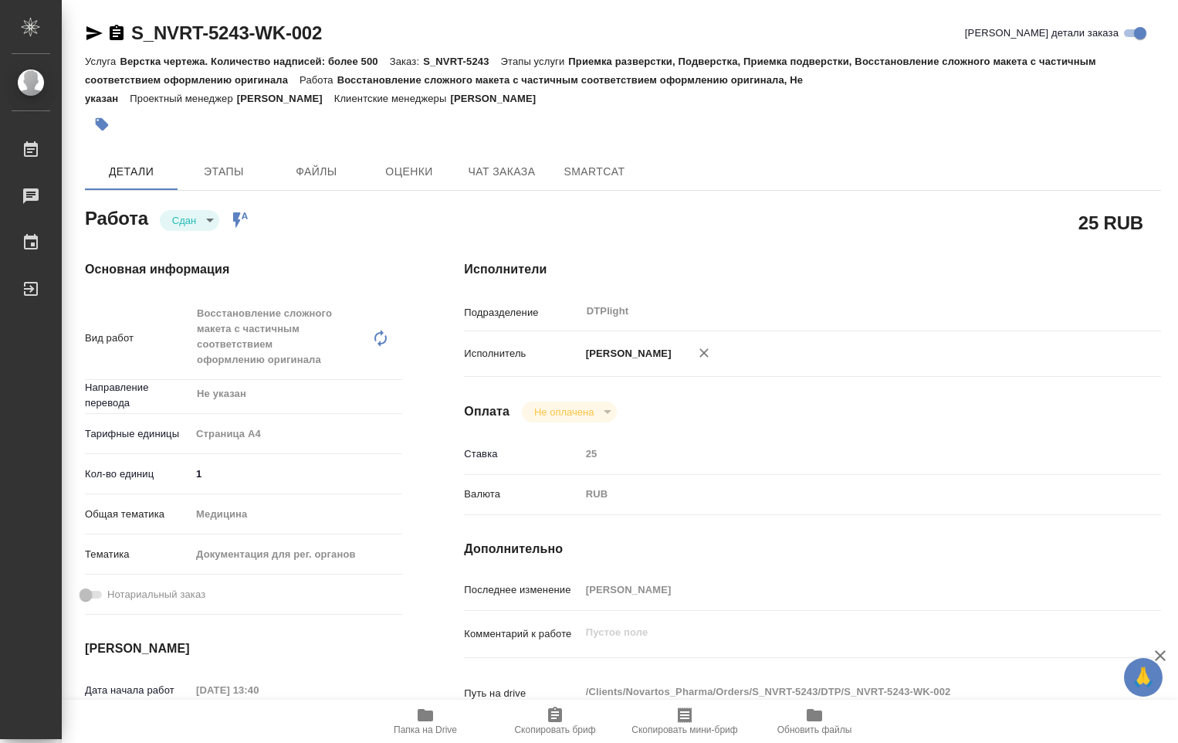
type textarea "x"
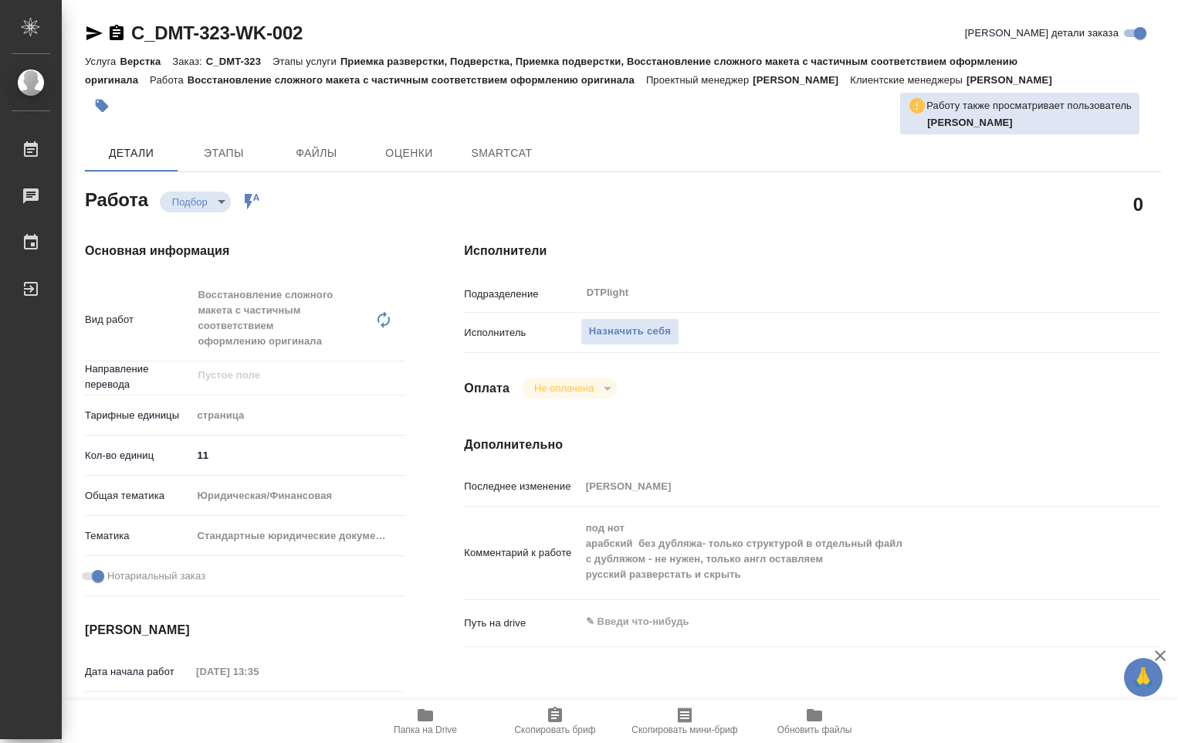
type textarea "x"
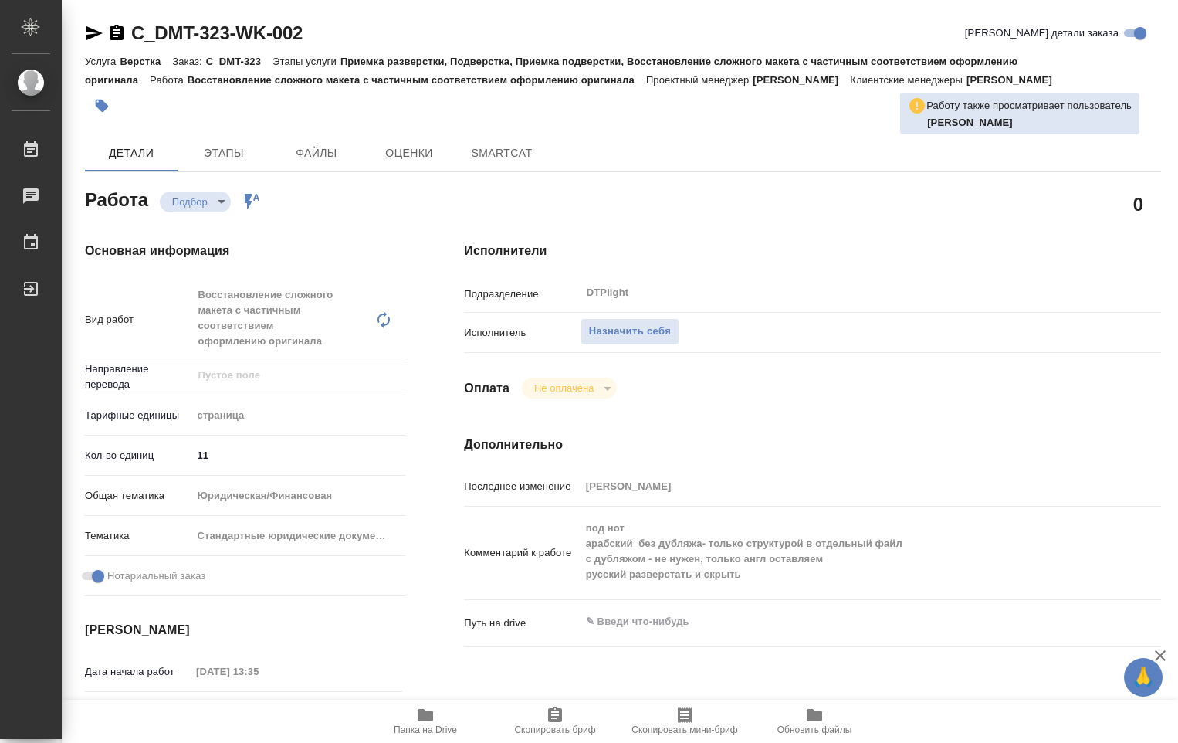
type textarea "x"
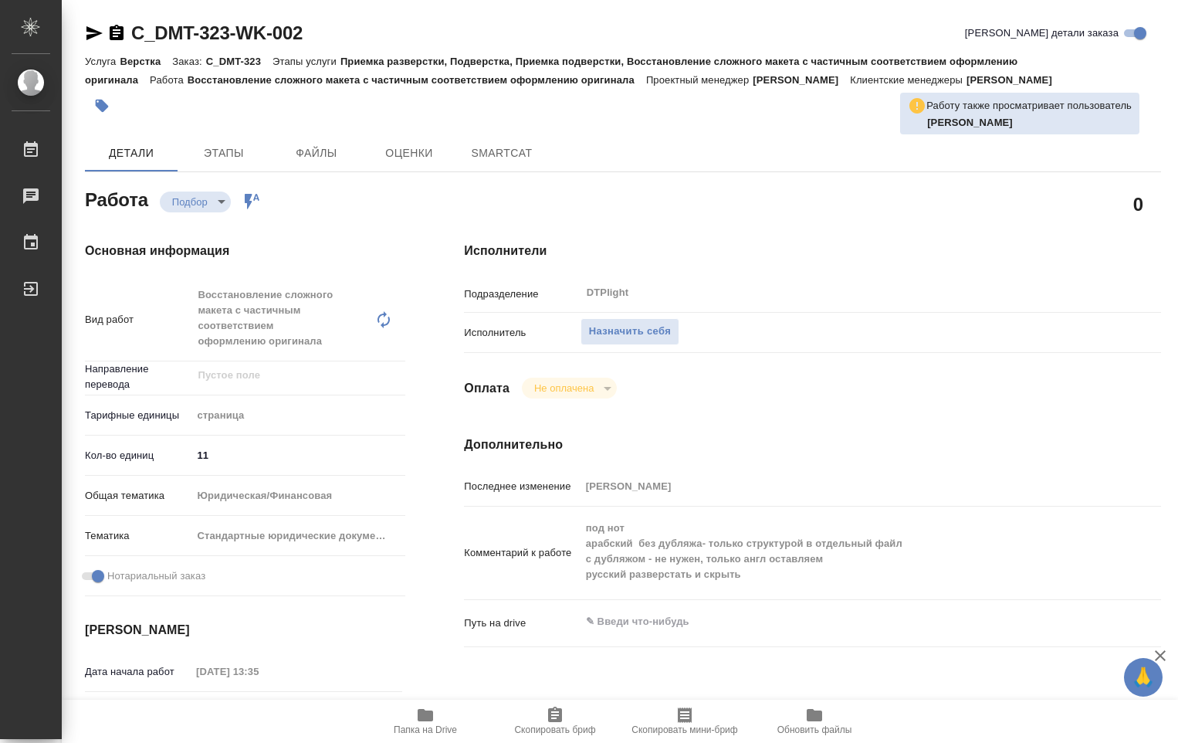
type textarea "x"
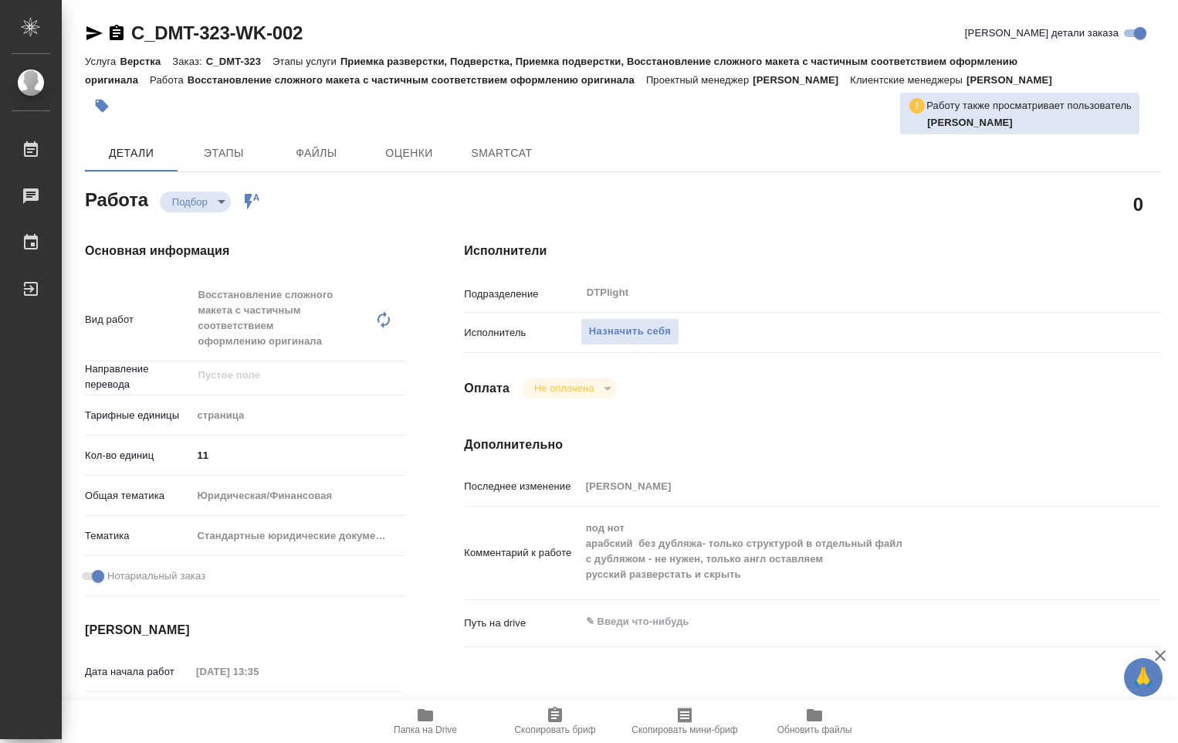
type textarea "x"
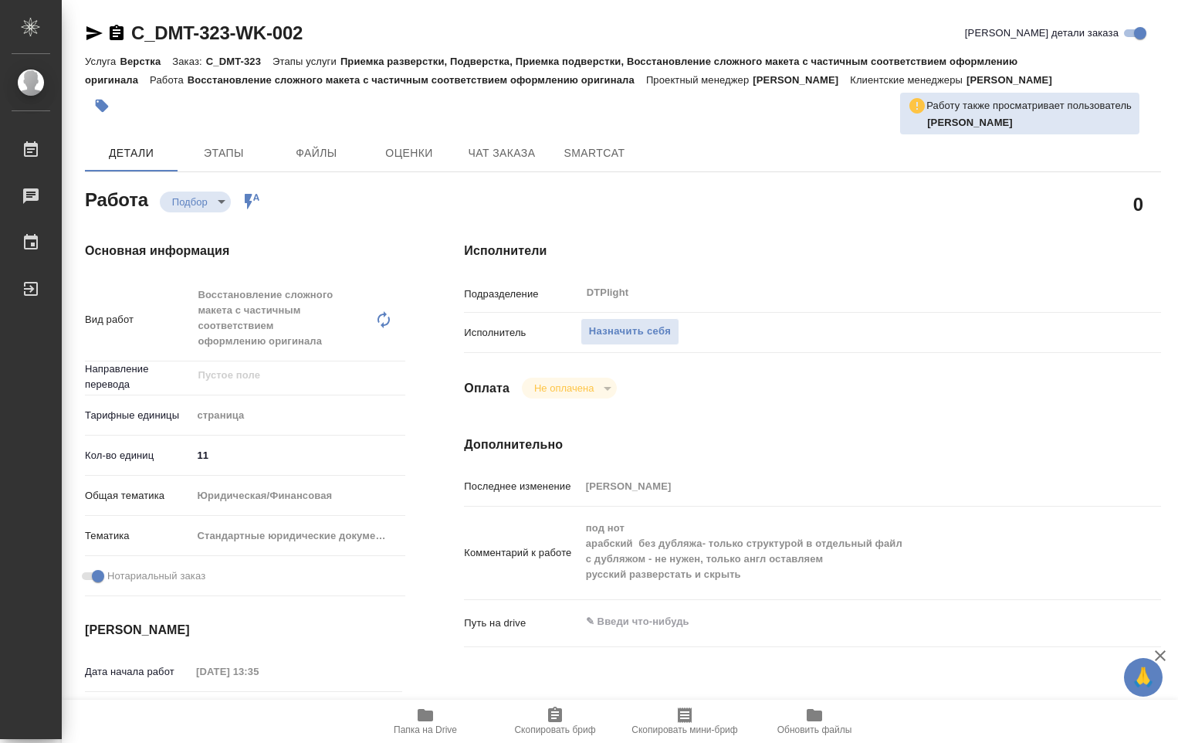
type textarea "x"
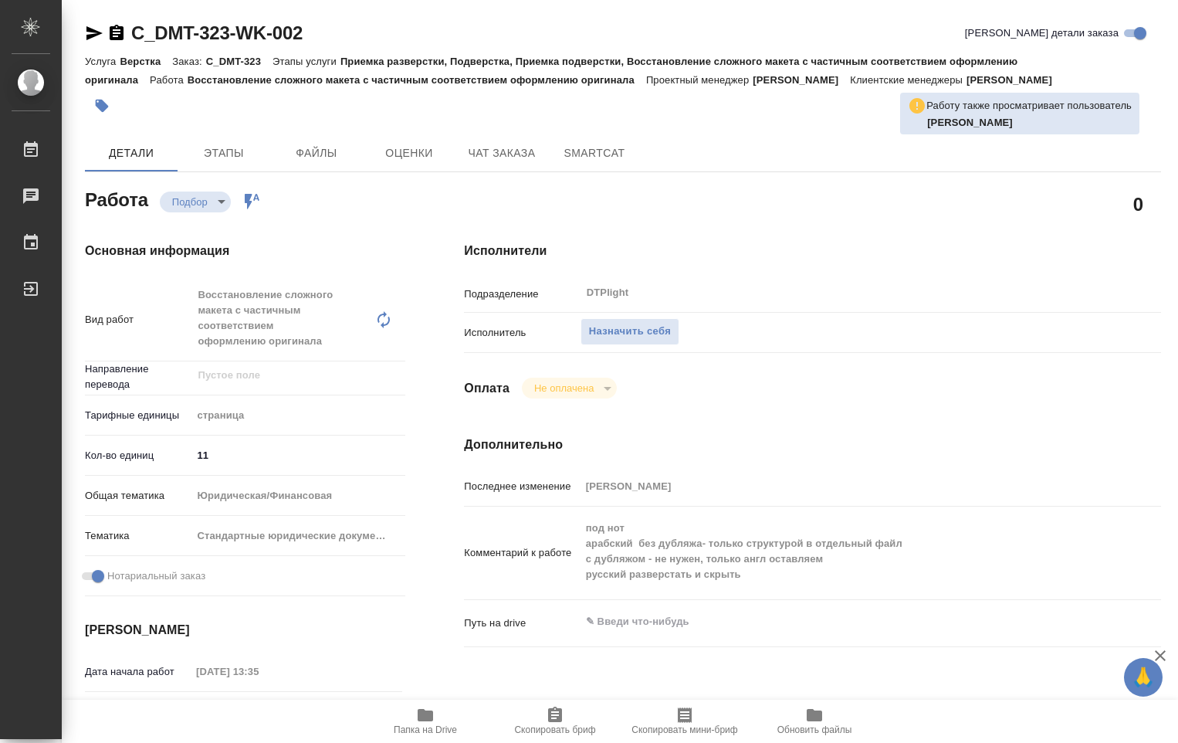
type textarea "x"
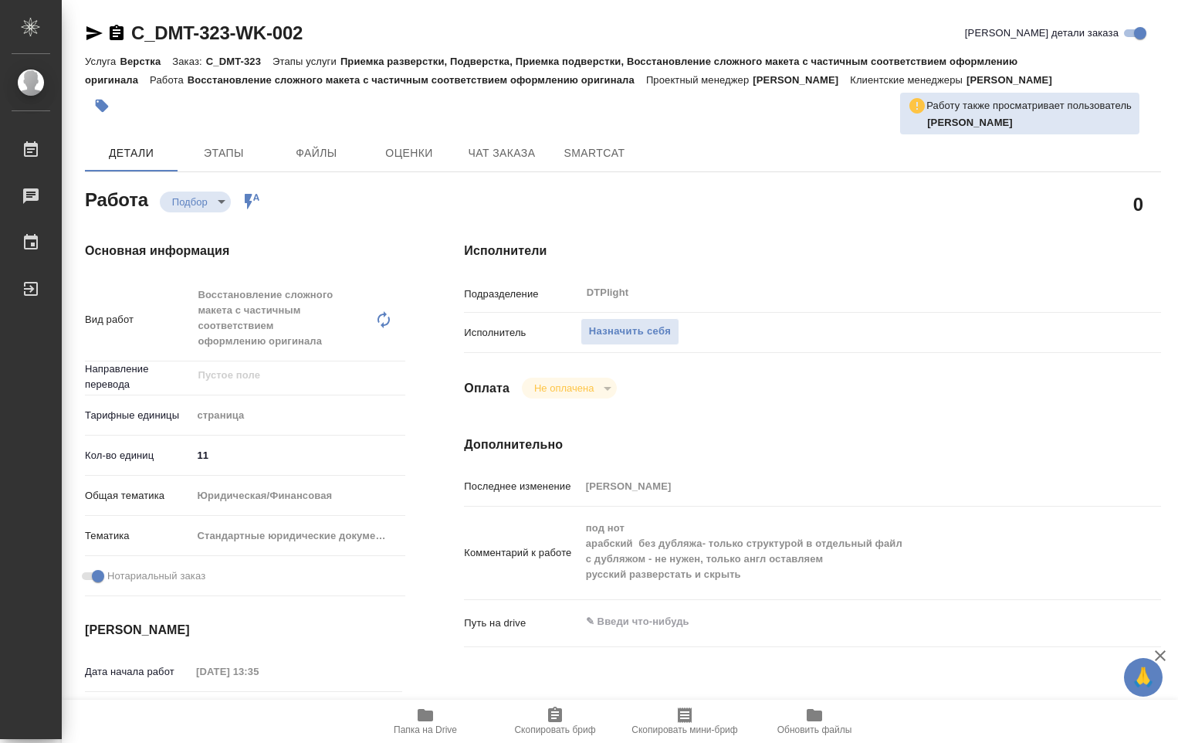
click at [421, 726] on span "Папка на Drive" at bounding box center [425, 729] width 63 height 11
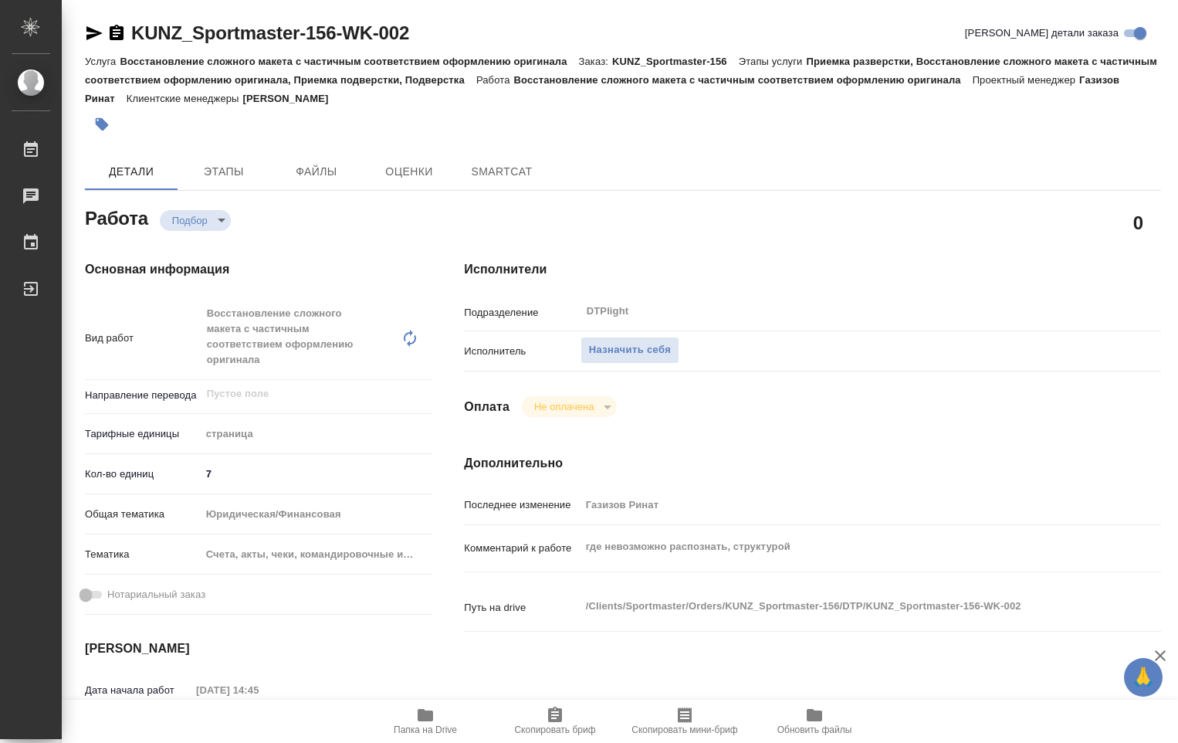
type textarea "x"
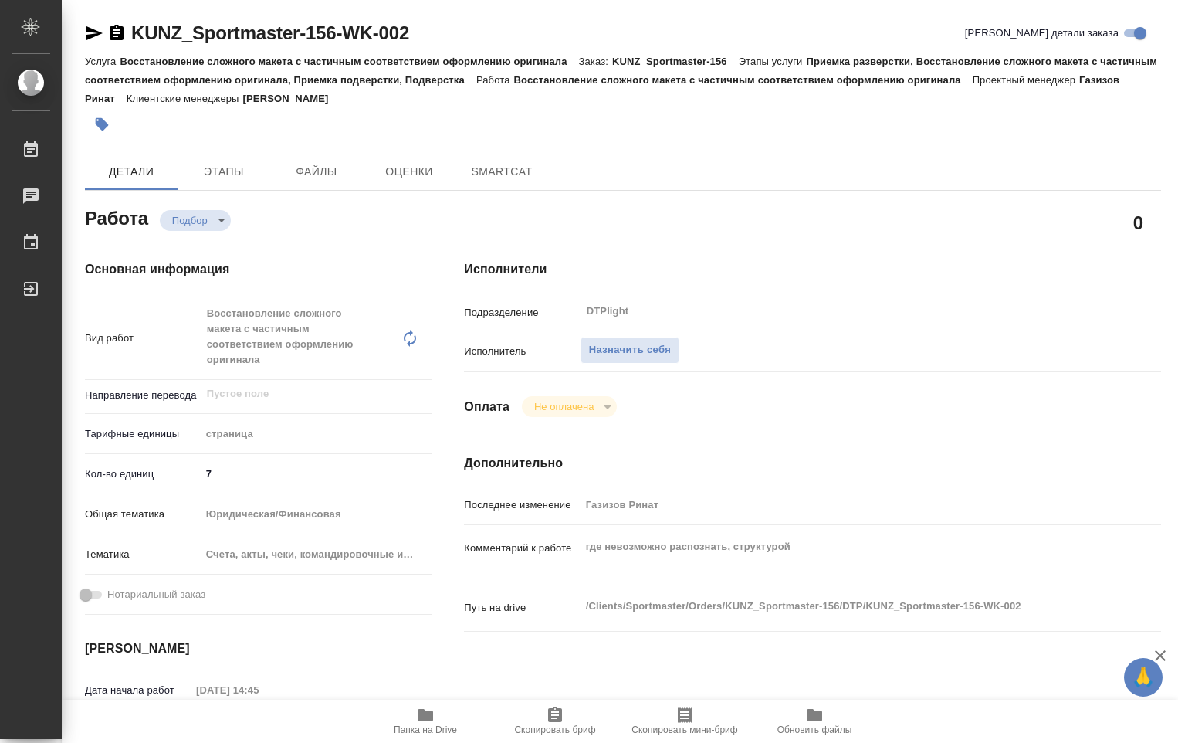
type textarea "x"
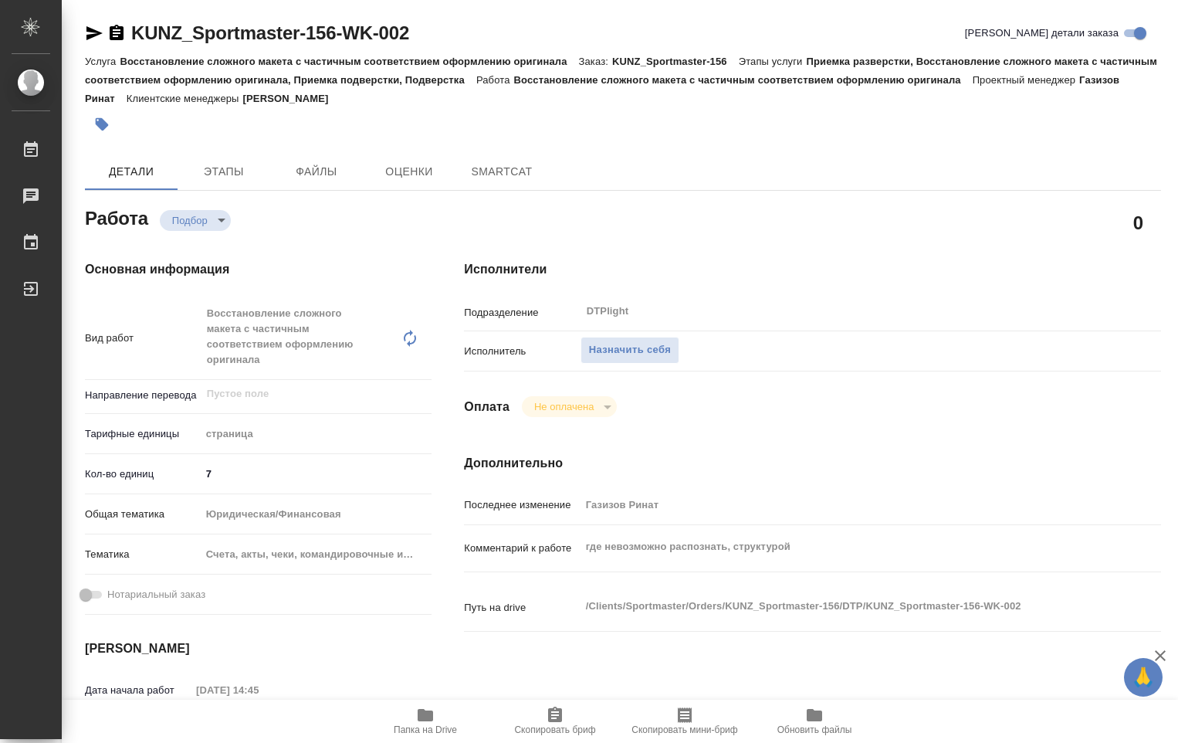
type textarea "x"
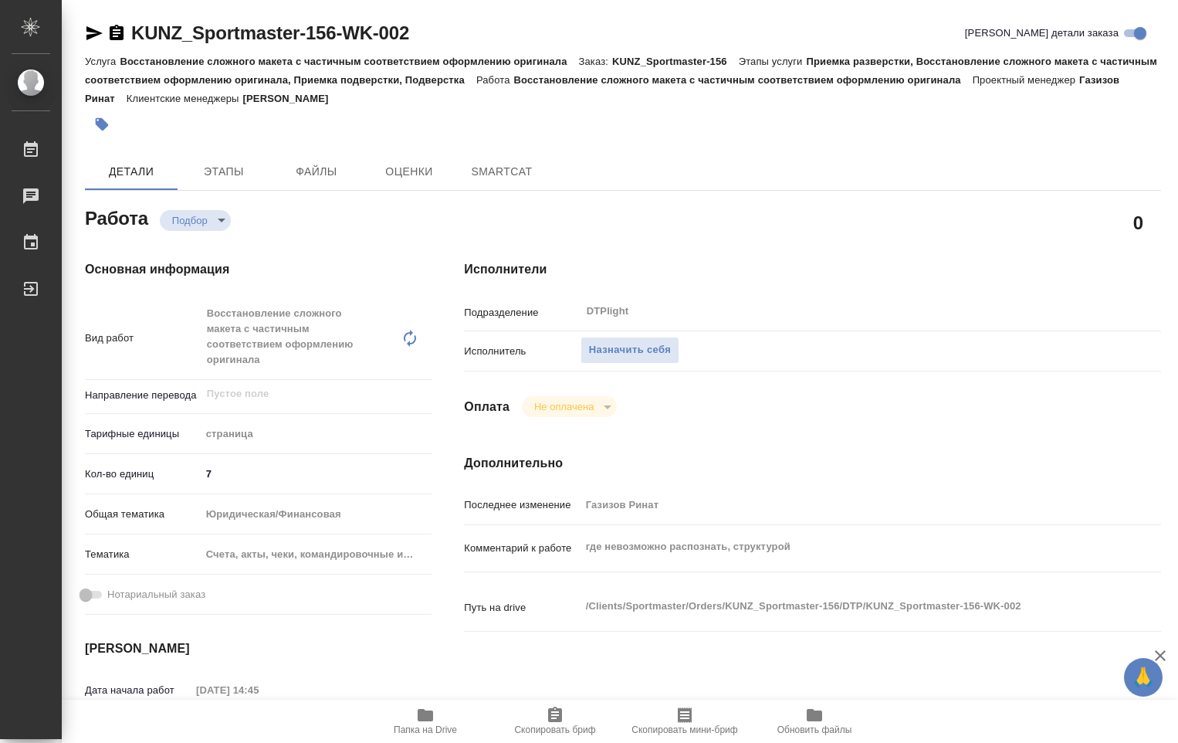
type textarea "x"
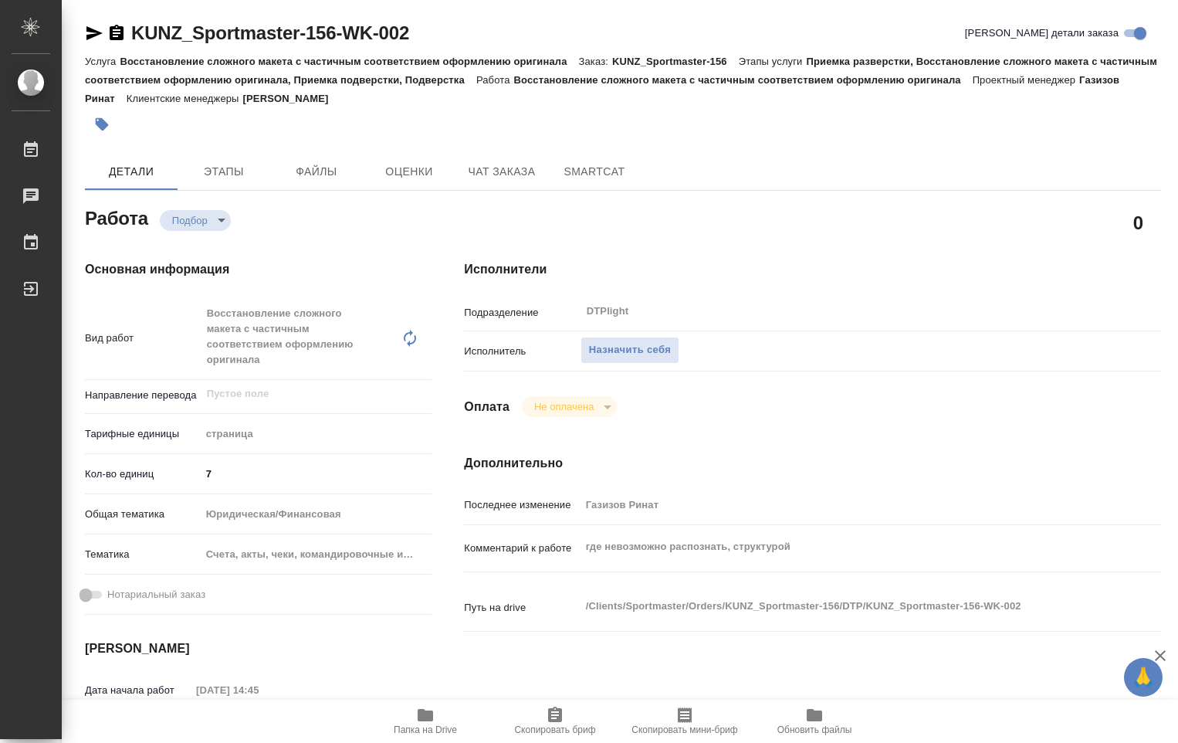
type textarea "x"
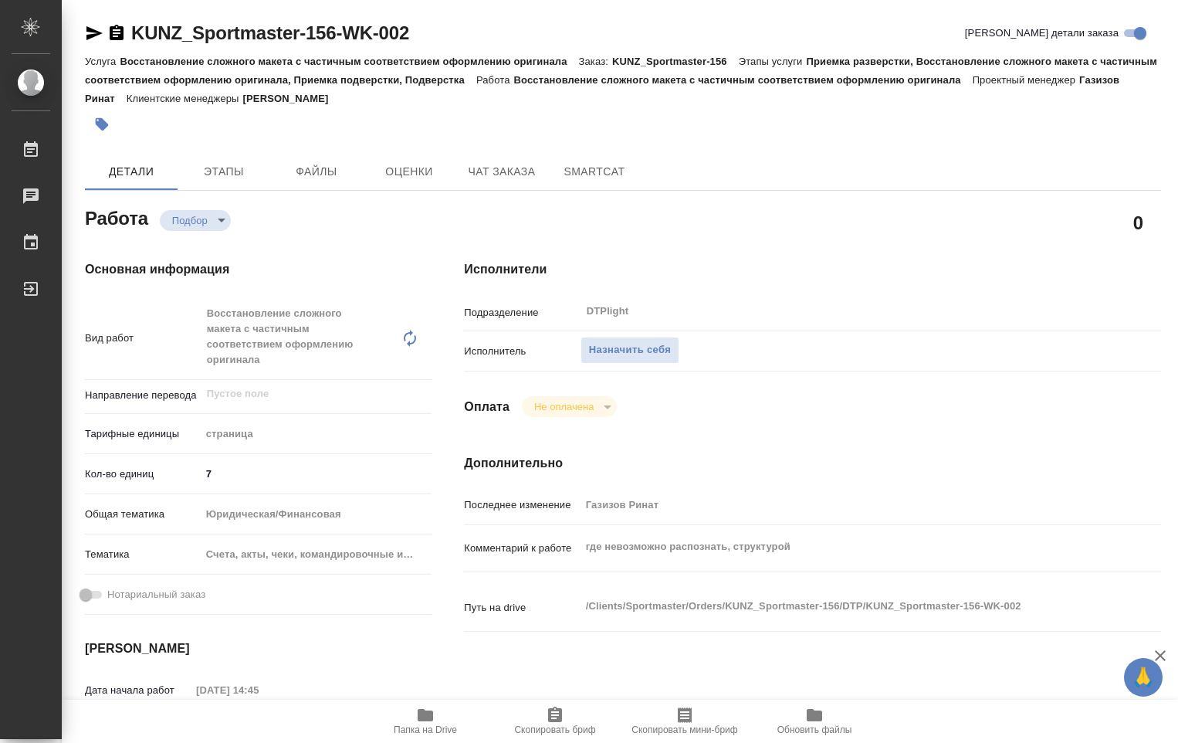
type textarea "x"
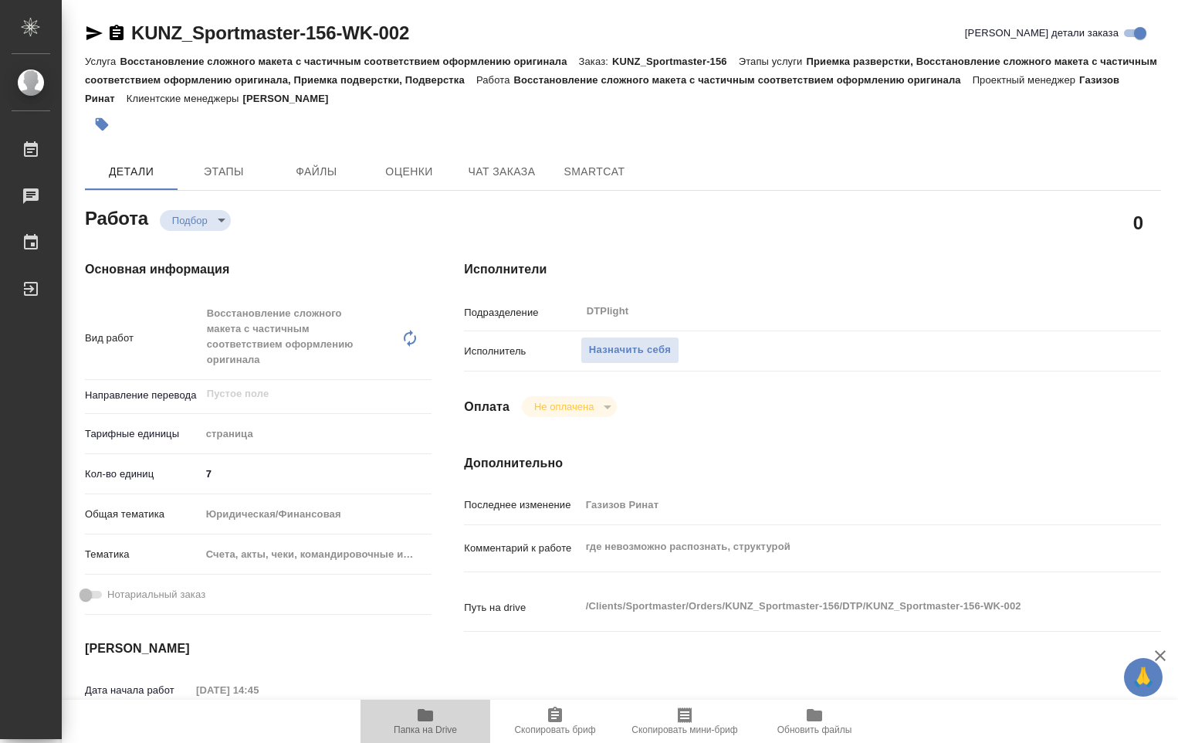
click at [429, 719] on icon "button" at bounding box center [425, 715] width 15 height 12
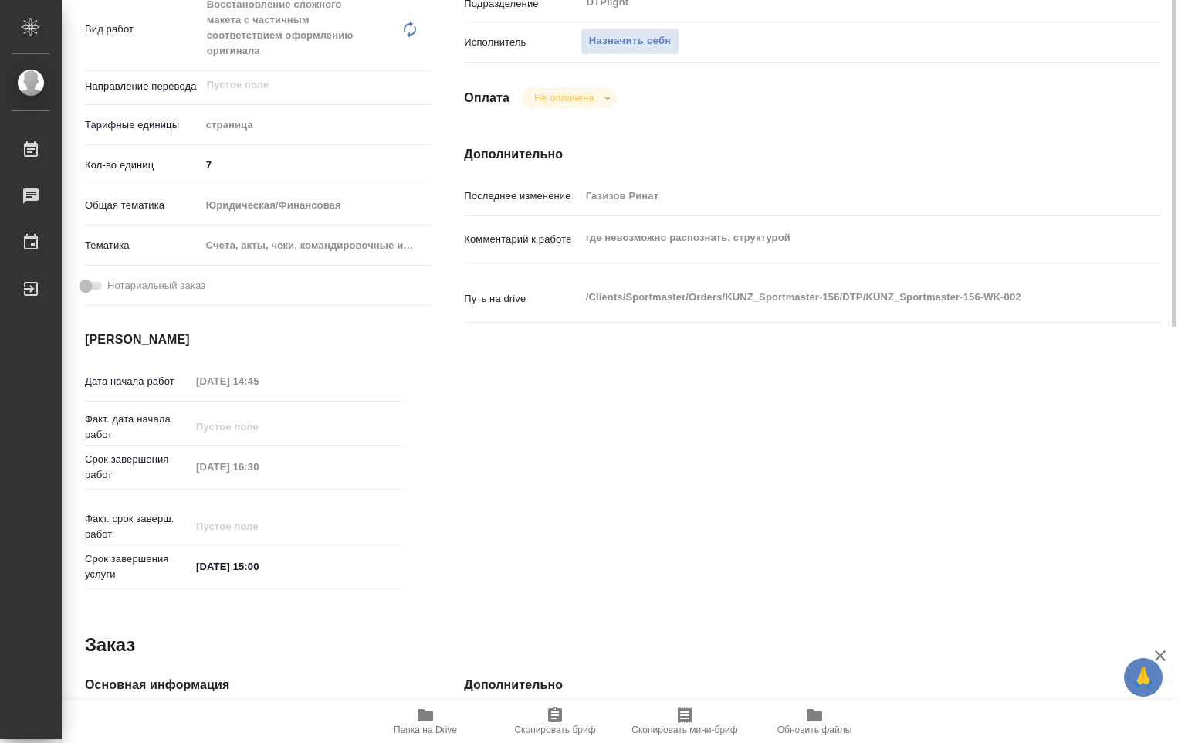
scroll to position [154, 0]
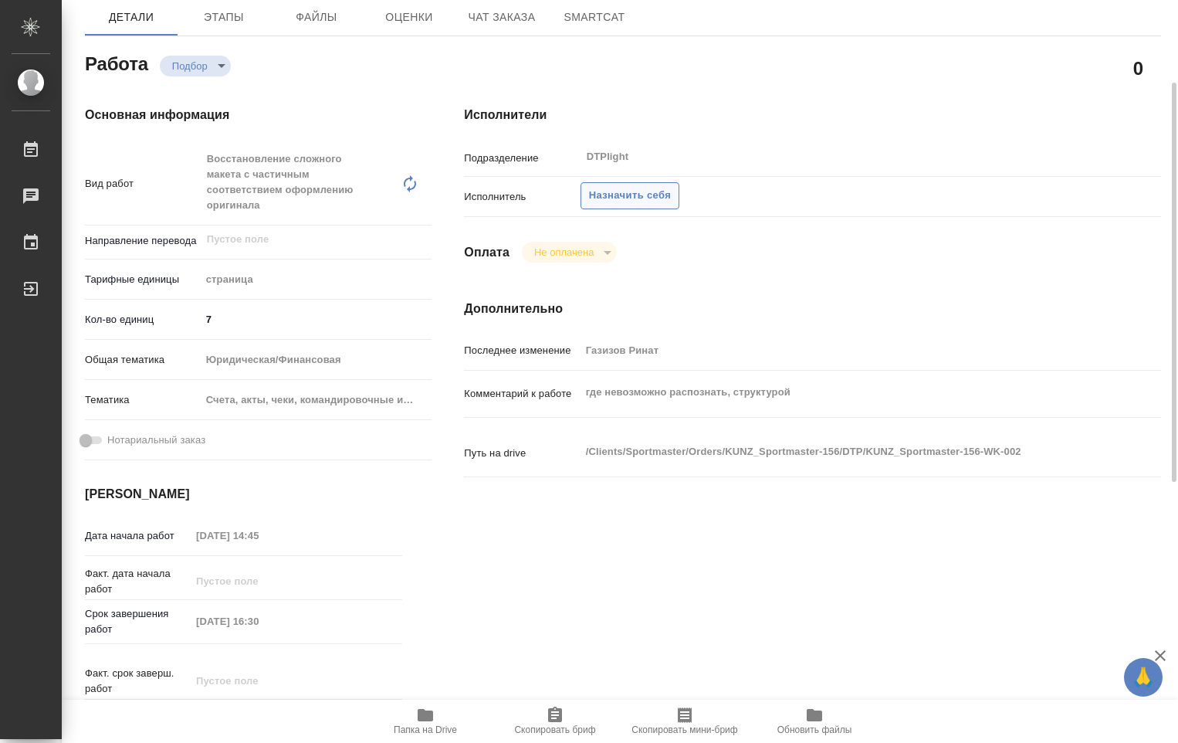
click at [602, 192] on span "Назначить себя" at bounding box center [630, 196] width 82 height 18
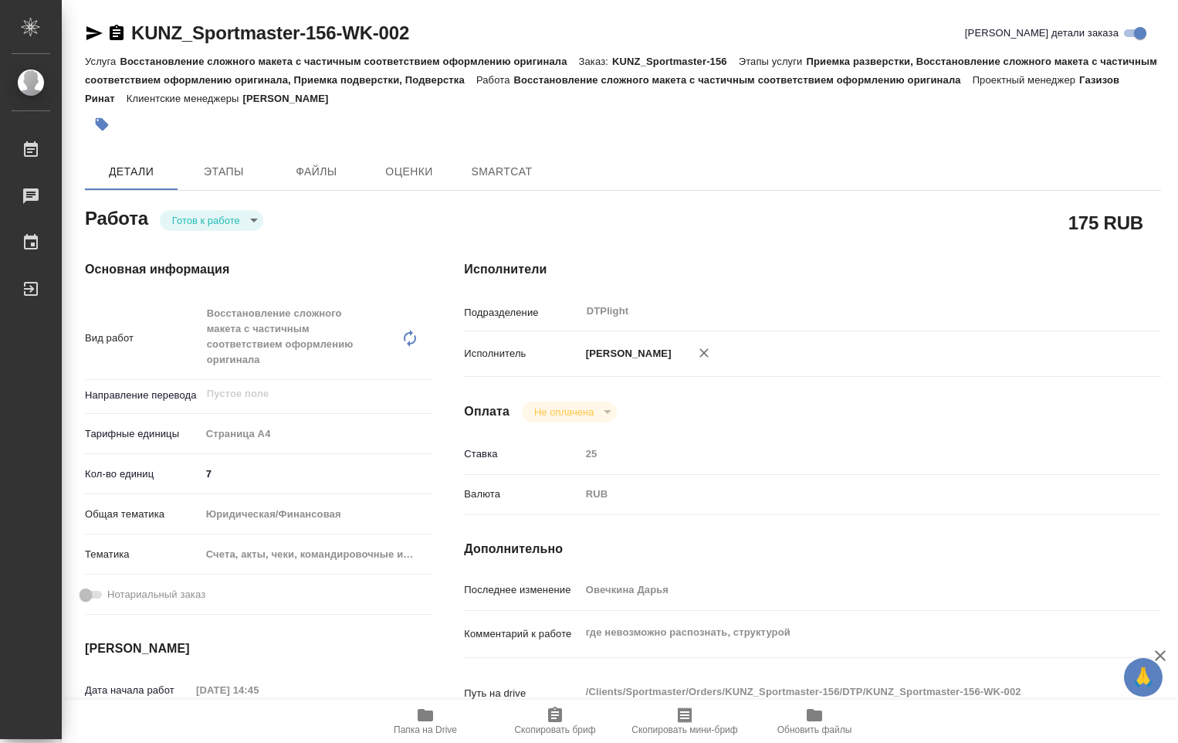
type textarea "x"
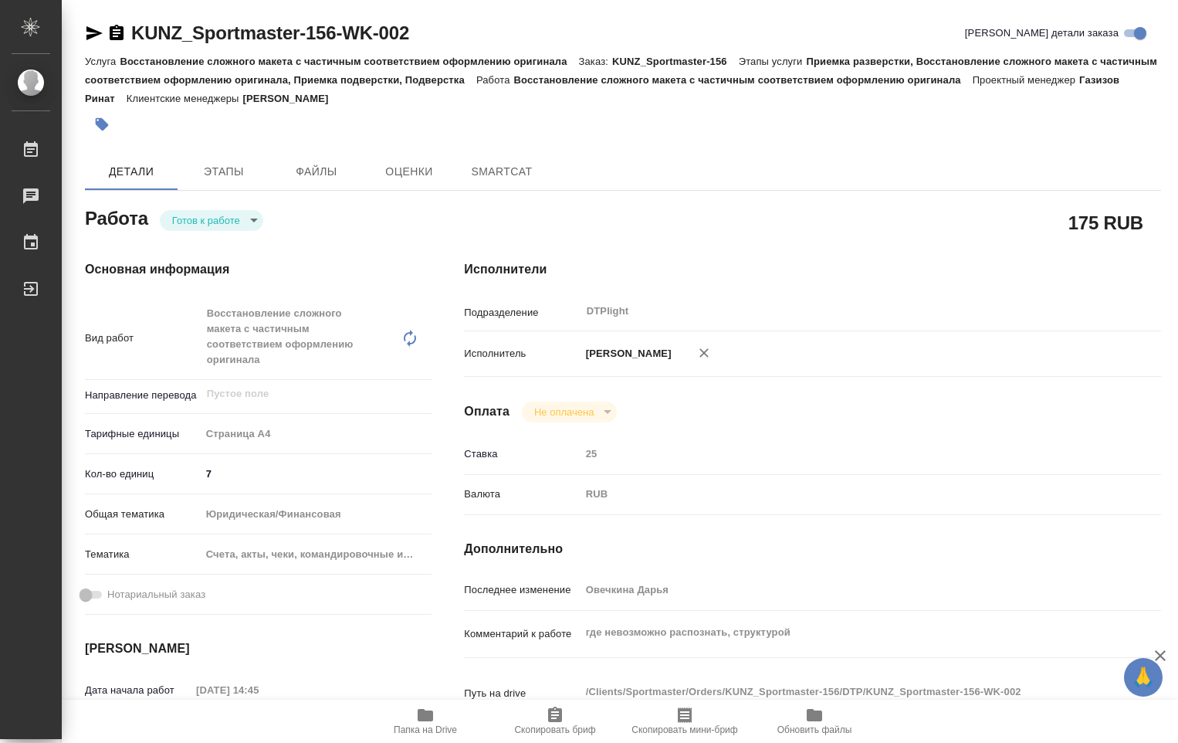
type textarea "x"
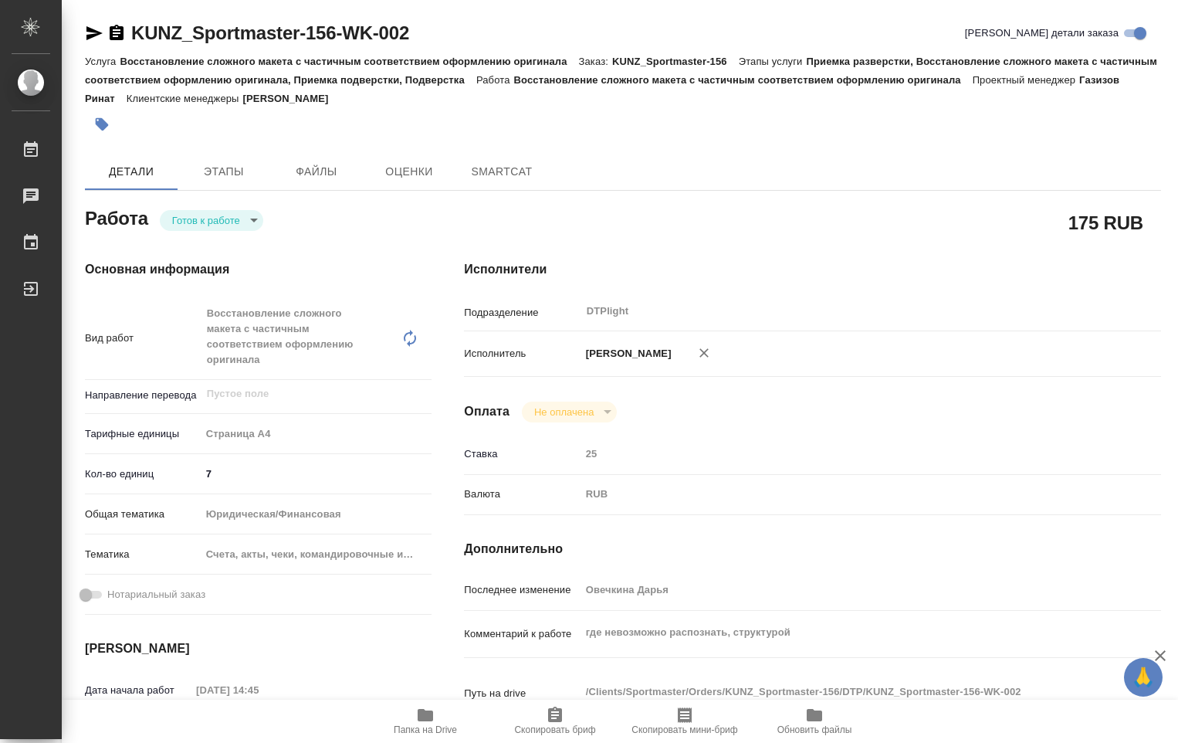
type textarea "x"
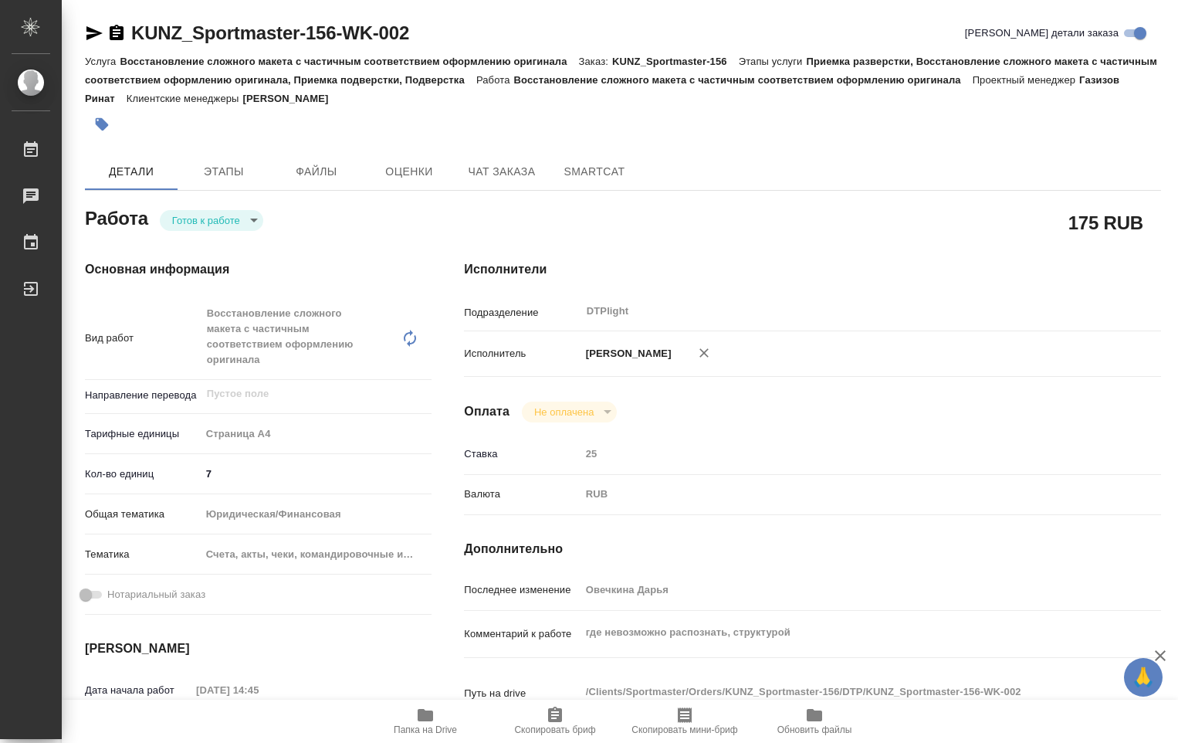
click at [253, 222] on body "🙏 .cls-1 fill:#fff; AWATERA Ovechkina Darya Работы Чаты График Выйти KUNZ_Sport…" at bounding box center [589, 371] width 1178 height 743
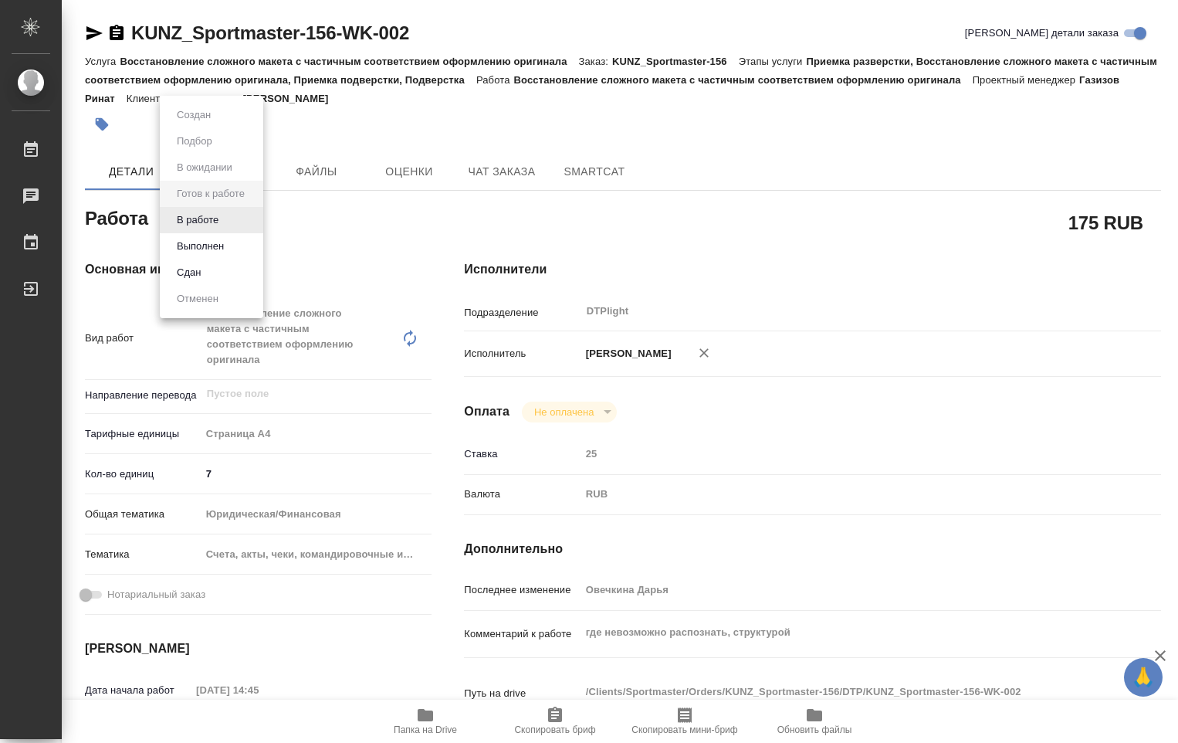
click at [232, 221] on li "В работе" at bounding box center [211, 220] width 103 height 26
type textarea "x"
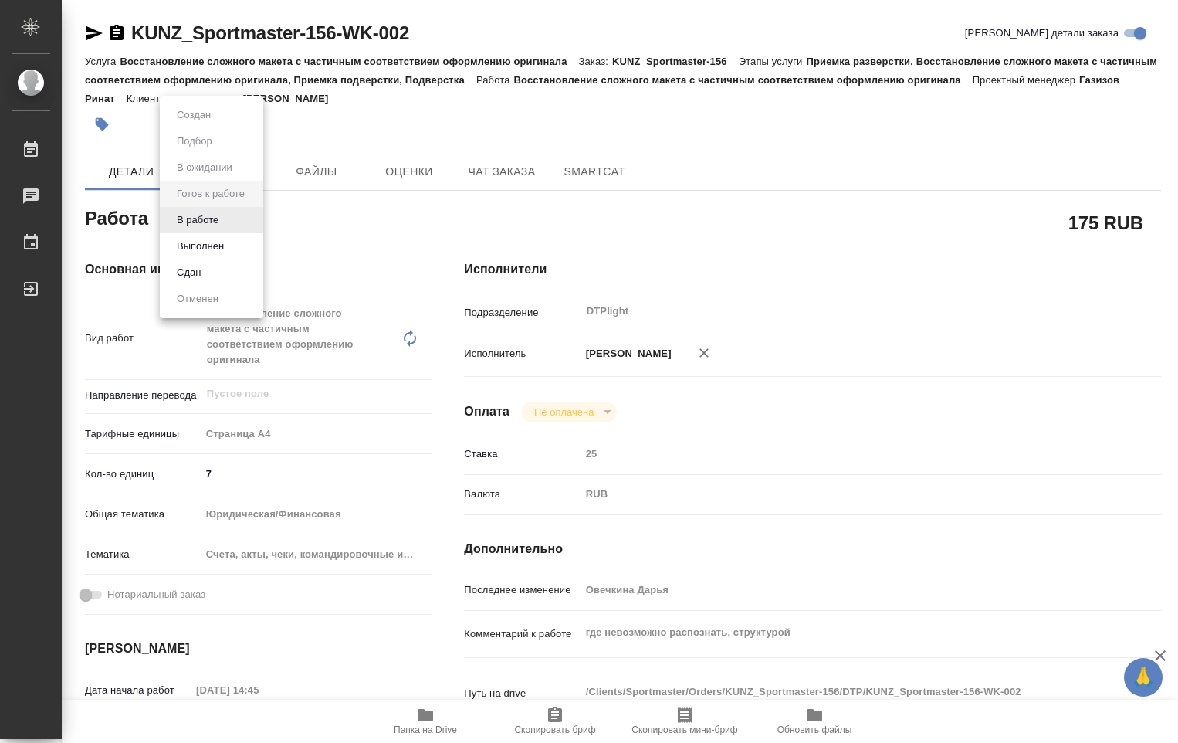
type textarea "x"
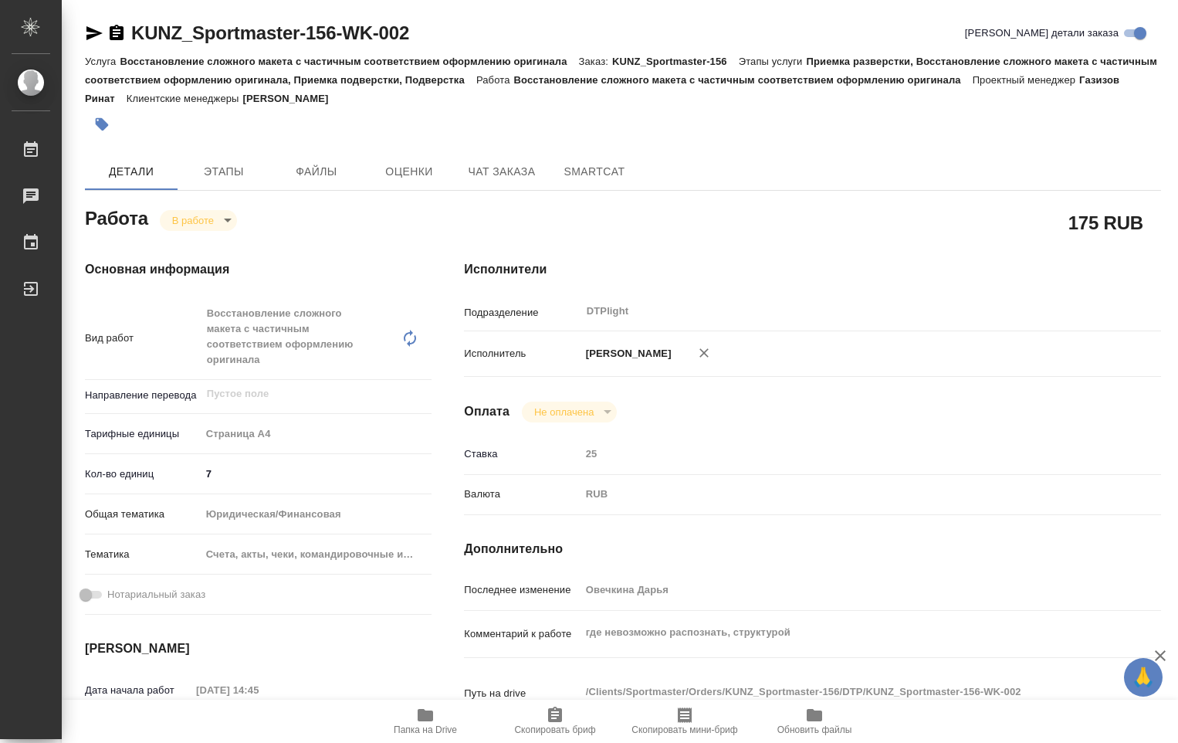
type textarea "x"
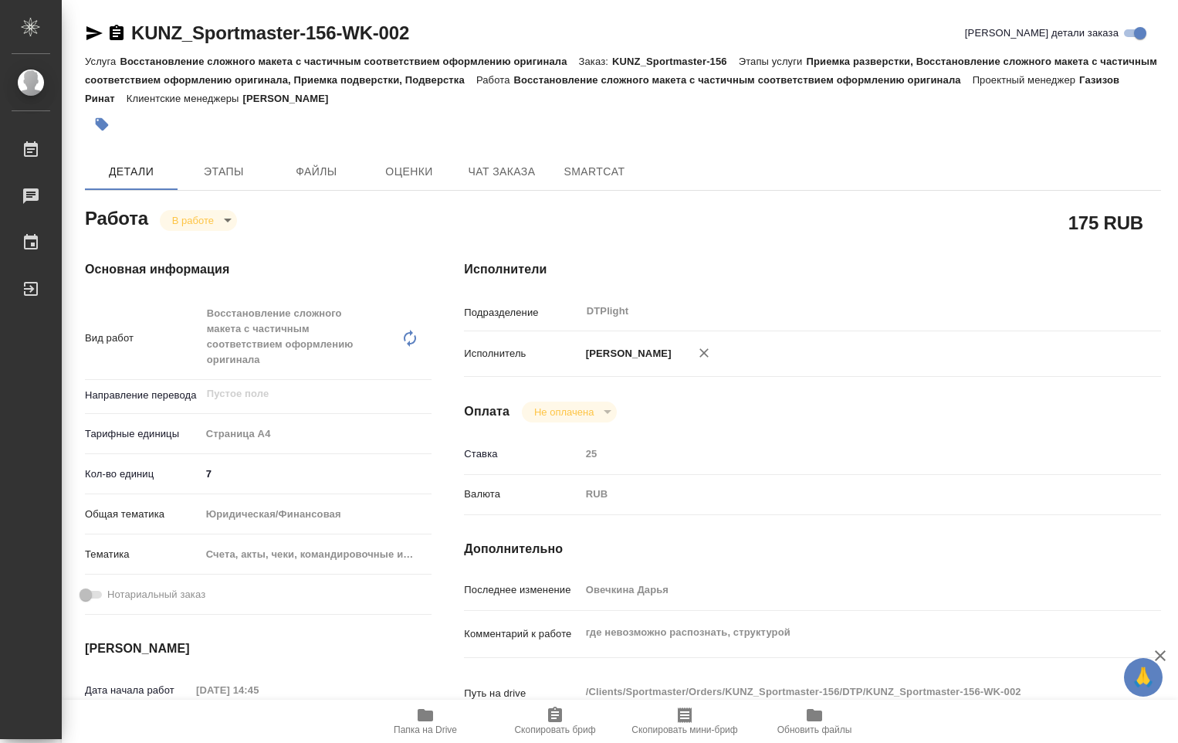
type textarea "x"
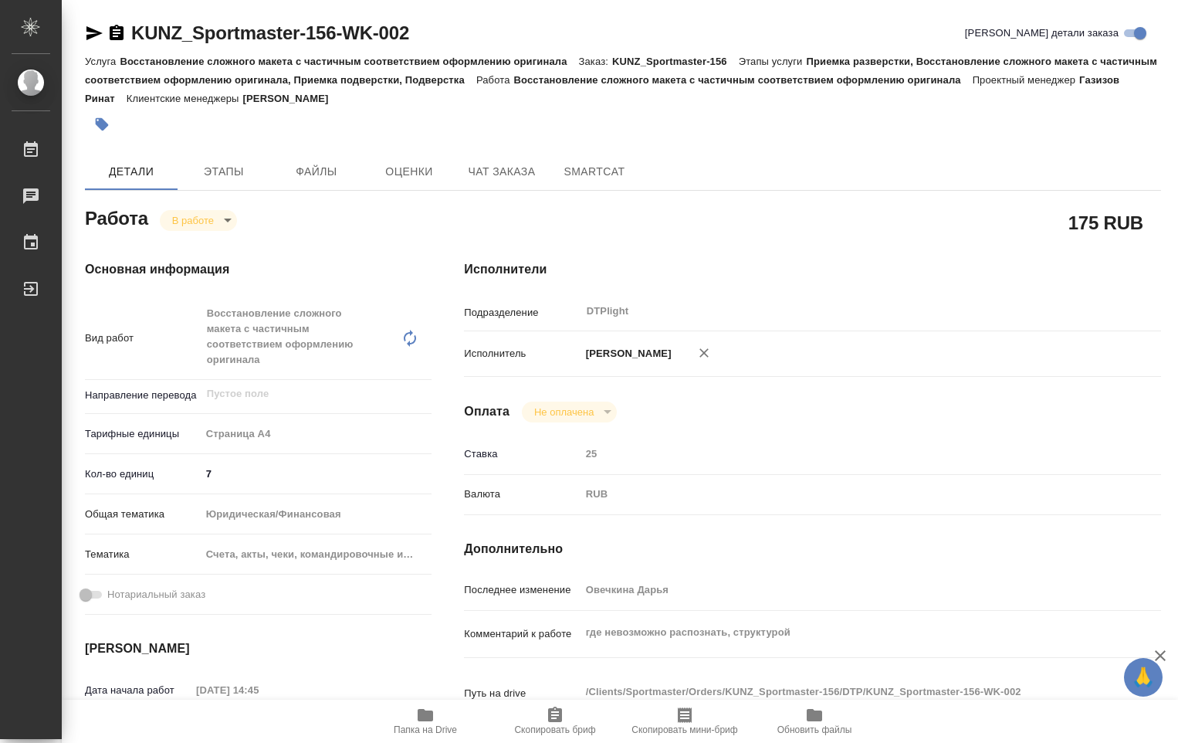
type textarea "x"
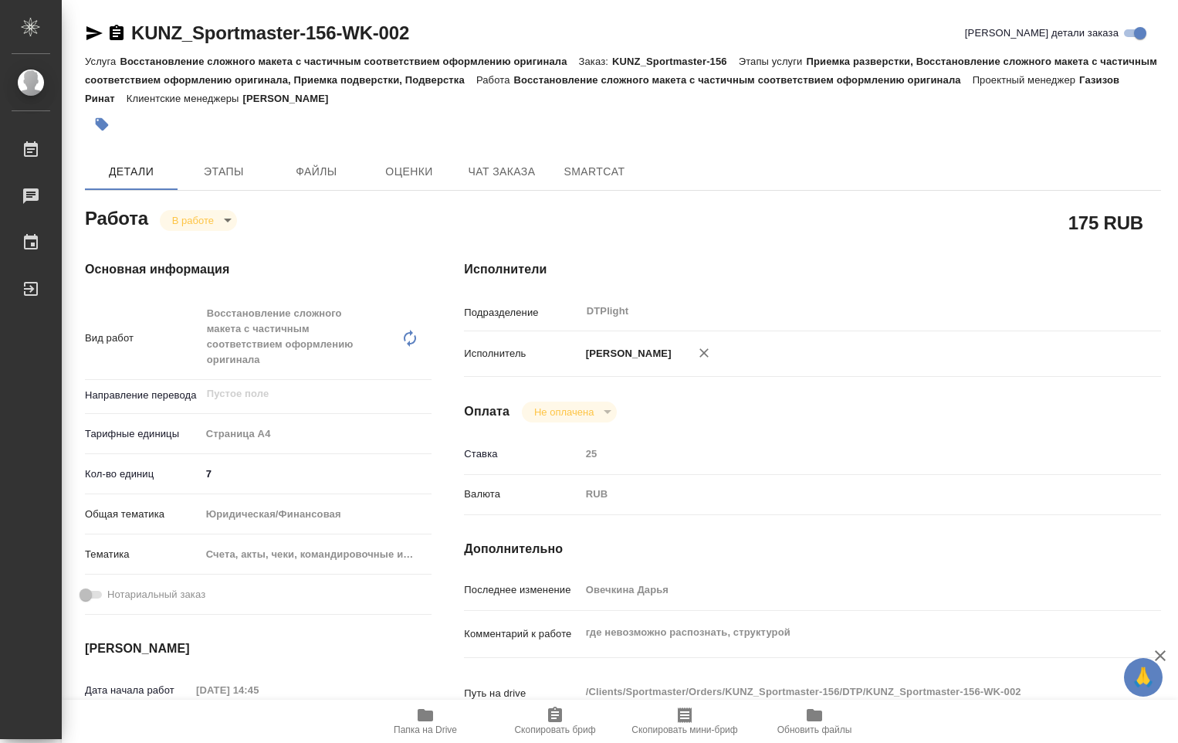
type textarea "x"
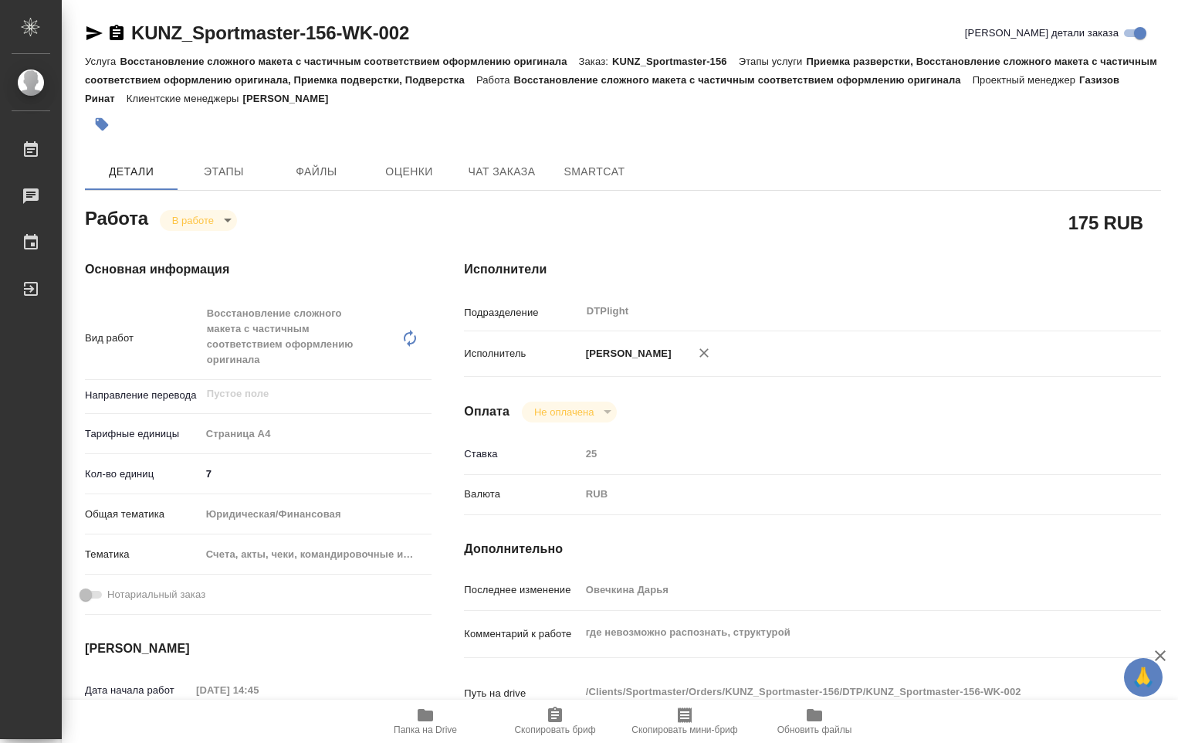
type textarea "x"
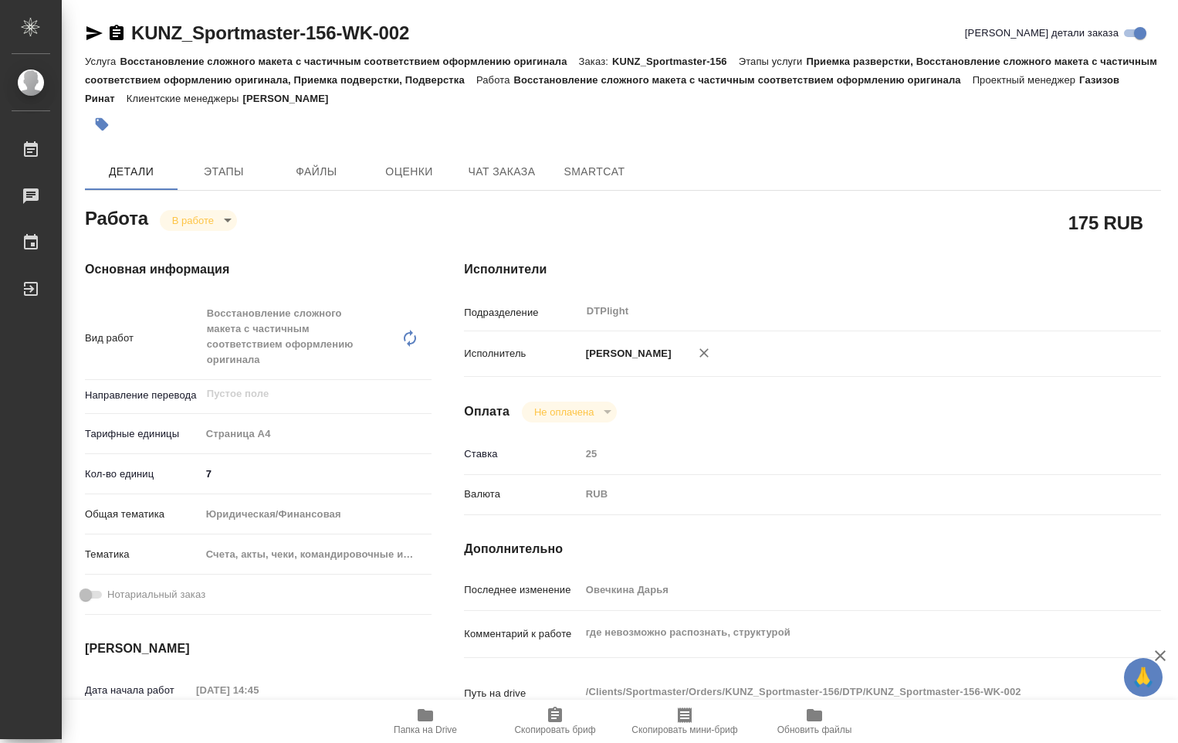
click at [230, 219] on body "🙏 .cls-1 fill:#fff; AWATERA Ovechkina Darya Работы 0 Чаты График Выйти KUNZ_Spo…" at bounding box center [589, 371] width 1178 height 743
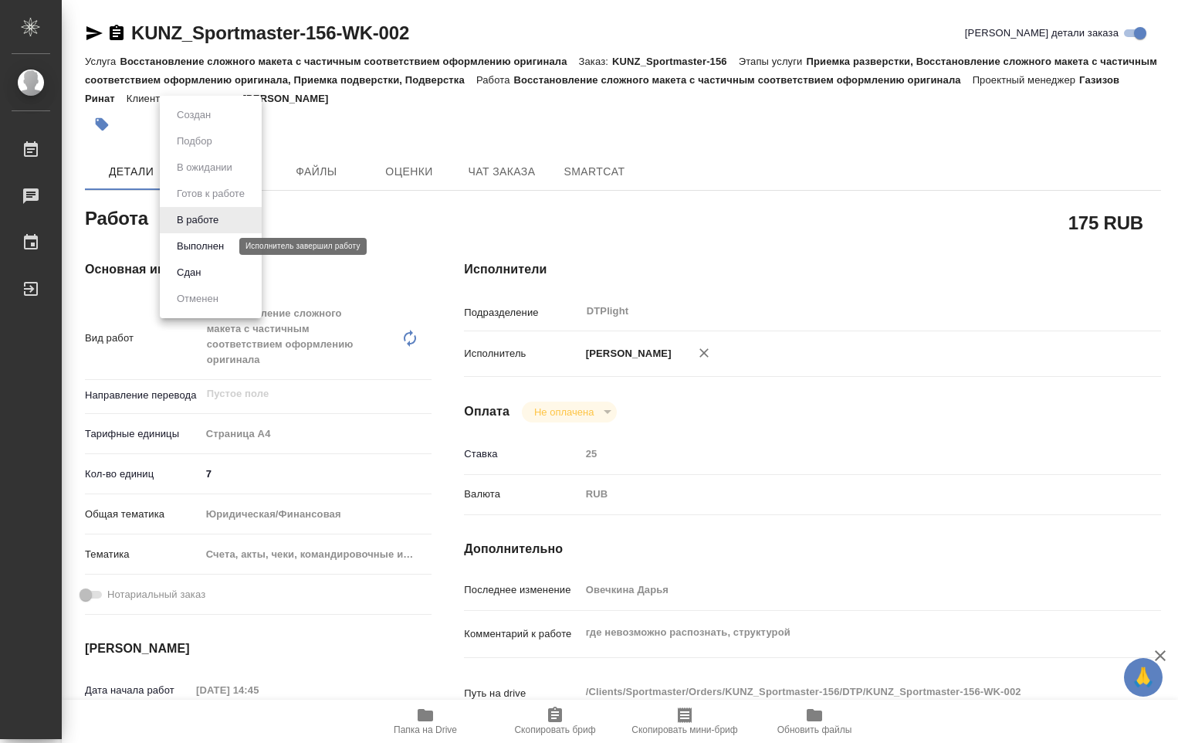
click at [211, 243] on button "Выполнен" at bounding box center [200, 246] width 56 height 17
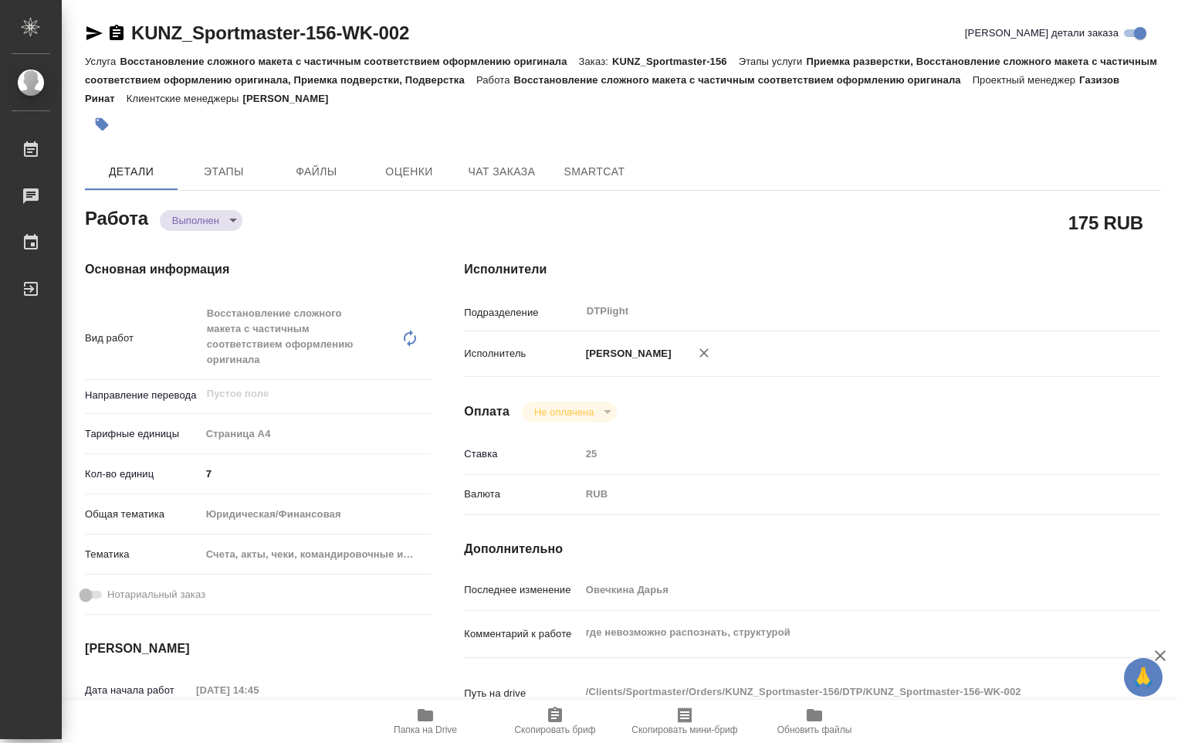
type textarea "x"
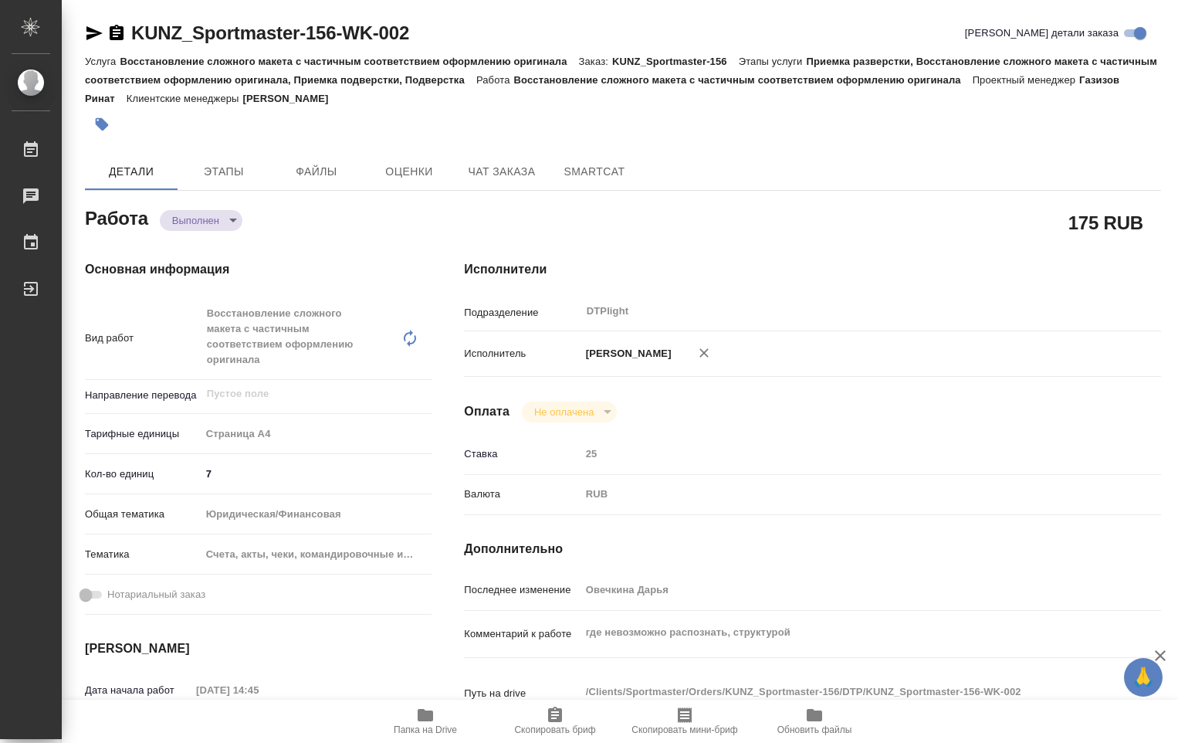
type textarea "x"
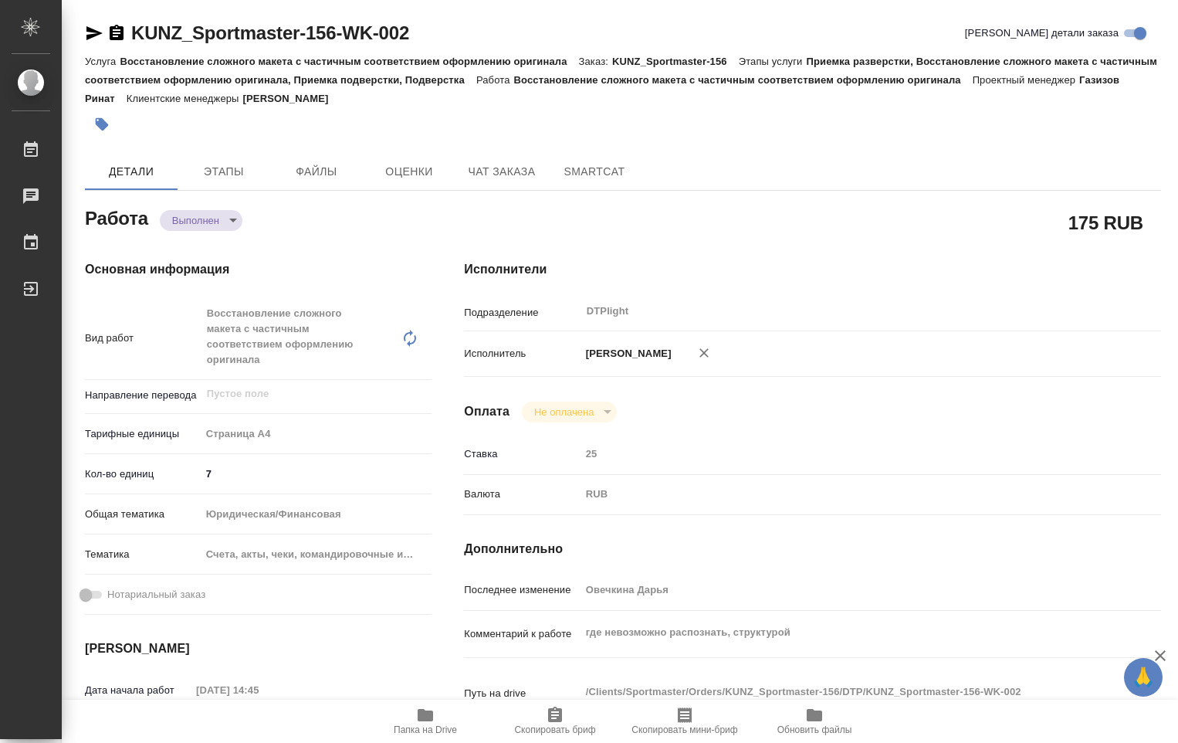
type textarea "x"
